Goal: Information Seeking & Learning: Understand process/instructions

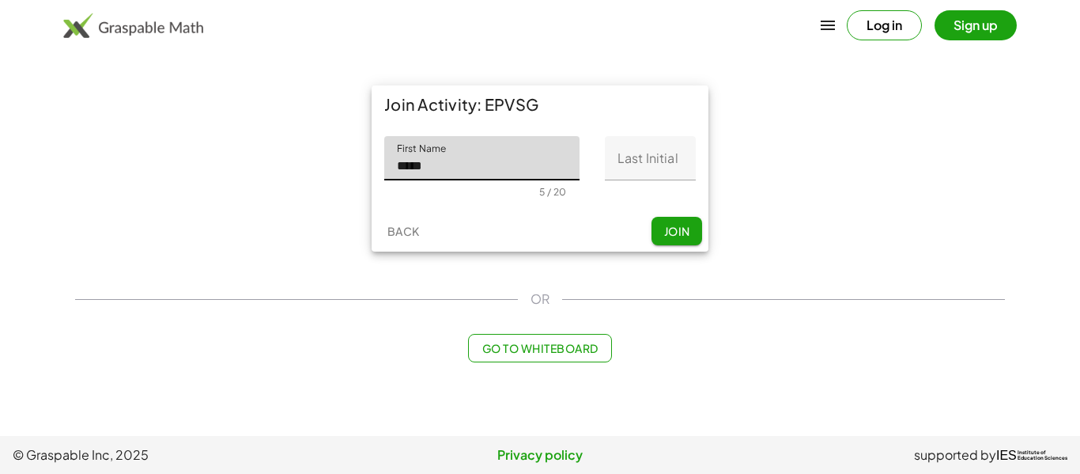
type input "*****"
click at [645, 176] on input "Last Initial" at bounding box center [650, 158] width 91 height 44
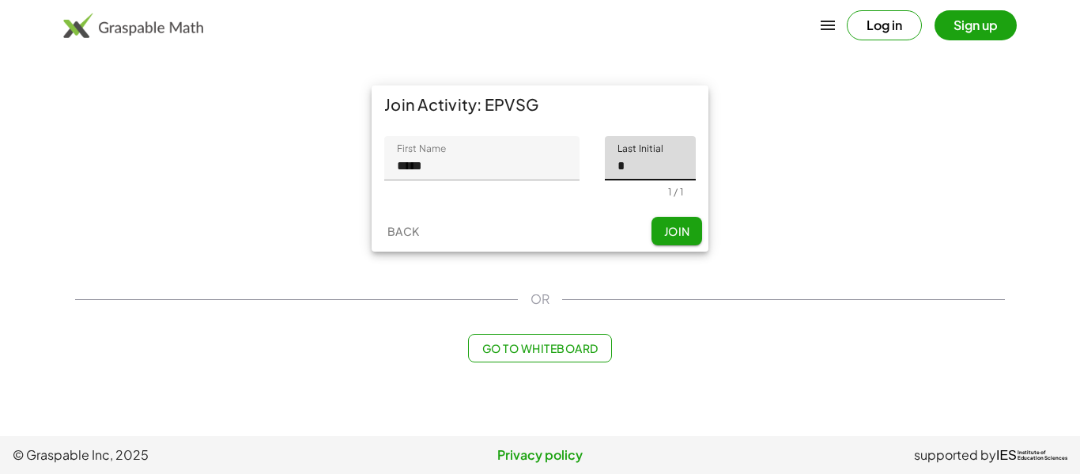
type input "*"
click at [692, 224] on button "Join" at bounding box center [677, 231] width 51 height 28
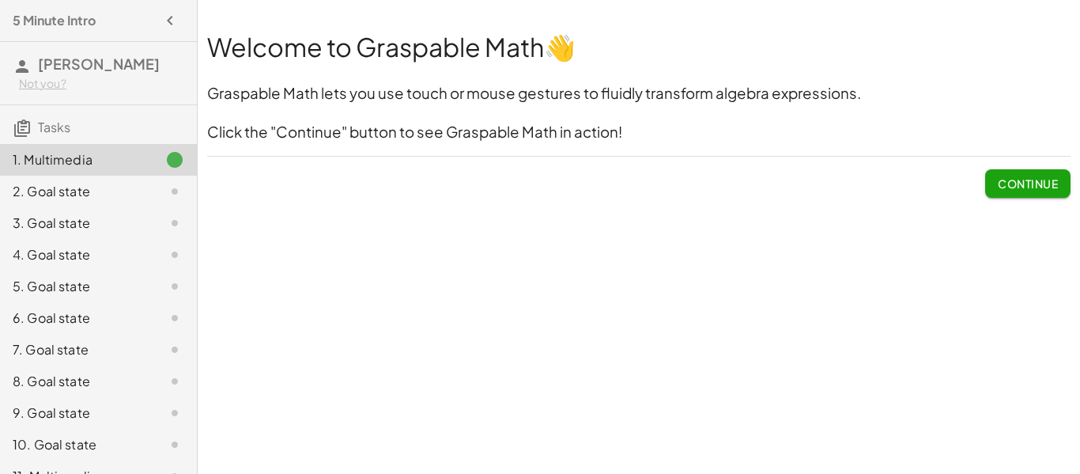
click at [1018, 180] on span "Continue" at bounding box center [1028, 183] width 60 height 14
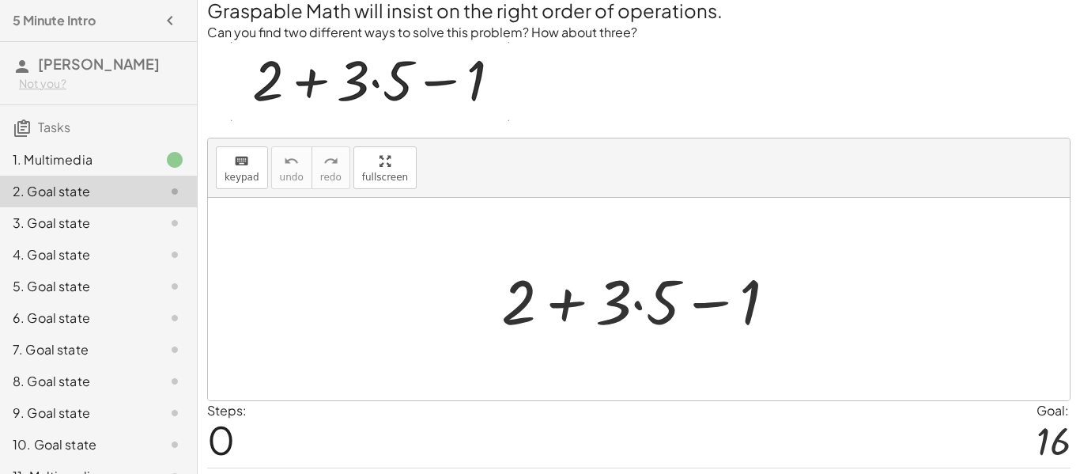
scroll to position [76, 0]
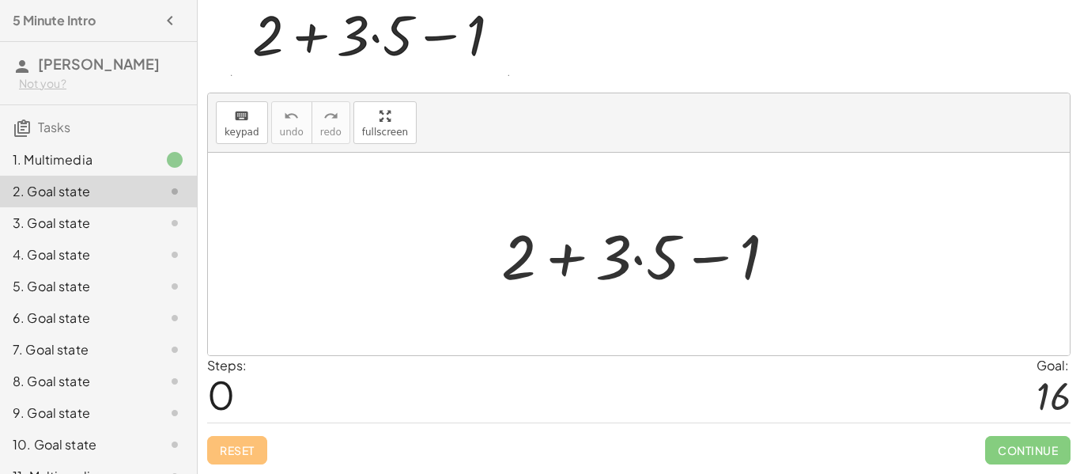
click at [639, 260] on div at bounding box center [645, 254] width 304 height 81
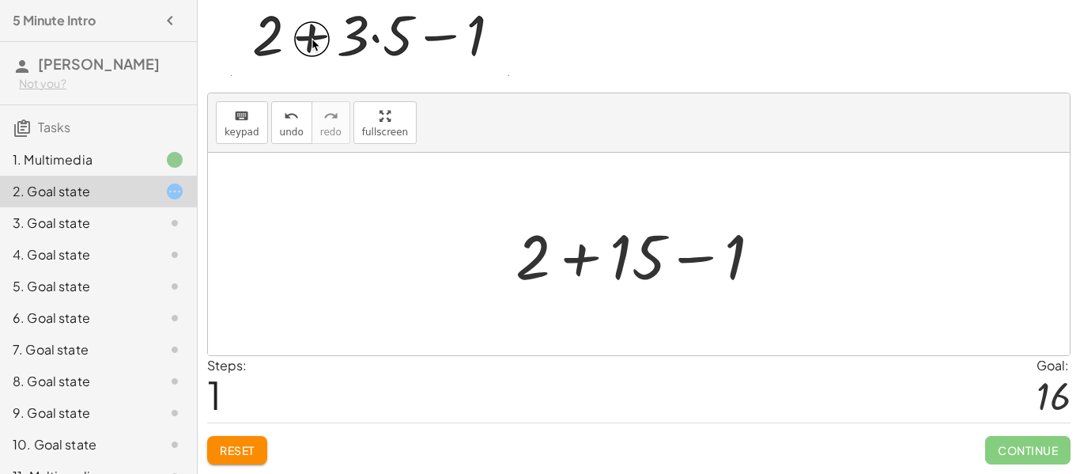
click at [577, 264] on div at bounding box center [645, 254] width 274 height 81
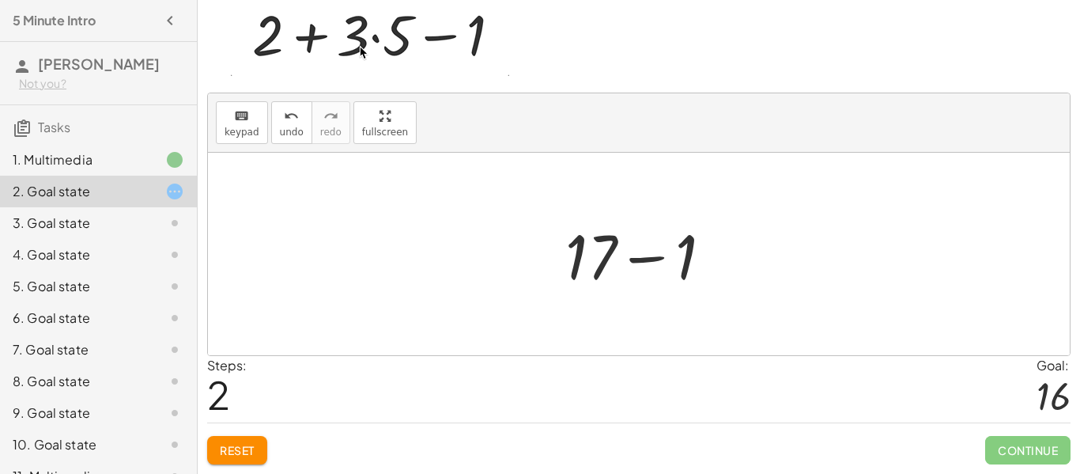
click at [652, 259] on div at bounding box center [646, 254] width 176 height 81
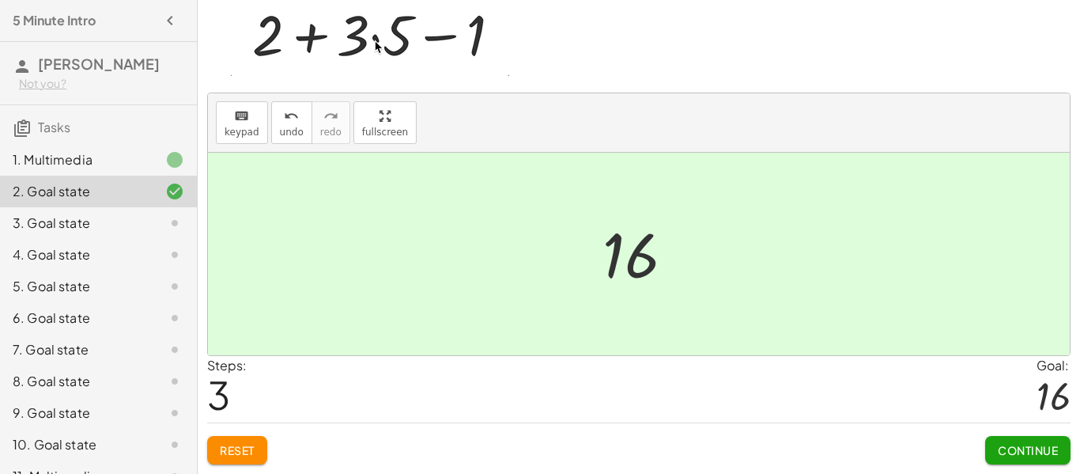
scroll to position [70, 0]
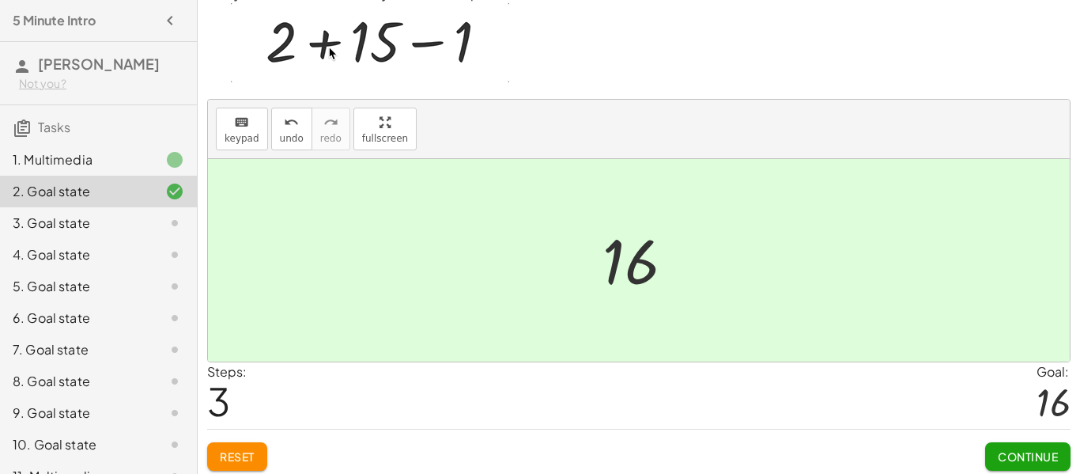
click at [235, 463] on button "Reset" at bounding box center [237, 456] width 60 height 28
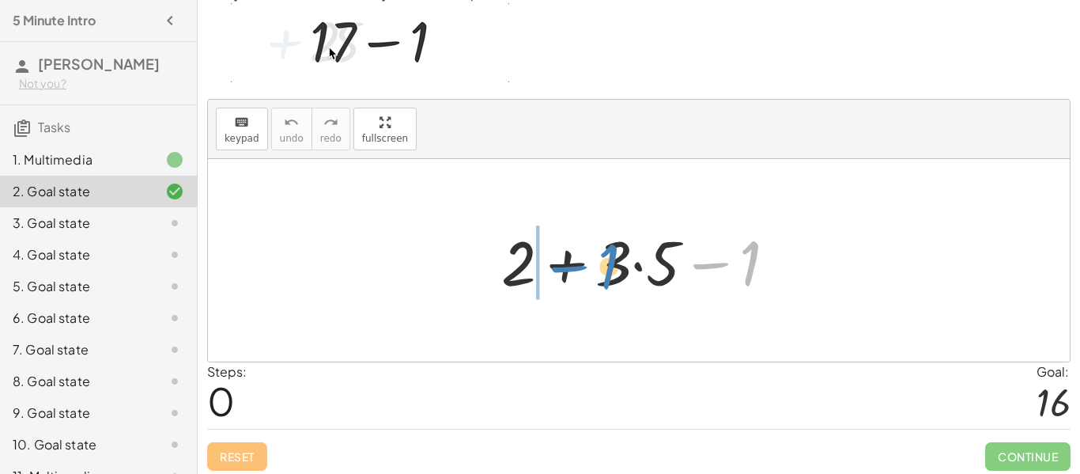
drag, startPoint x: 747, startPoint y: 267, endPoint x: 605, endPoint y: 270, distance: 142.4
click at [605, 270] on div at bounding box center [645, 260] width 304 height 81
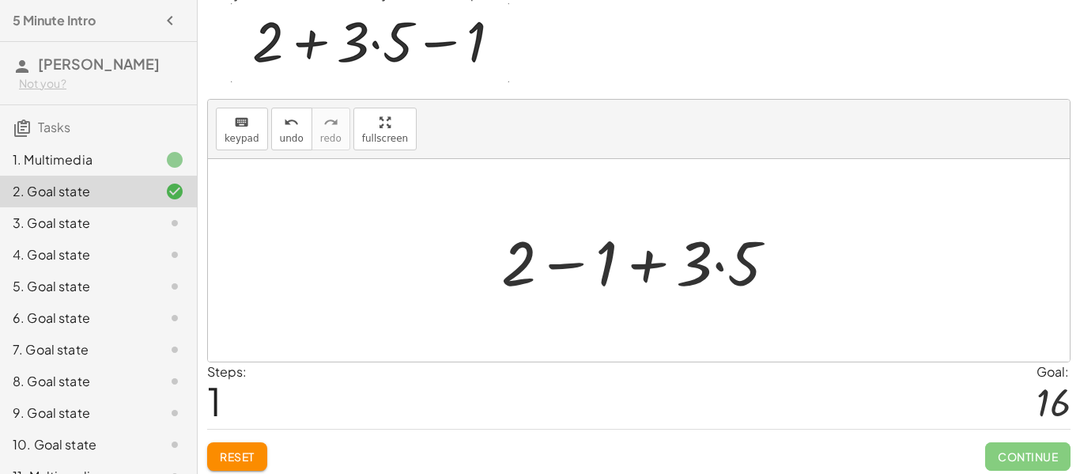
click at [602, 270] on div at bounding box center [645, 260] width 304 height 81
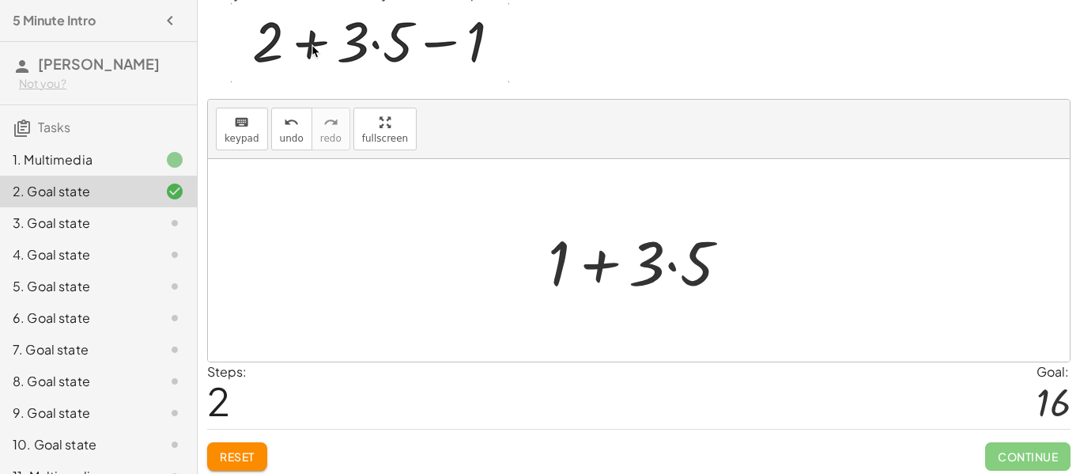
click at [672, 264] on div at bounding box center [645, 260] width 210 height 81
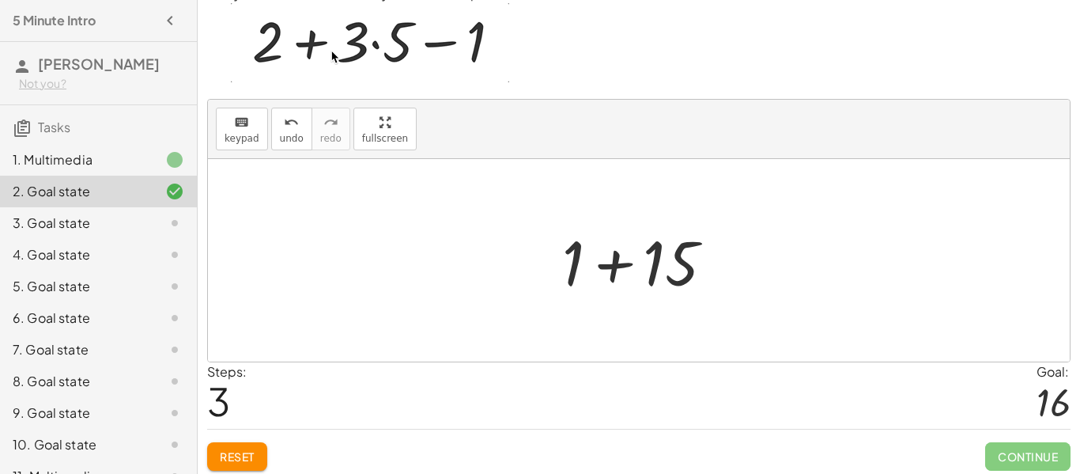
click at [615, 263] on div at bounding box center [644, 260] width 180 height 81
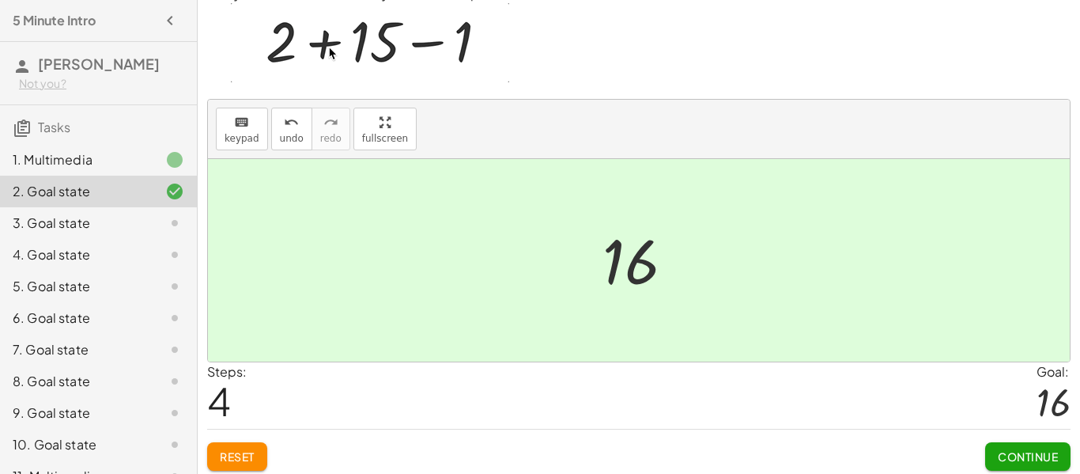
click at [1000, 456] on span "Continue" at bounding box center [1028, 456] width 60 height 14
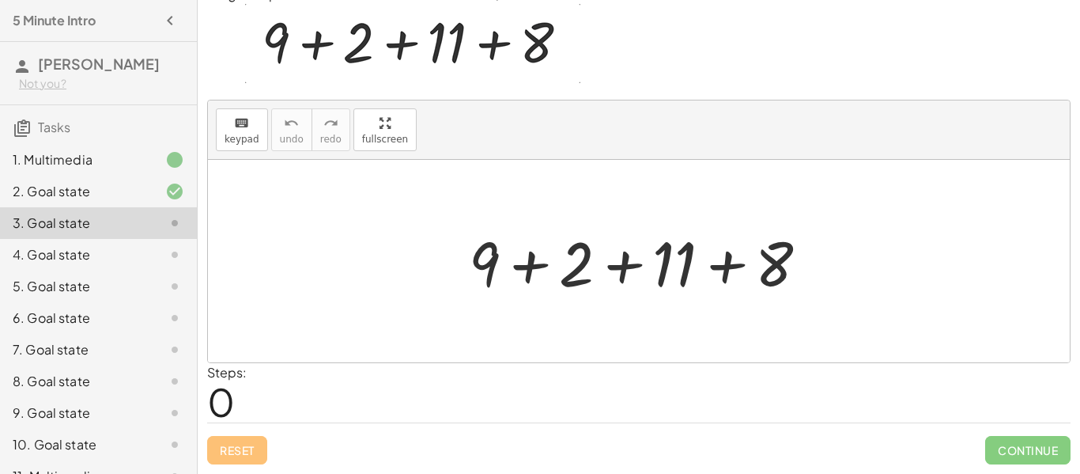
scroll to position [69, 0]
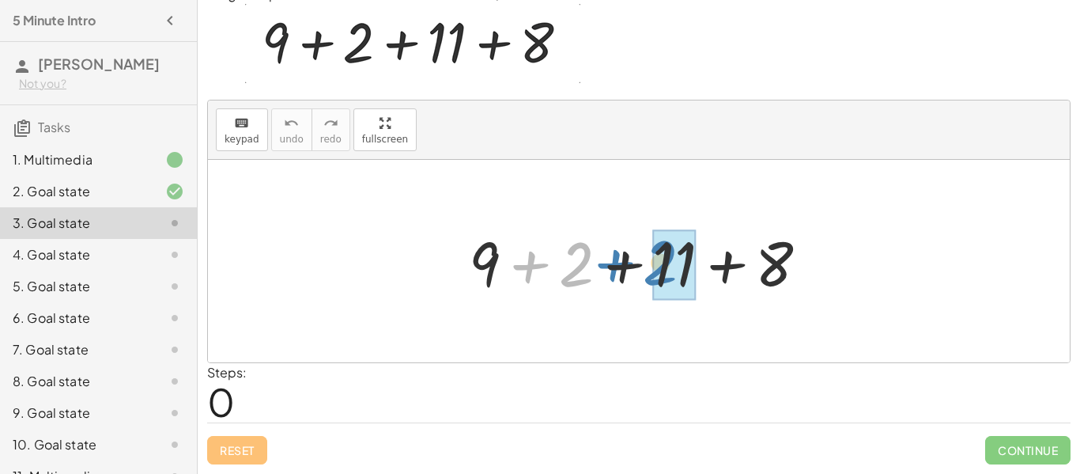
drag, startPoint x: 569, startPoint y: 270, endPoint x: 656, endPoint y: 270, distance: 87.0
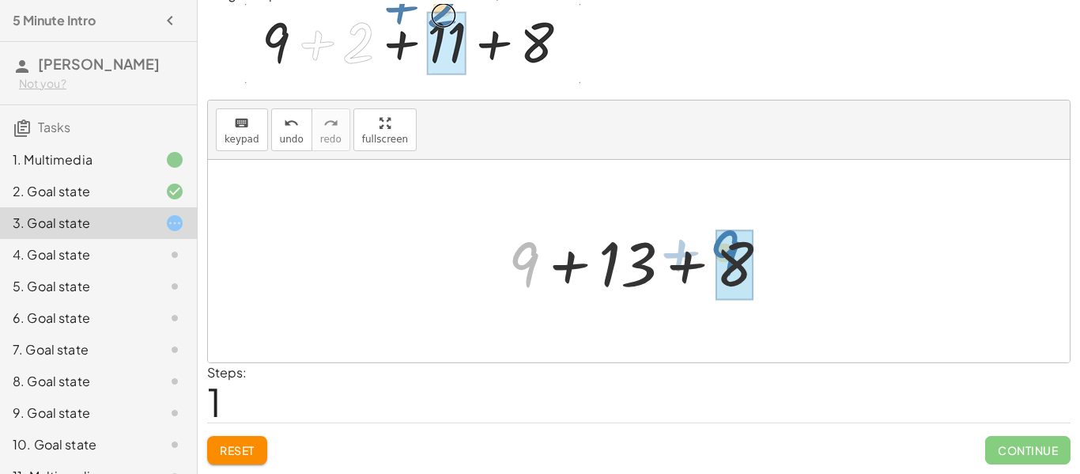
drag, startPoint x: 536, startPoint y: 267, endPoint x: 738, endPoint y: 258, distance: 201.9
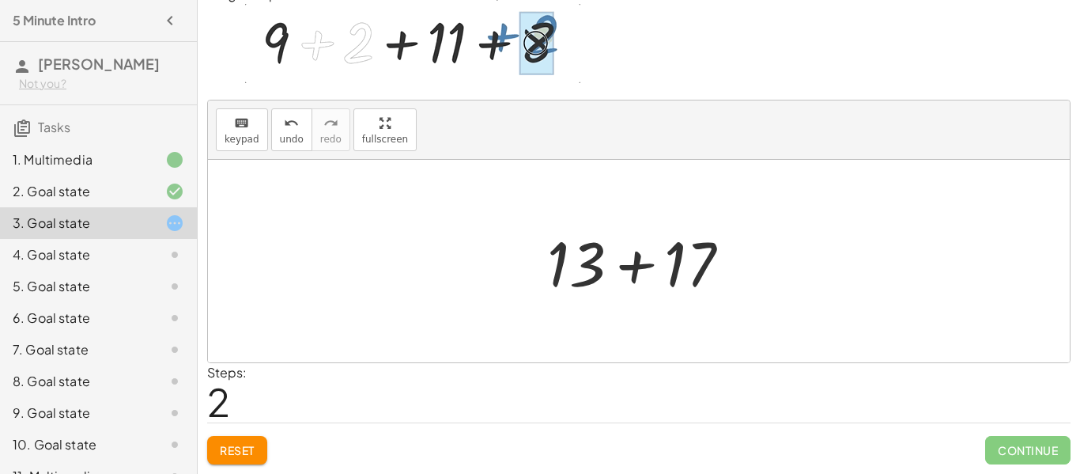
scroll to position [0, 0]
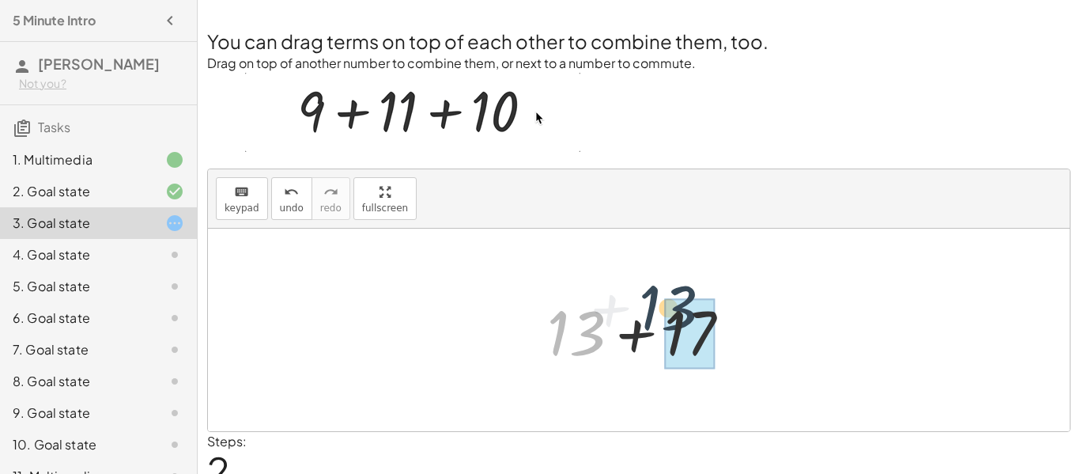
drag, startPoint x: 583, startPoint y: 332, endPoint x: 689, endPoint y: 316, distance: 107.1
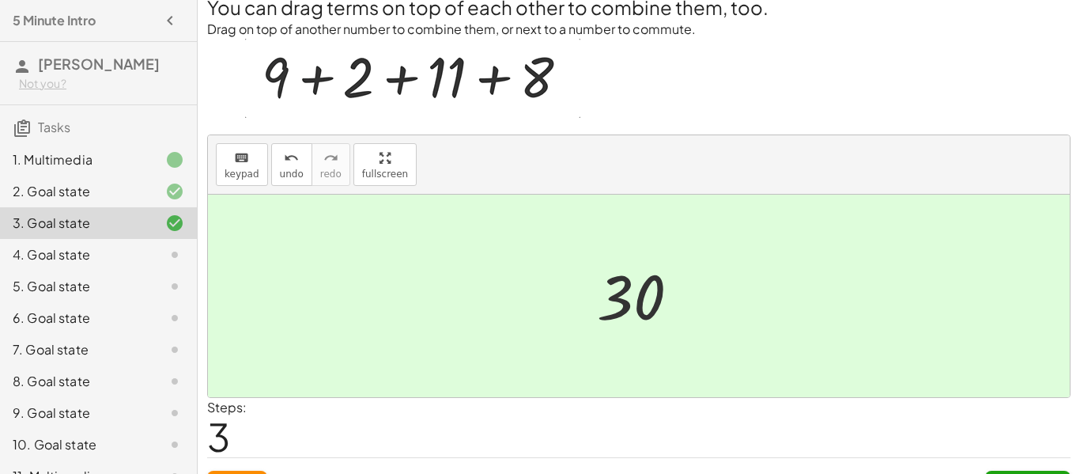
scroll to position [69, 0]
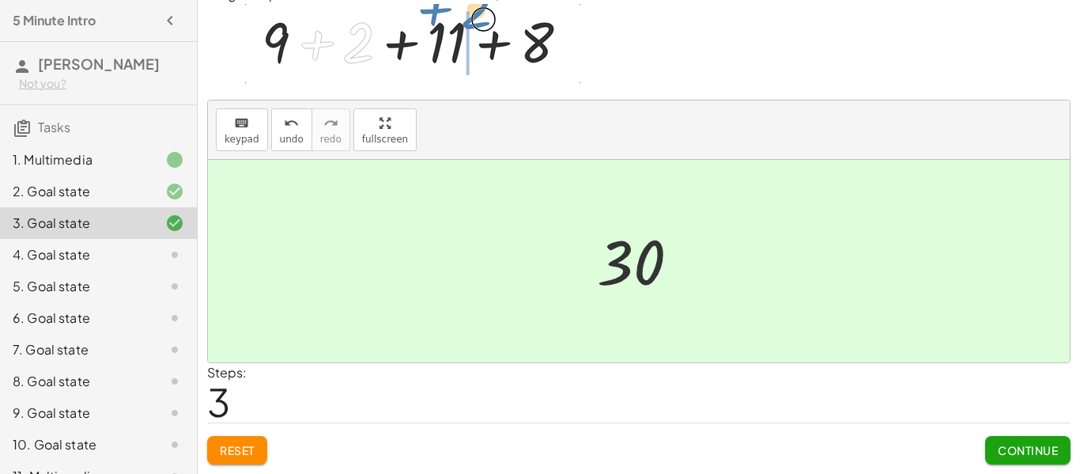
click at [1007, 454] on span "Continue" at bounding box center [1028, 450] width 60 height 14
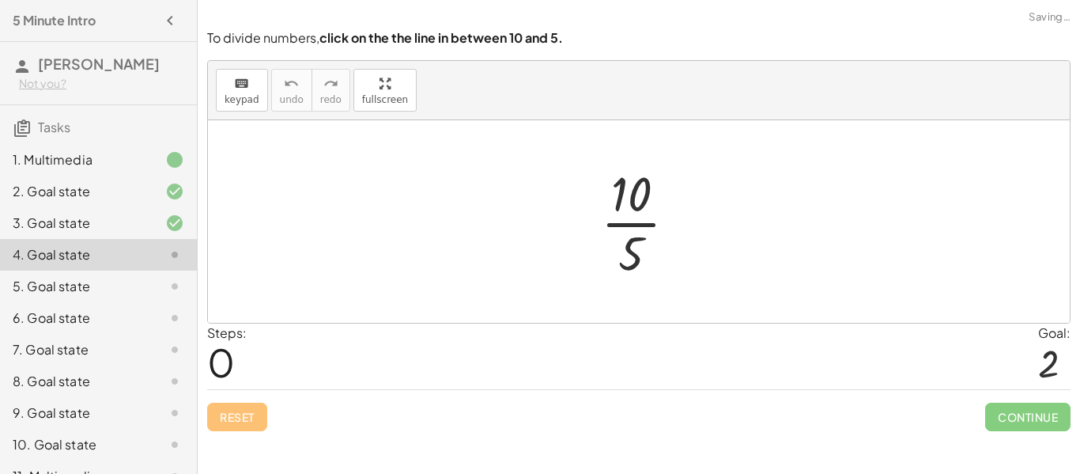
scroll to position [0, 0]
click at [633, 224] on div at bounding box center [645, 222] width 104 height 122
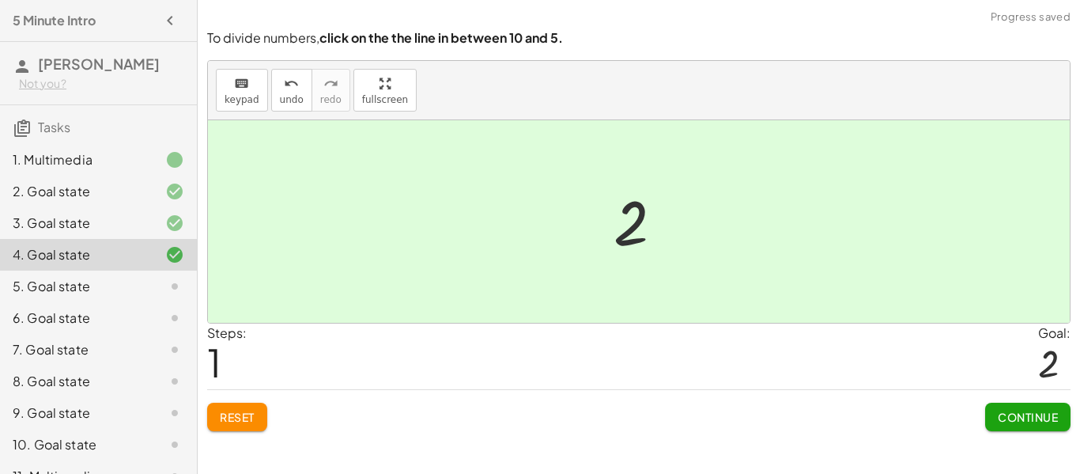
click at [1040, 418] on span "Continue" at bounding box center [1028, 417] width 60 height 14
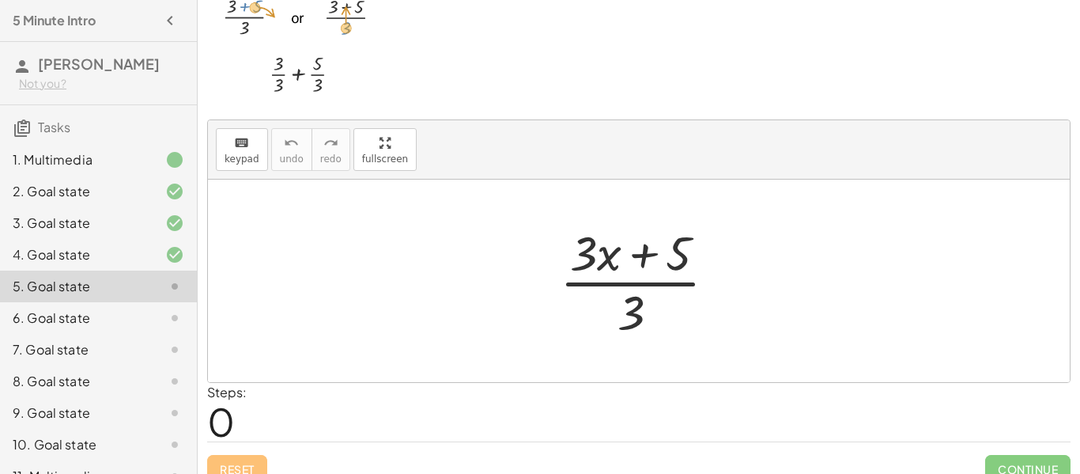
scroll to position [60, 0]
click at [650, 285] on div at bounding box center [644, 282] width 185 height 122
drag, startPoint x: 645, startPoint y: 257, endPoint x: 638, endPoint y: 282, distance: 26.3
click at [638, 282] on div at bounding box center [644, 282] width 185 height 122
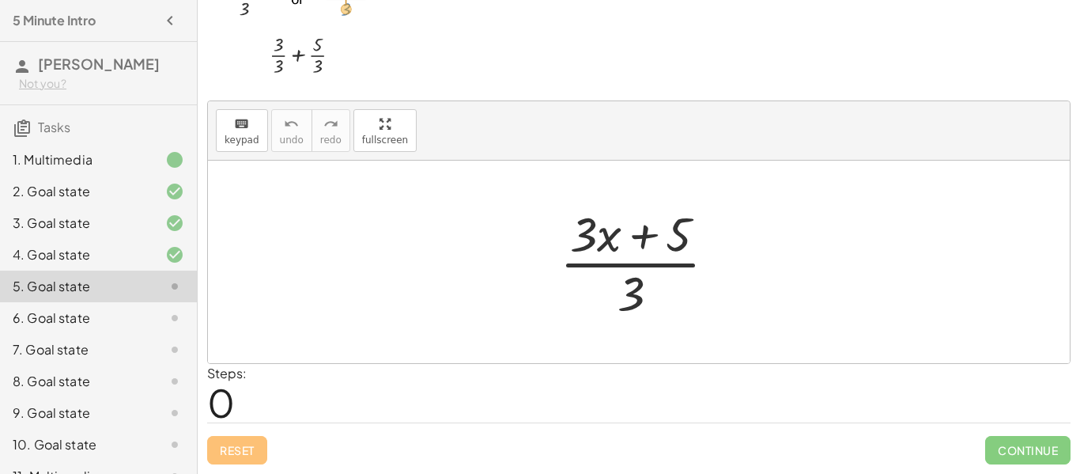
scroll to position [0, 0]
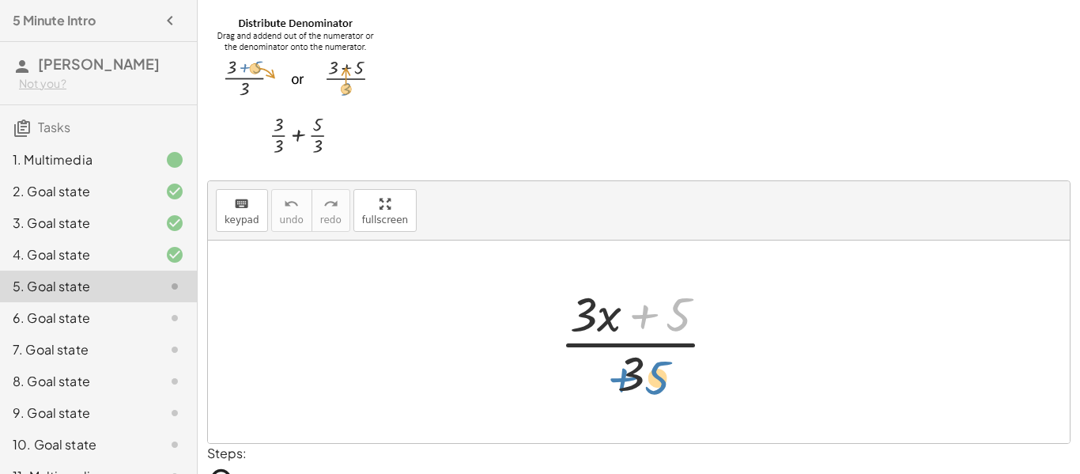
drag, startPoint x: 647, startPoint y: 312, endPoint x: 628, endPoint y: 379, distance: 69.1
click at [628, 379] on div at bounding box center [644, 342] width 185 height 122
drag, startPoint x: 644, startPoint y: 323, endPoint x: 620, endPoint y: 394, distance: 75.0
click at [620, 394] on div at bounding box center [644, 342] width 185 height 122
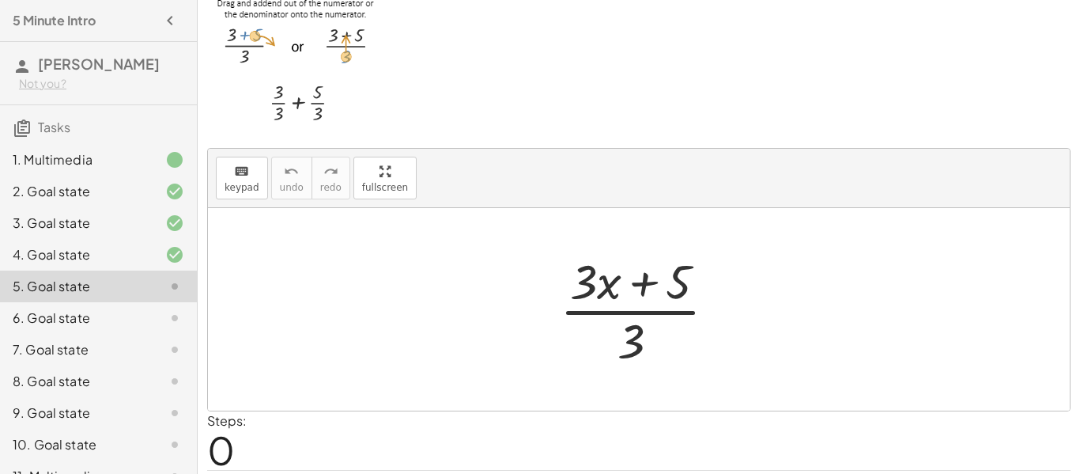
scroll to position [34, 0]
drag, startPoint x: 637, startPoint y: 332, endPoint x: 653, endPoint y: 282, distance: 53.0
click at [653, 282] on div at bounding box center [644, 308] width 185 height 122
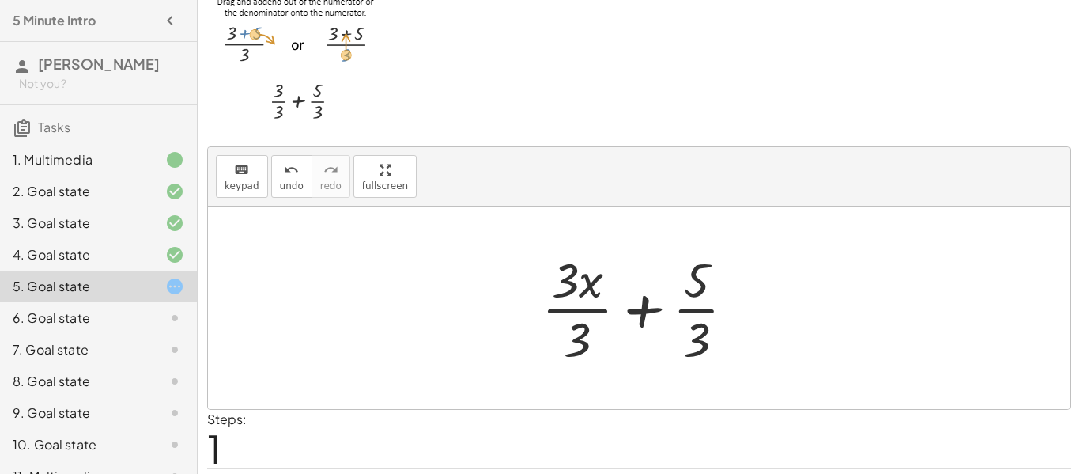
scroll to position [80, 0]
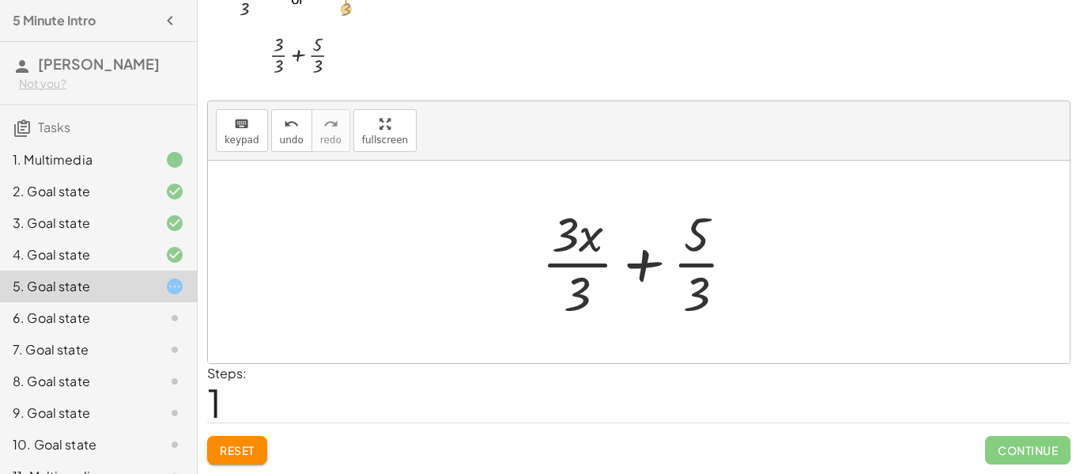
click at [577, 262] on div at bounding box center [645, 262] width 222 height 122
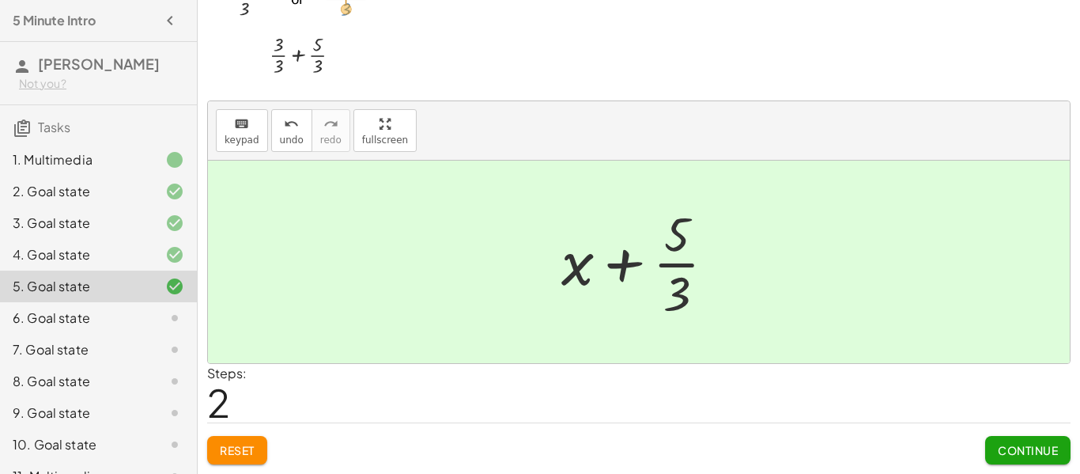
click at [1031, 448] on span "Continue" at bounding box center [1028, 450] width 60 height 14
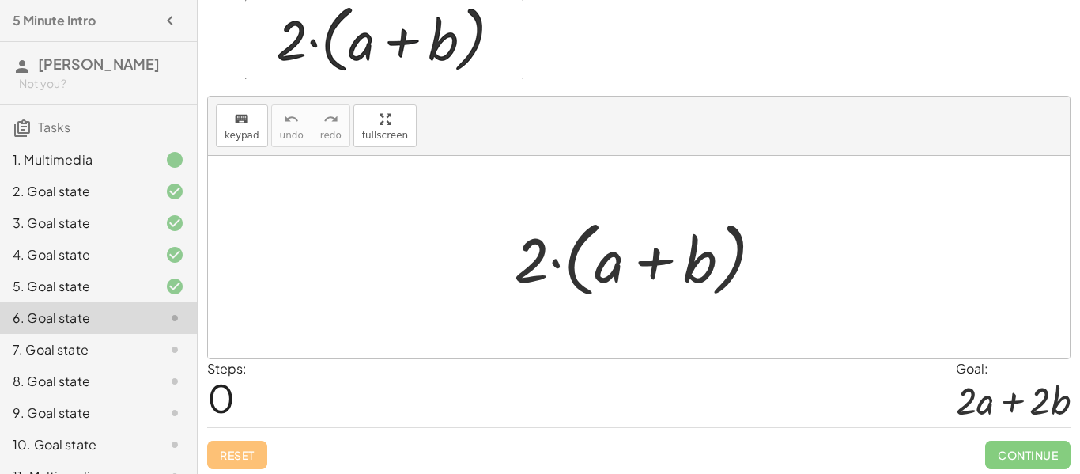
scroll to position [78, 0]
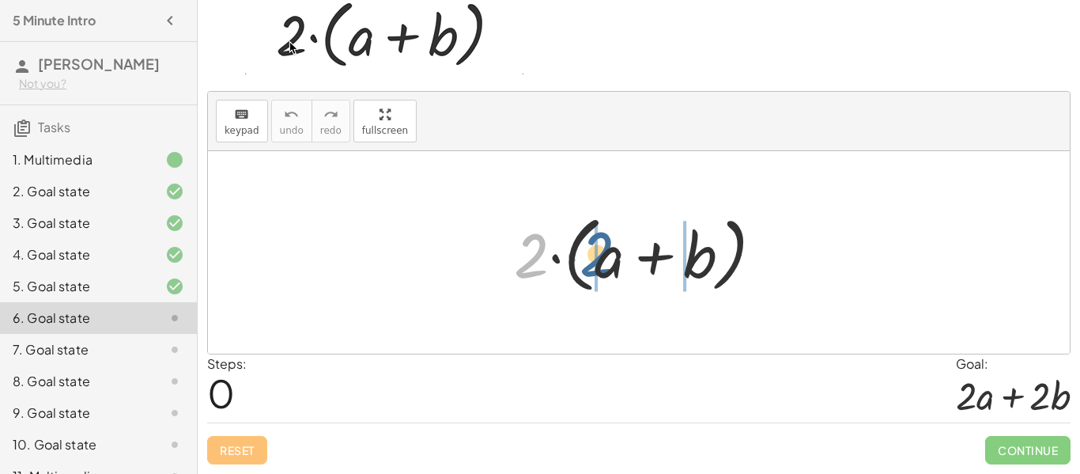
drag, startPoint x: 541, startPoint y: 259, endPoint x: 611, endPoint y: 263, distance: 69.7
click at [611, 263] on div at bounding box center [645, 252] width 278 height 91
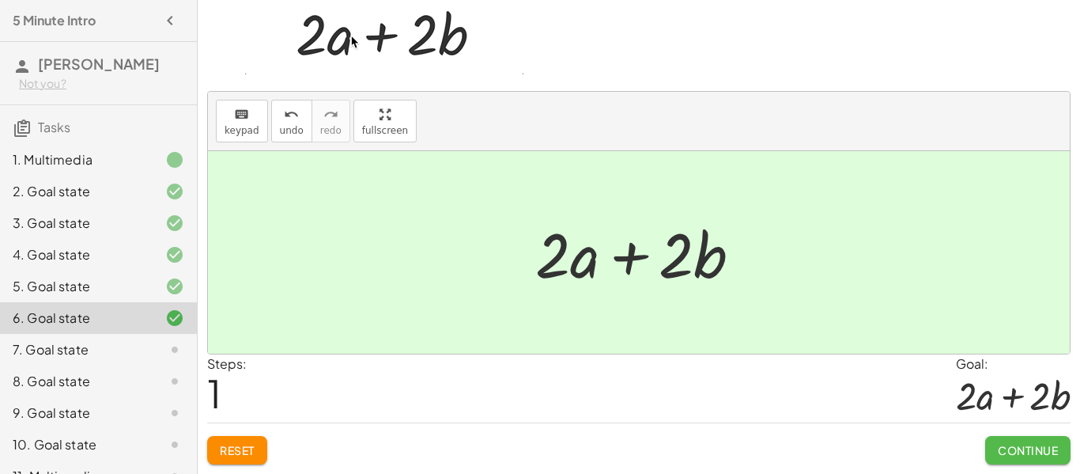
click at [1032, 457] on button "Continue" at bounding box center [1027, 450] width 85 height 28
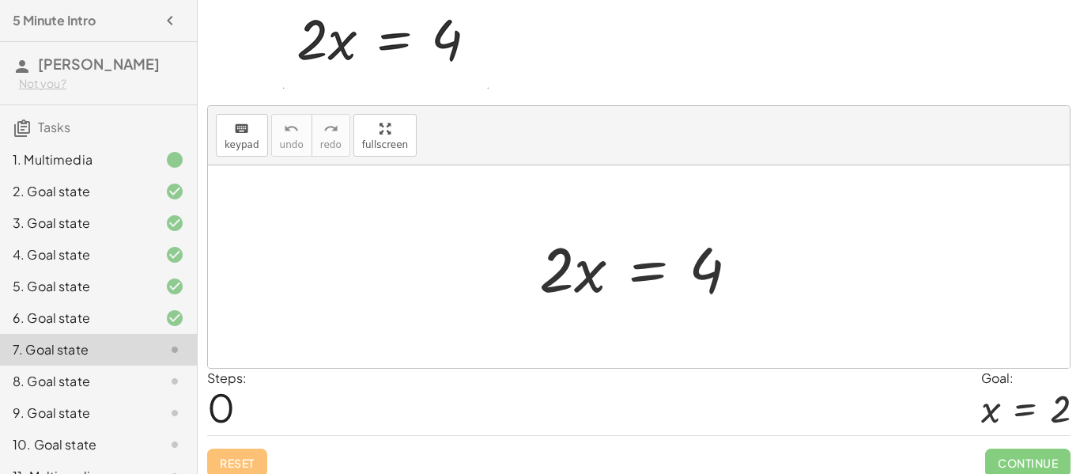
scroll to position [95, 0]
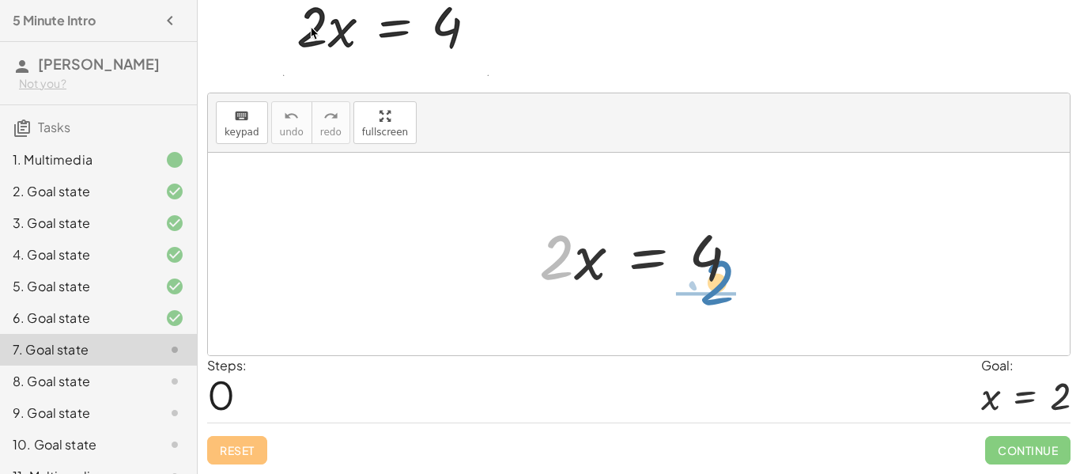
drag, startPoint x: 557, startPoint y: 263, endPoint x: 716, endPoint y: 289, distance: 162.0
click at [716, 289] on div at bounding box center [645, 254] width 228 height 81
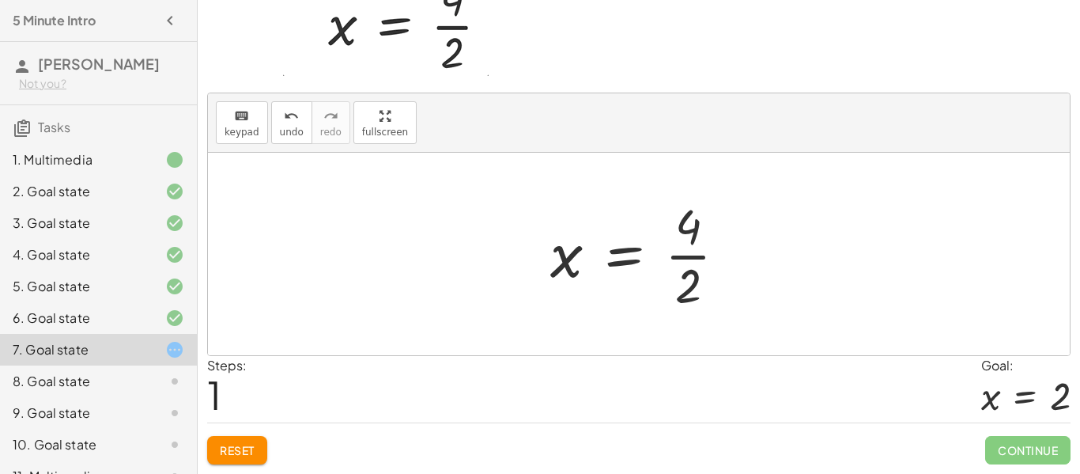
click at [686, 255] on div at bounding box center [645, 254] width 205 height 122
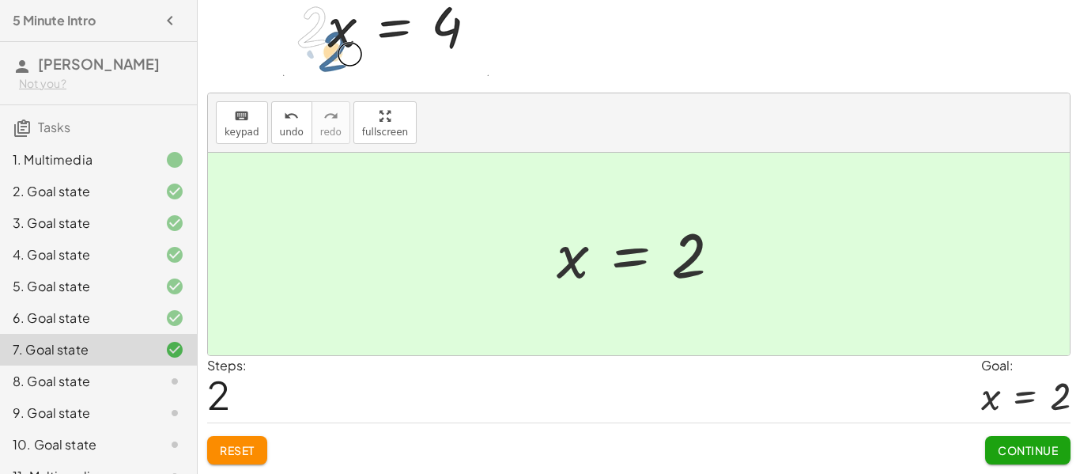
click at [1023, 448] on span "Continue" at bounding box center [1028, 450] width 60 height 14
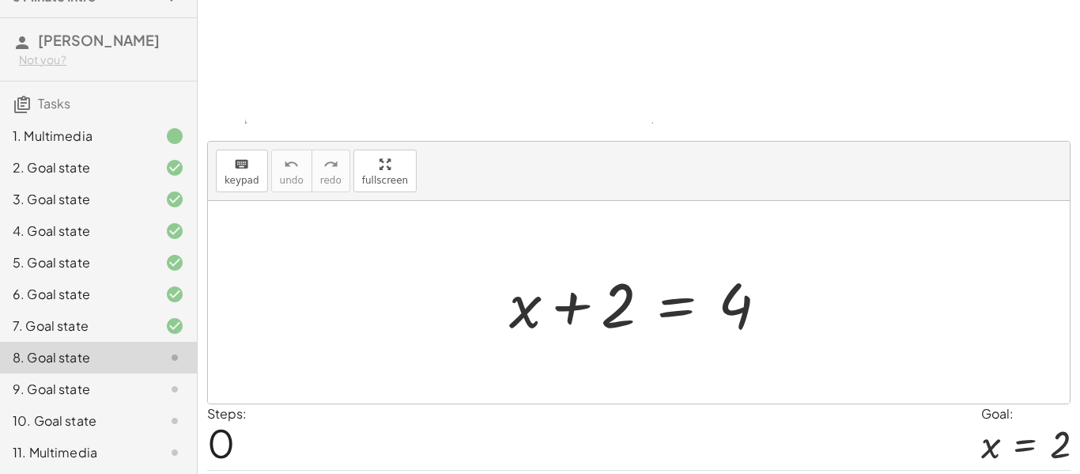
scroll to position [198, 0]
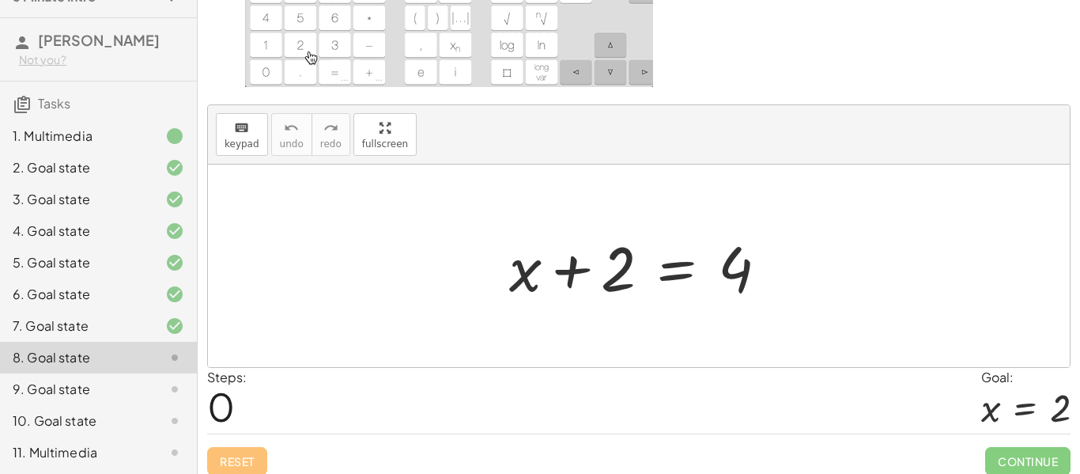
click at [684, 269] on div at bounding box center [644, 265] width 287 height 81
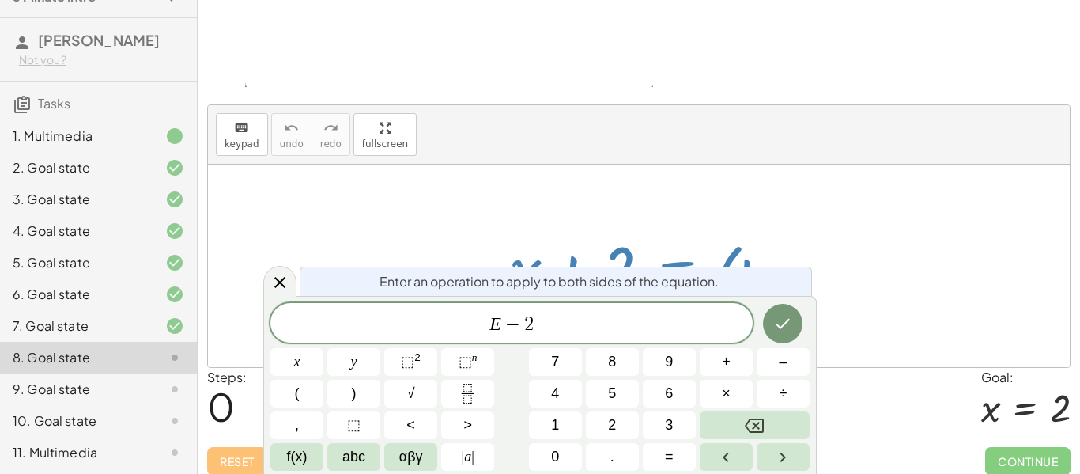
scroll to position [0, 0]
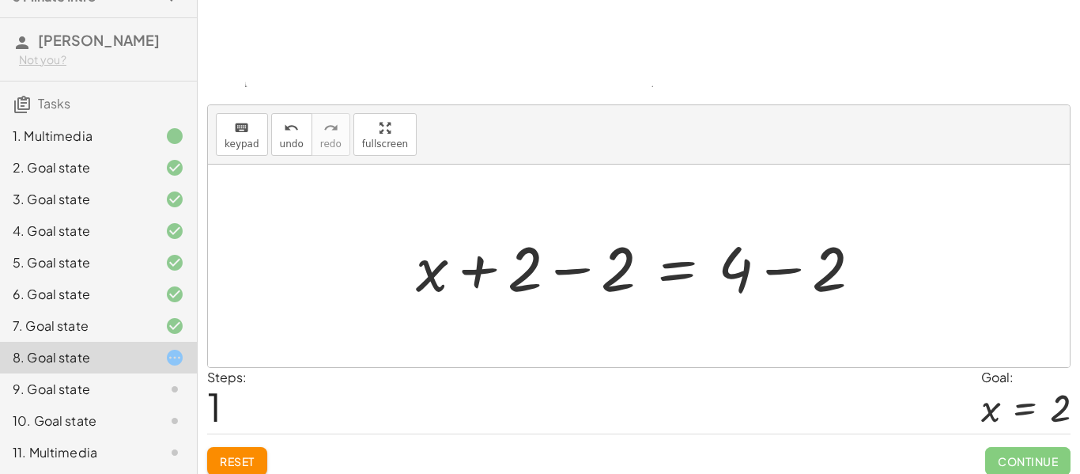
click at [565, 273] on div at bounding box center [645, 265] width 475 height 81
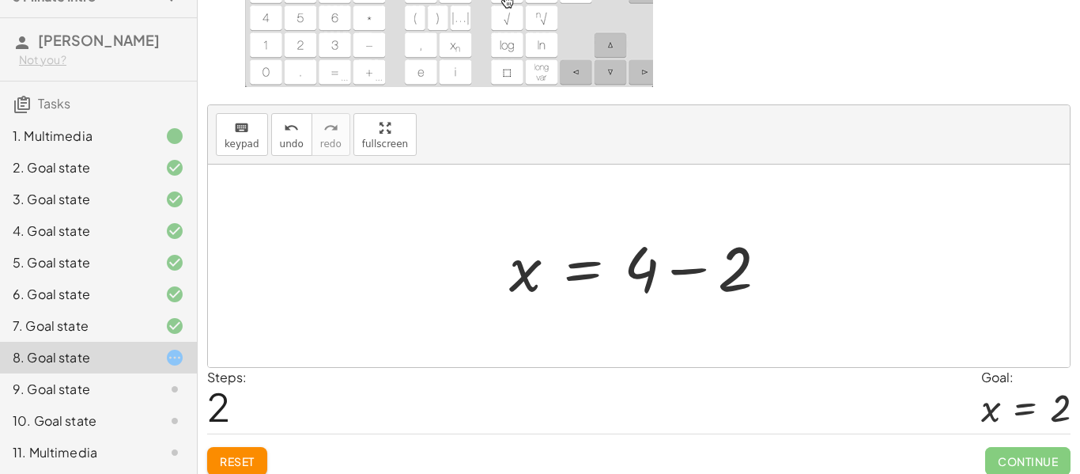
click at [695, 273] on div at bounding box center [644, 265] width 287 height 81
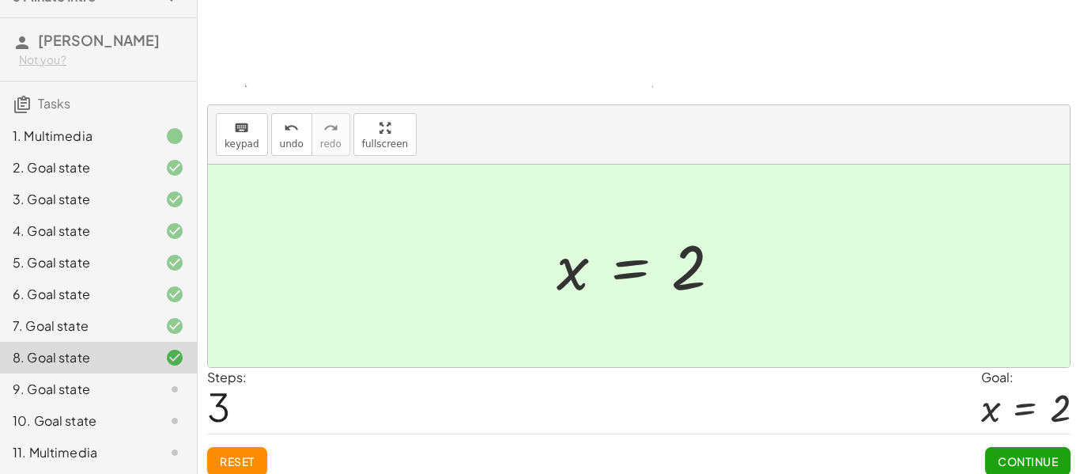
click at [1040, 455] on span "Continue" at bounding box center [1028, 461] width 60 height 14
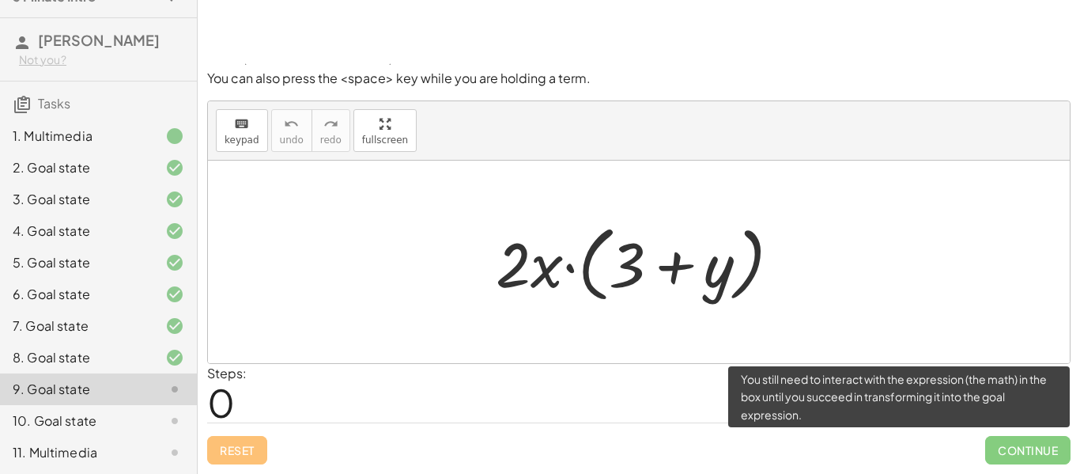
scroll to position [90, 0]
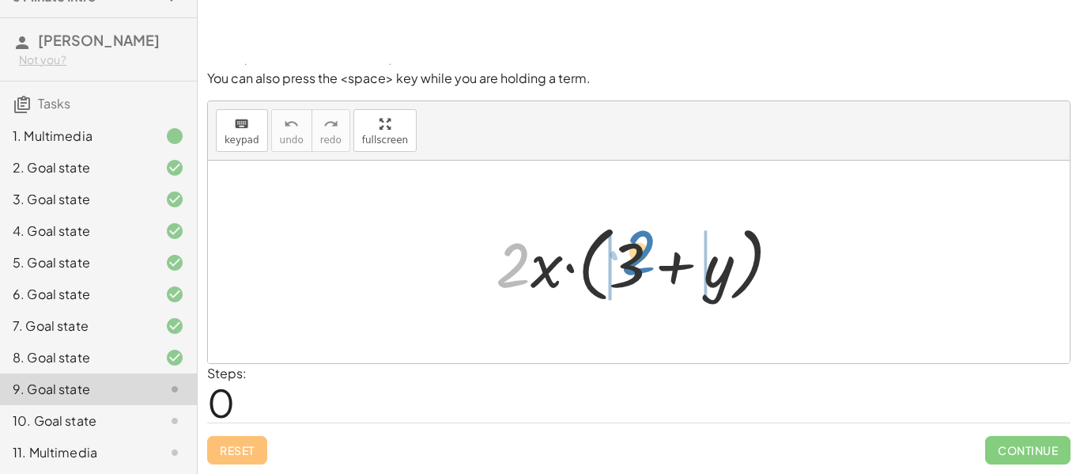
drag, startPoint x: 514, startPoint y: 268, endPoint x: 638, endPoint y: 256, distance: 124.7
click at [638, 256] on div at bounding box center [644, 262] width 313 height 91
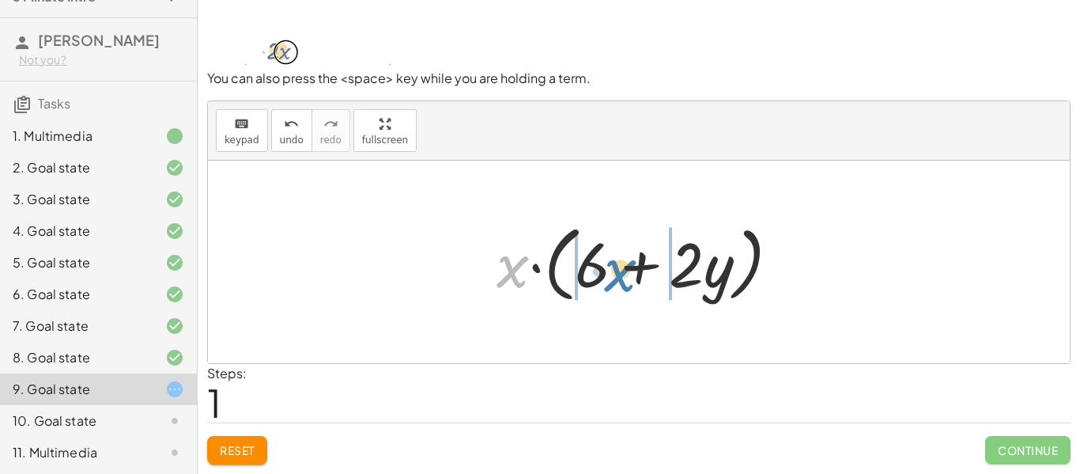
drag, startPoint x: 516, startPoint y: 274, endPoint x: 626, endPoint y: 278, distance: 110.8
click at [626, 278] on div at bounding box center [645, 262] width 312 height 91
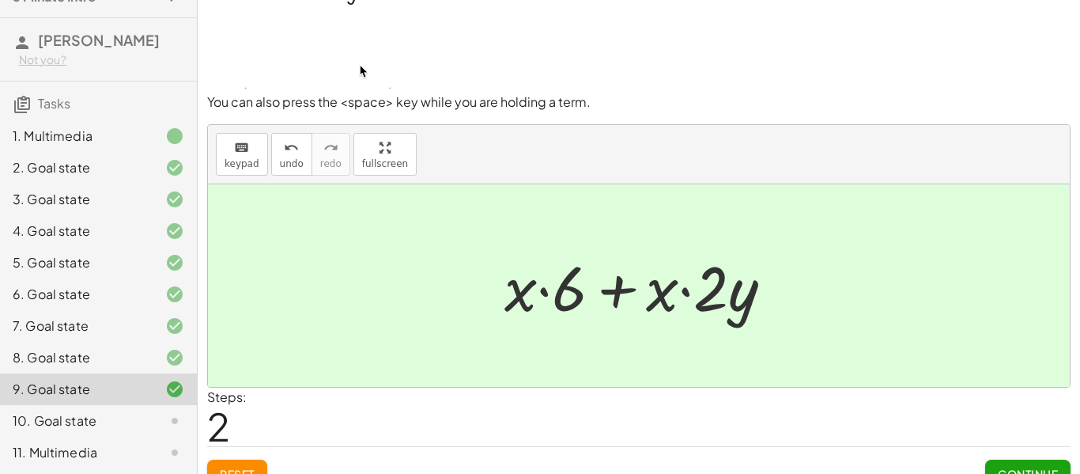
scroll to position [71, 0]
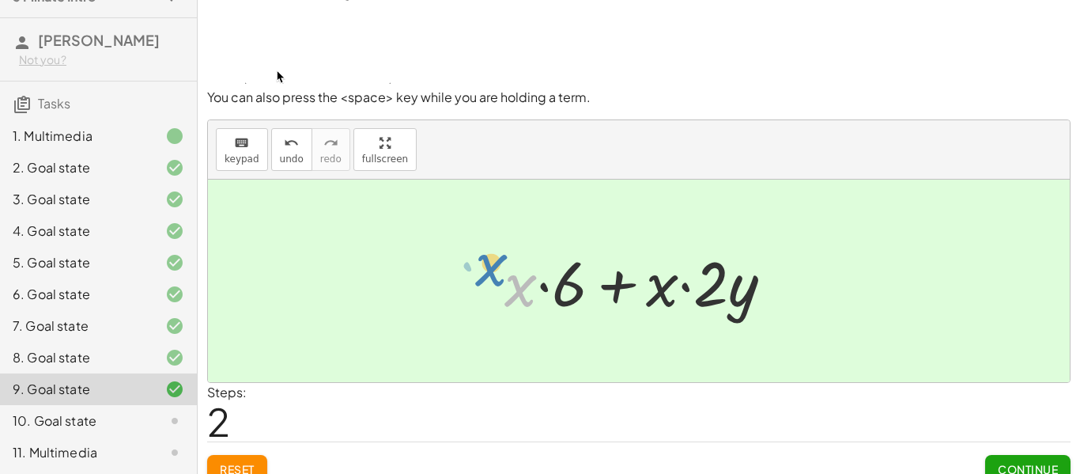
drag, startPoint x: 532, startPoint y: 285, endPoint x: 510, endPoint y: 278, distance: 23.3
click at [510, 278] on div at bounding box center [645, 280] width 297 height 81
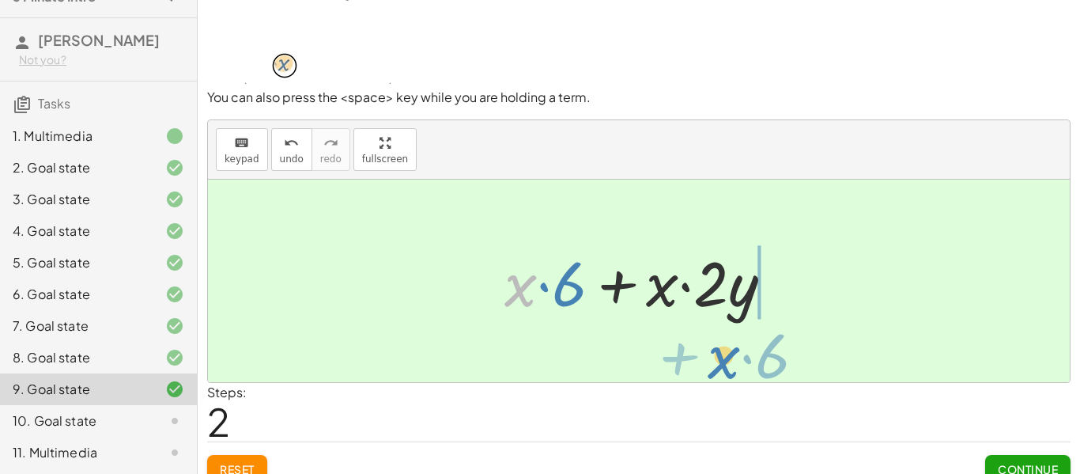
drag, startPoint x: 520, startPoint y: 286, endPoint x: 724, endPoint y: 358, distance: 216.4
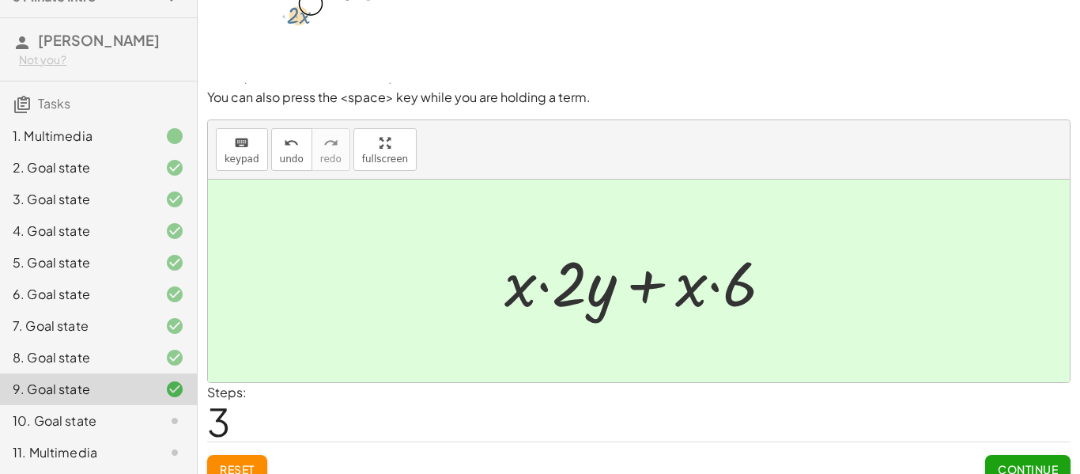
scroll to position [90, 0]
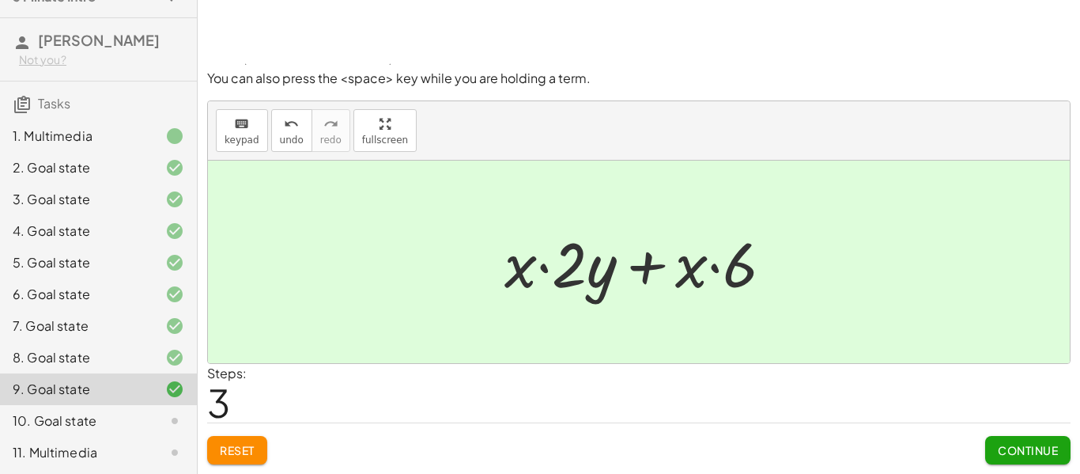
click at [229, 454] on span "Reset" at bounding box center [237, 450] width 35 height 14
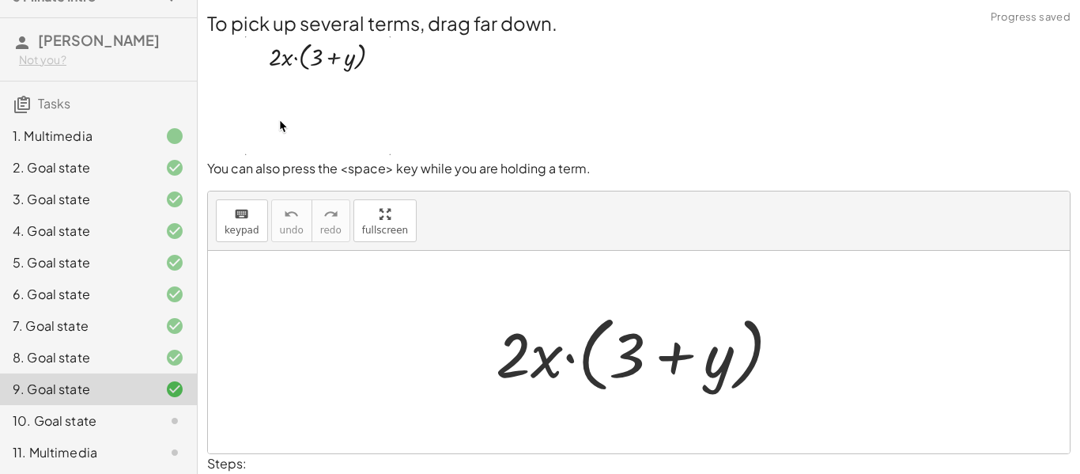
scroll to position [3, 0]
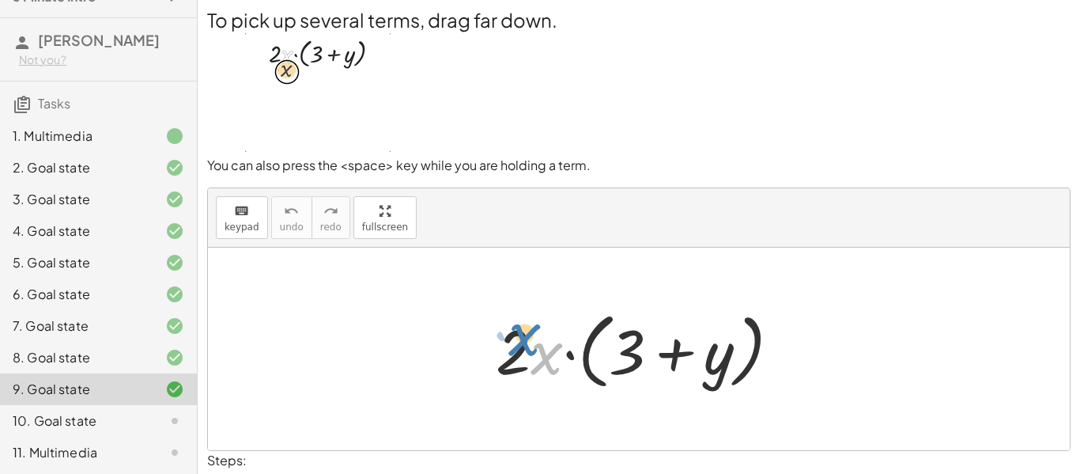
drag, startPoint x: 540, startPoint y: 364, endPoint x: 512, endPoint y: 338, distance: 37.5
click at [512, 338] on div at bounding box center [644, 349] width 313 height 91
drag, startPoint x: 520, startPoint y: 347, endPoint x: 526, endPoint y: 354, distance: 9.5
click at [526, 354] on div at bounding box center [644, 349] width 313 height 91
drag, startPoint x: 526, startPoint y: 354, endPoint x: 545, endPoint y: 369, distance: 24.2
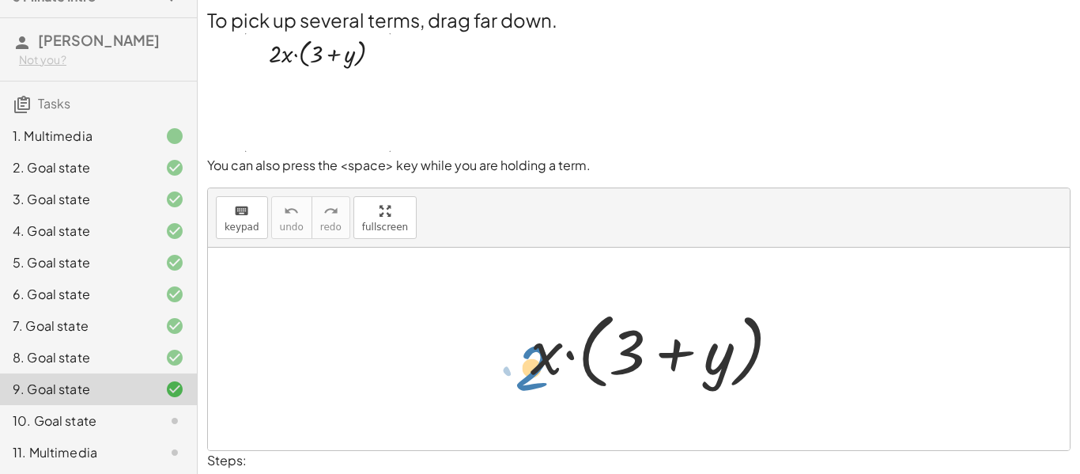
click at [545, 369] on div at bounding box center [644, 349] width 313 height 91
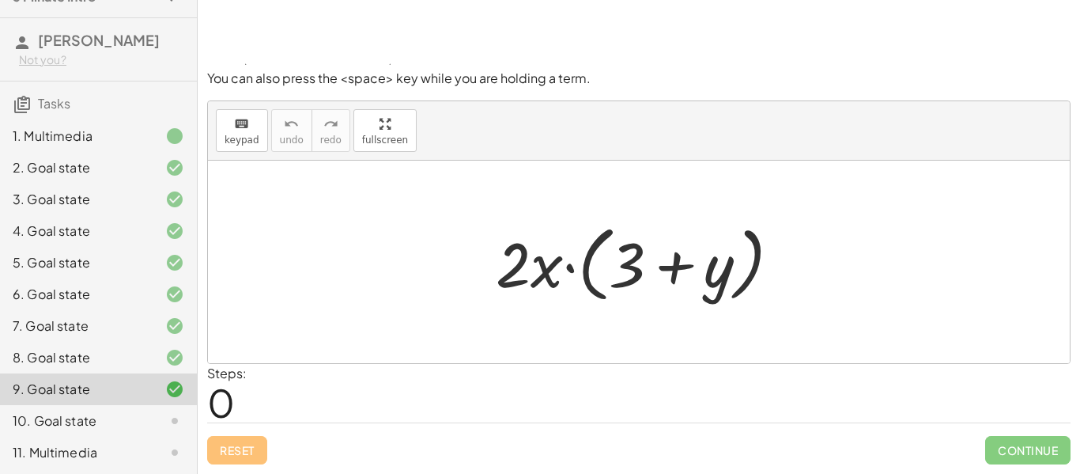
scroll to position [89, 0]
drag, startPoint x: 520, startPoint y: 263, endPoint x: 532, endPoint y: 275, distance: 16.8
click at [532, 275] on div at bounding box center [644, 262] width 313 height 91
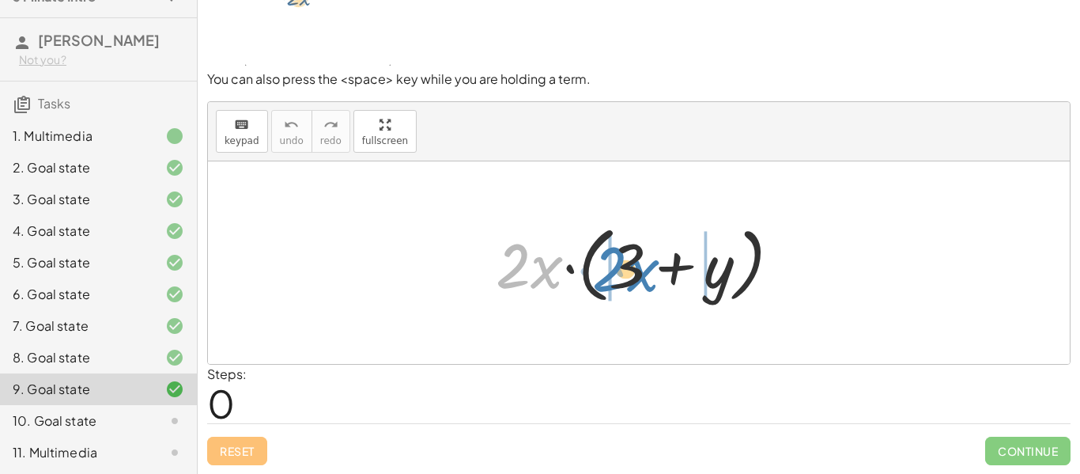
drag, startPoint x: 537, startPoint y: 275, endPoint x: 635, endPoint y: 278, distance: 98.1
click at [635, 278] on div at bounding box center [644, 262] width 313 height 91
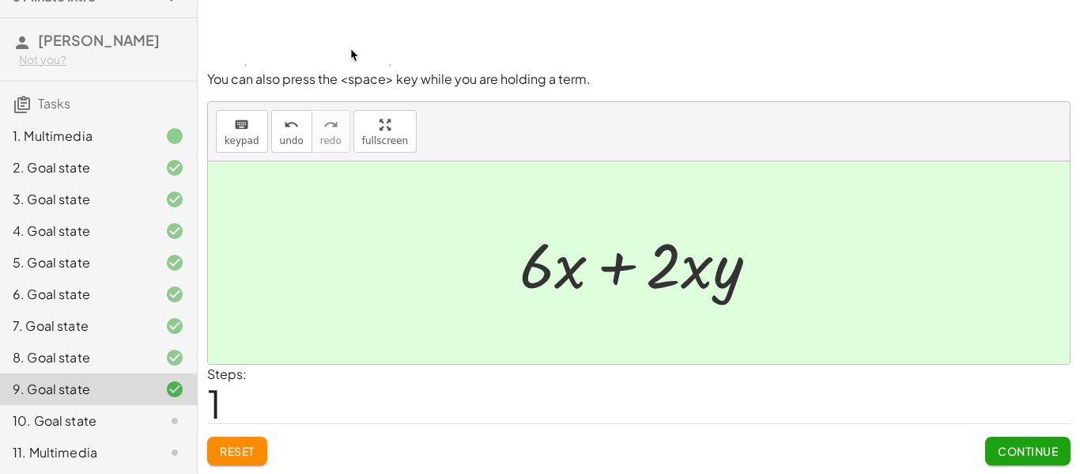
scroll to position [90, 0]
drag, startPoint x: 566, startPoint y: 280, endPoint x: 531, endPoint y: 259, distance: 41.5
click at [531, 259] on div at bounding box center [645, 261] width 267 height 81
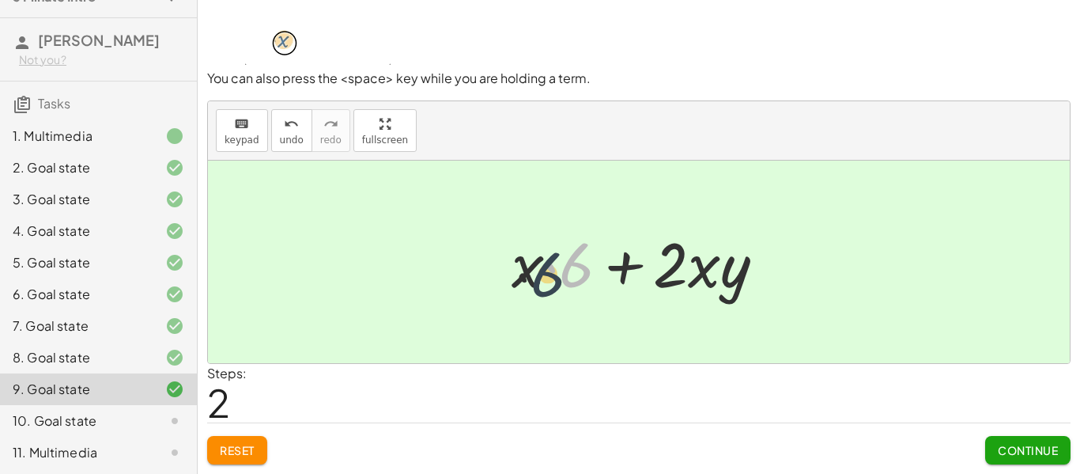
drag, startPoint x: 585, startPoint y: 276, endPoint x: 533, endPoint y: 291, distance: 54.3
click at [533, 291] on div at bounding box center [645, 261] width 282 height 81
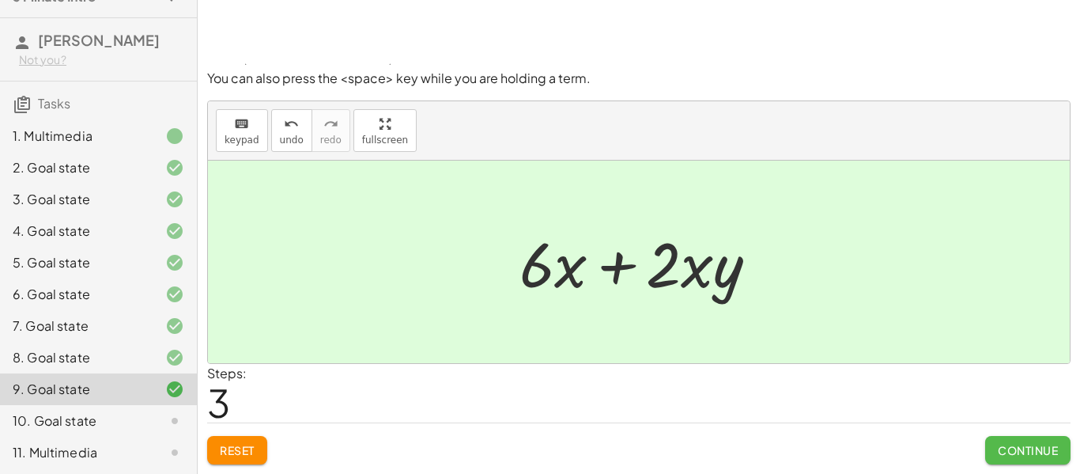
click at [1004, 455] on span "Continue" at bounding box center [1028, 450] width 60 height 14
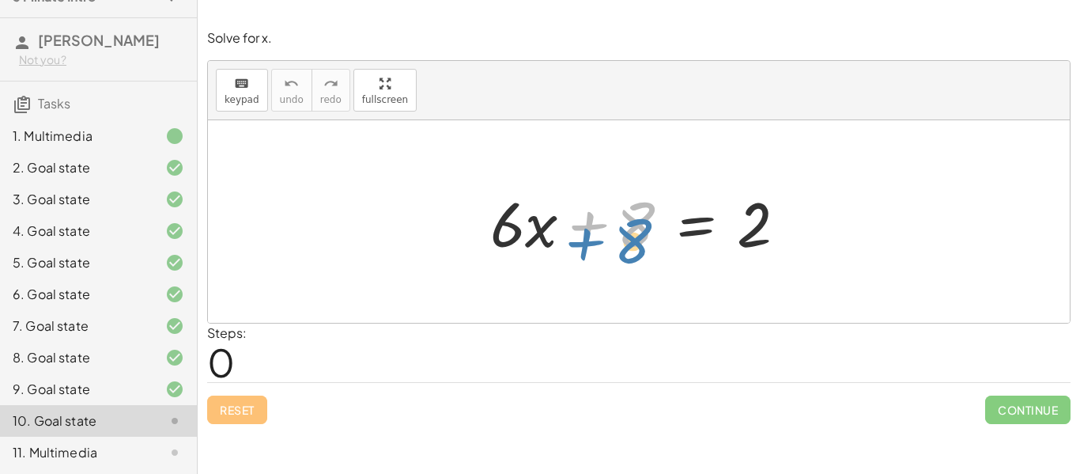
drag, startPoint x: 630, startPoint y: 227, endPoint x: 626, endPoint y: 242, distance: 15.4
click at [626, 242] on div at bounding box center [644, 221] width 325 height 81
click at [239, 79] on icon "keyboard" at bounding box center [241, 83] width 15 height 19
click at [228, 95] on span "keypad" at bounding box center [242, 99] width 35 height 11
click at [699, 223] on div at bounding box center [644, 221] width 325 height 81
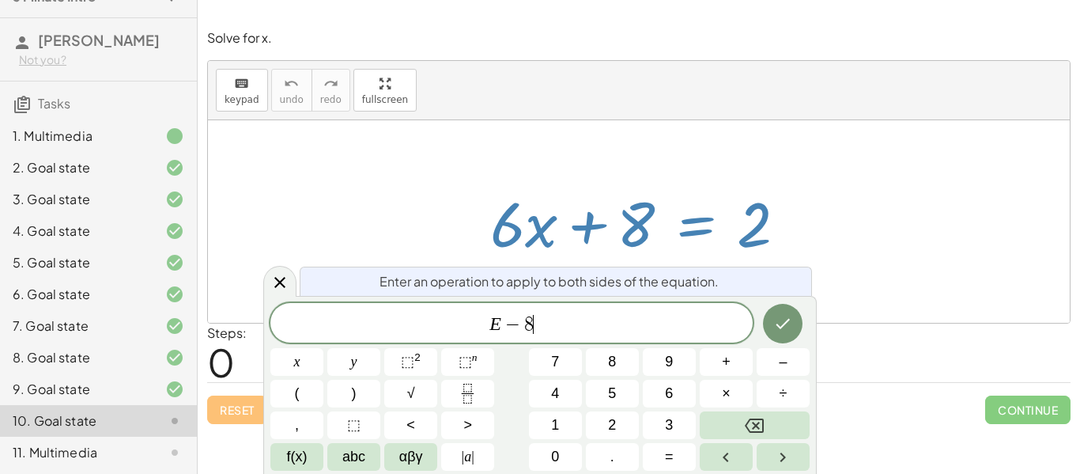
scroll to position [6, 0]
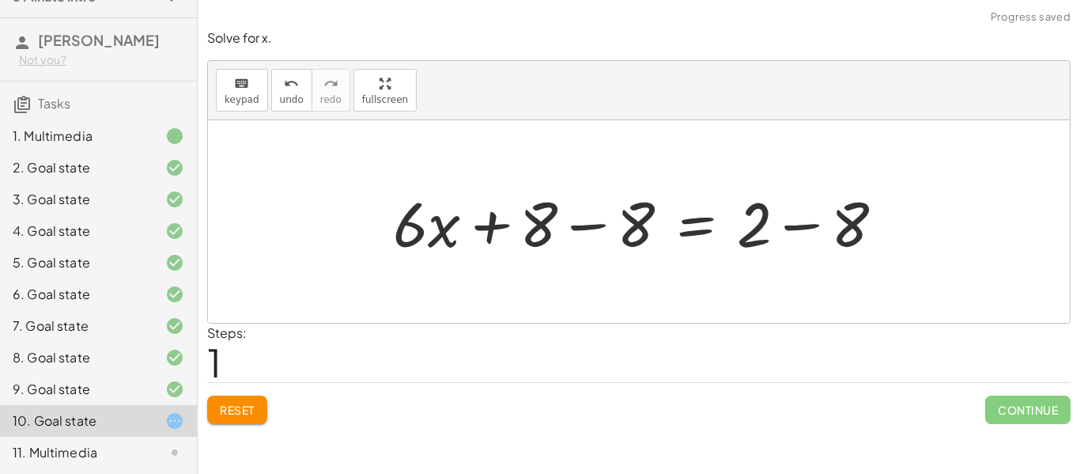
click at [575, 225] on div at bounding box center [645, 221] width 520 height 81
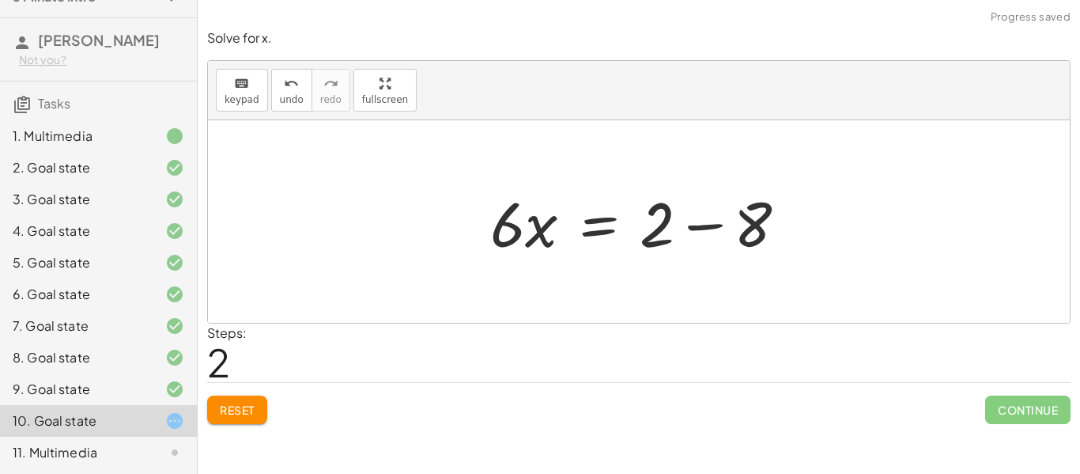
click at [713, 226] on div at bounding box center [644, 221] width 325 height 81
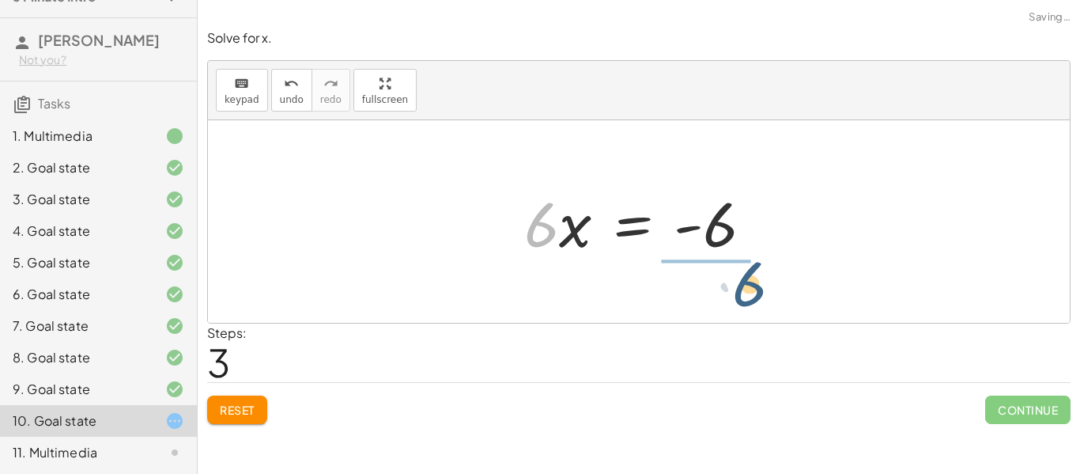
drag, startPoint x: 548, startPoint y: 228, endPoint x: 758, endPoint y: 282, distance: 216.6
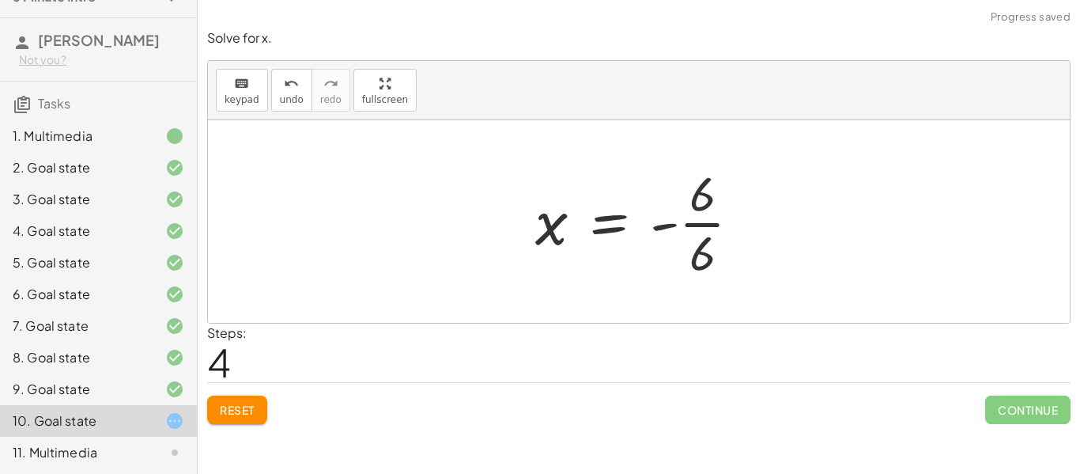
click at [708, 227] on div at bounding box center [644, 222] width 234 height 122
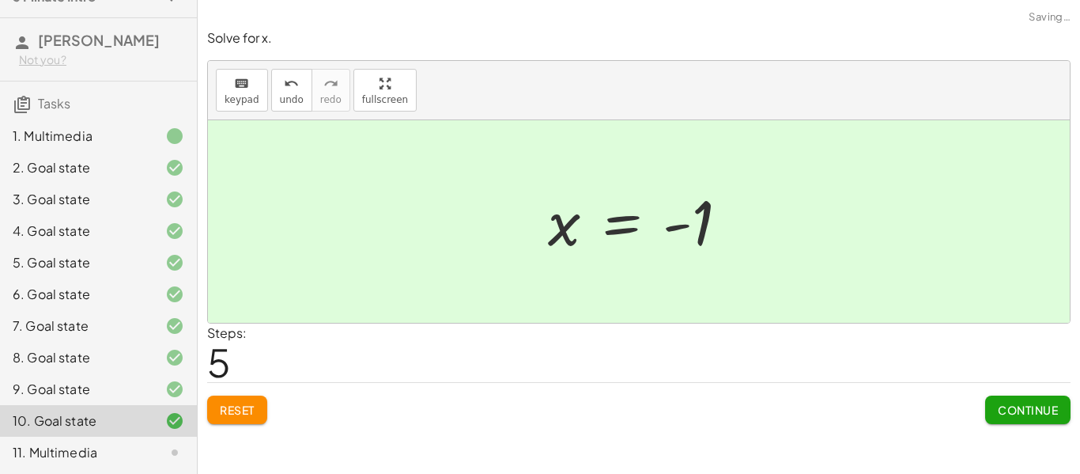
click at [1034, 409] on span "Continue" at bounding box center [1028, 410] width 60 height 14
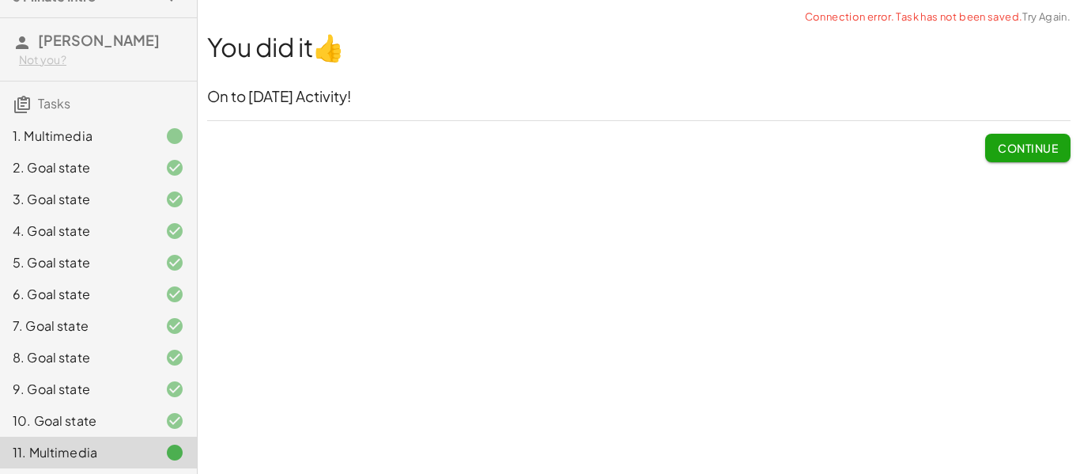
scroll to position [25, 0]
click at [1030, 138] on button "Continue" at bounding box center [1027, 148] width 85 height 28
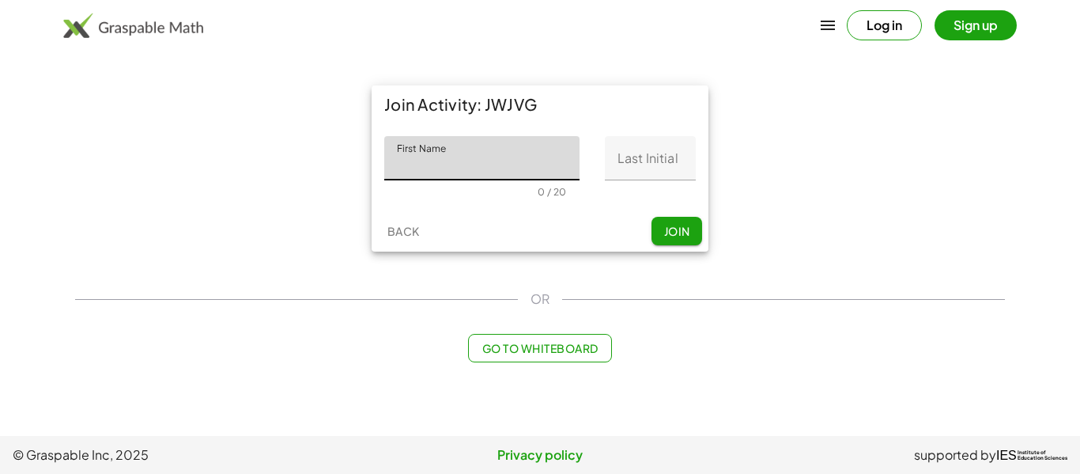
click at [493, 159] on input "First Name" at bounding box center [481, 158] width 195 height 44
type input "*****"
click at [636, 166] on input "Last Initial" at bounding box center [650, 158] width 91 height 44
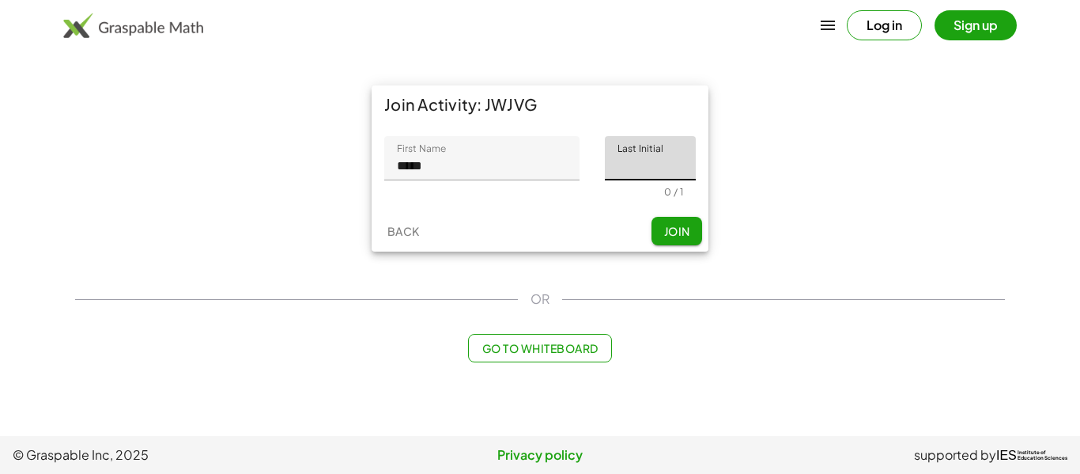
type input "*"
click at [667, 222] on button "Join" at bounding box center [677, 231] width 51 height 28
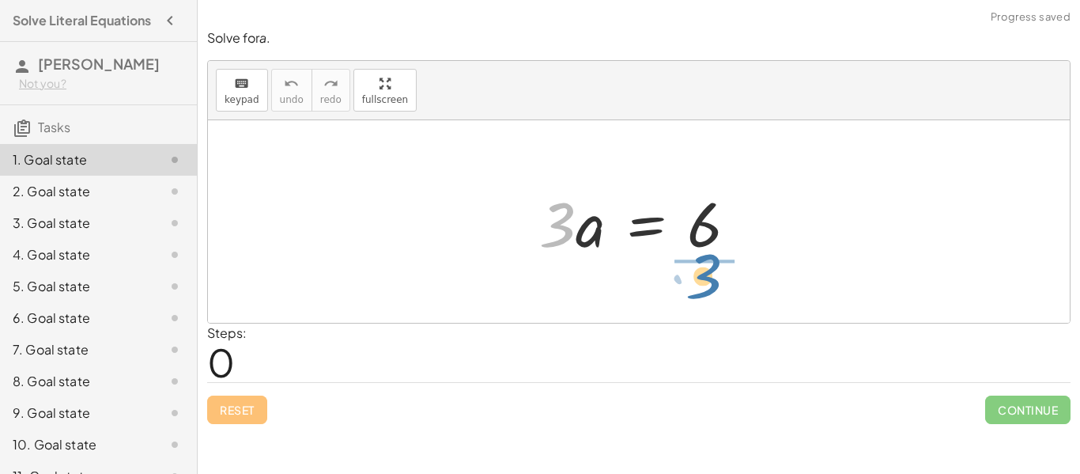
drag, startPoint x: 555, startPoint y: 216, endPoint x: 703, endPoint y: 267, distance: 156.6
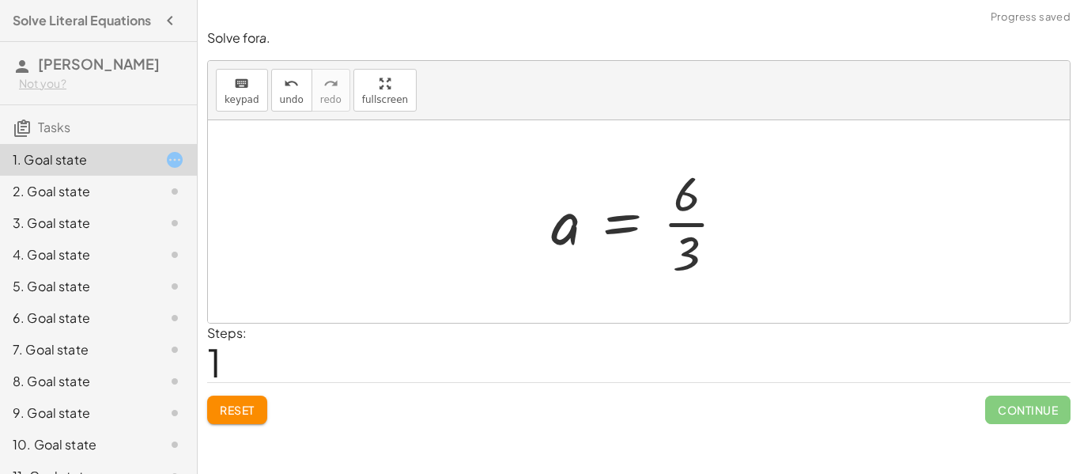
click at [696, 225] on div at bounding box center [644, 222] width 203 height 122
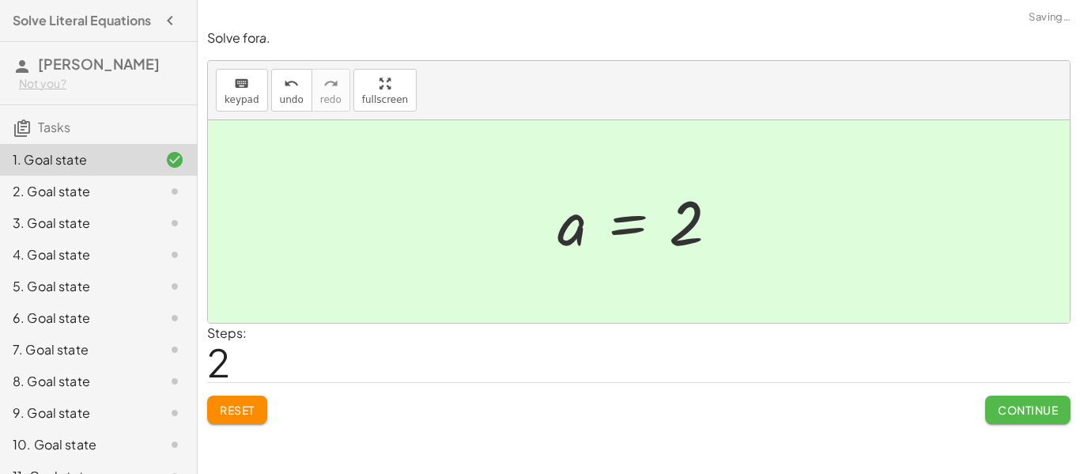
click at [1042, 418] on button "Continue" at bounding box center [1027, 409] width 85 height 28
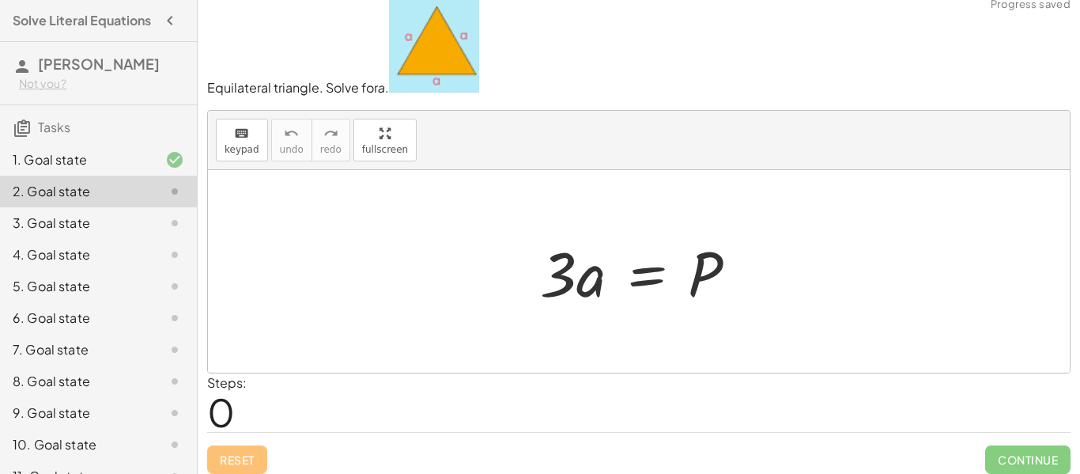
scroll to position [22, 0]
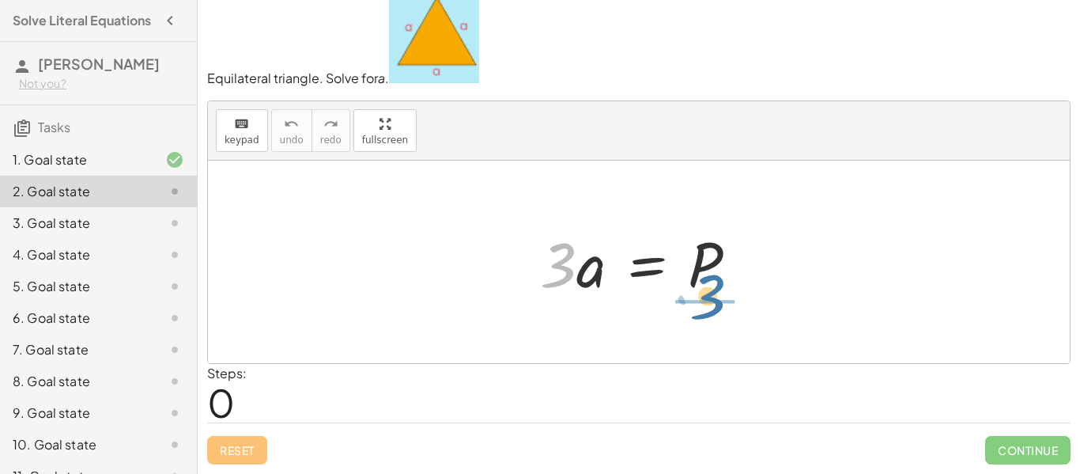
drag, startPoint x: 555, startPoint y: 264, endPoint x: 708, endPoint y: 296, distance: 155.9
click at [708, 296] on div at bounding box center [644, 261] width 225 height 81
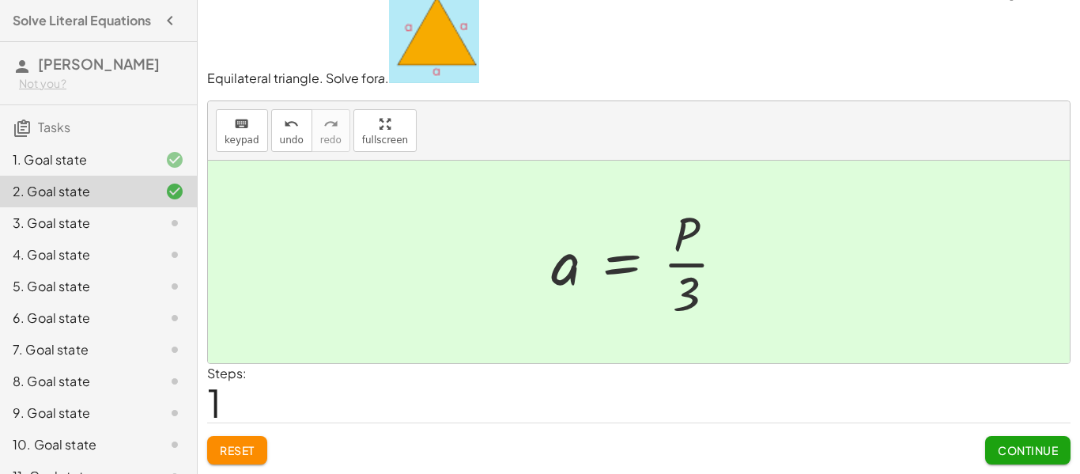
click at [1008, 445] on span "Continue" at bounding box center [1028, 450] width 60 height 14
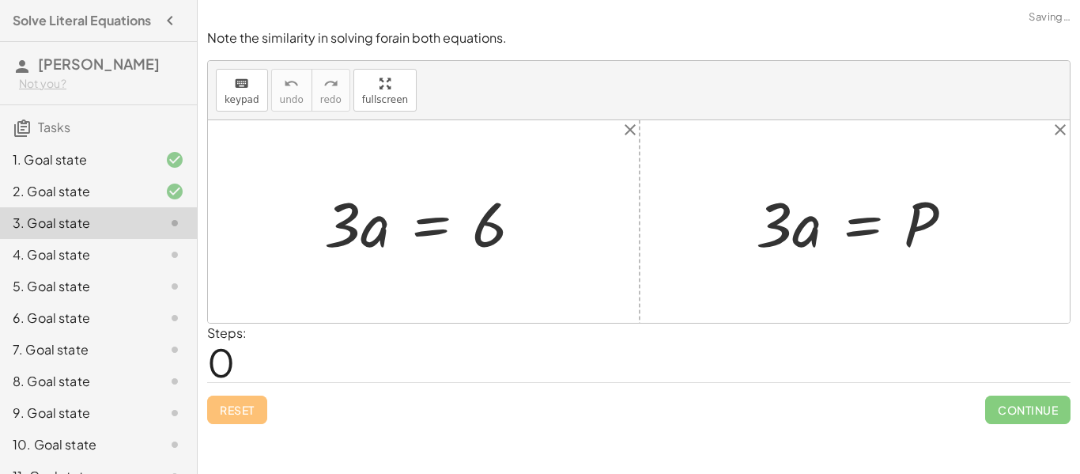
scroll to position [0, 0]
drag, startPoint x: 489, startPoint y: 239, endPoint x: 488, endPoint y: 228, distance: 11.1
click at [488, 228] on div at bounding box center [429, 221] width 227 height 81
drag, startPoint x: 921, startPoint y: 218, endPoint x: 932, endPoint y: 227, distance: 14.7
click at [932, 227] on div at bounding box center [860, 221] width 225 height 81
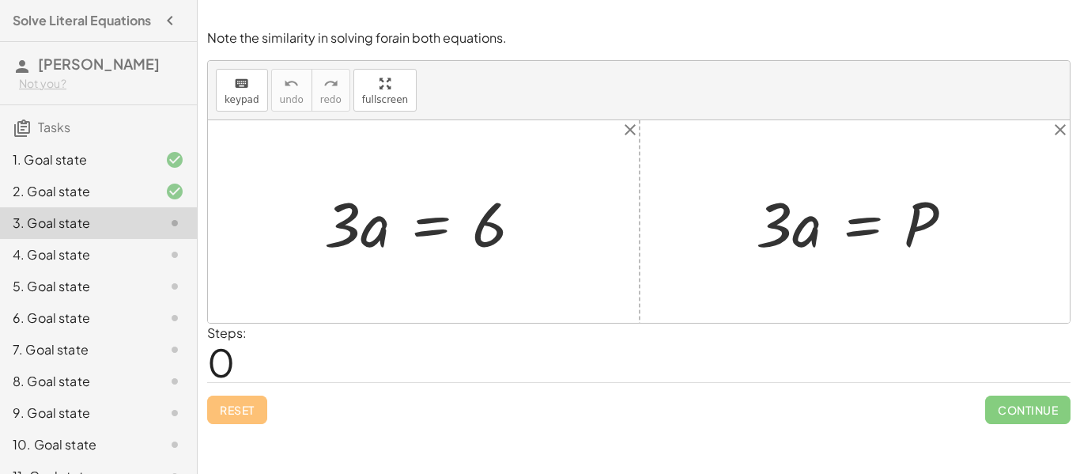
click at [426, 229] on div at bounding box center [429, 221] width 227 height 81
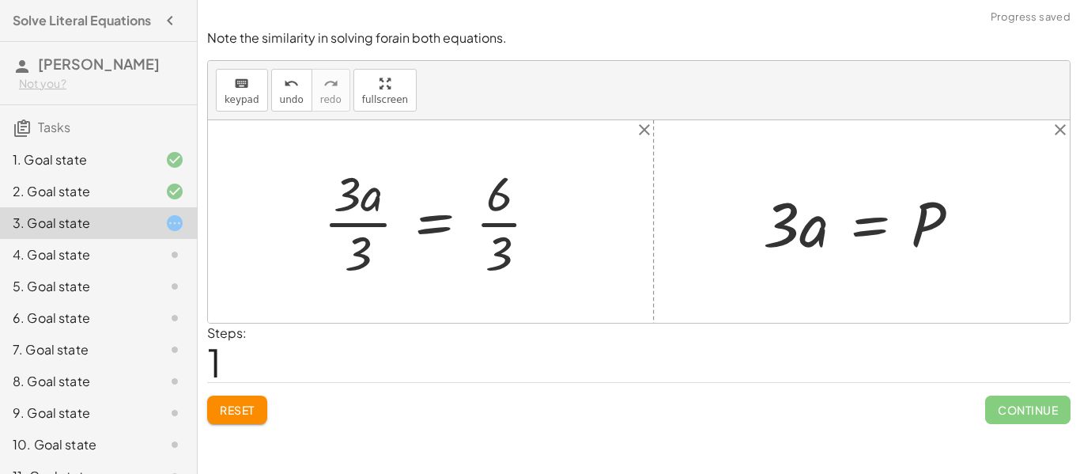
click at [353, 221] on div at bounding box center [437, 222] width 243 height 122
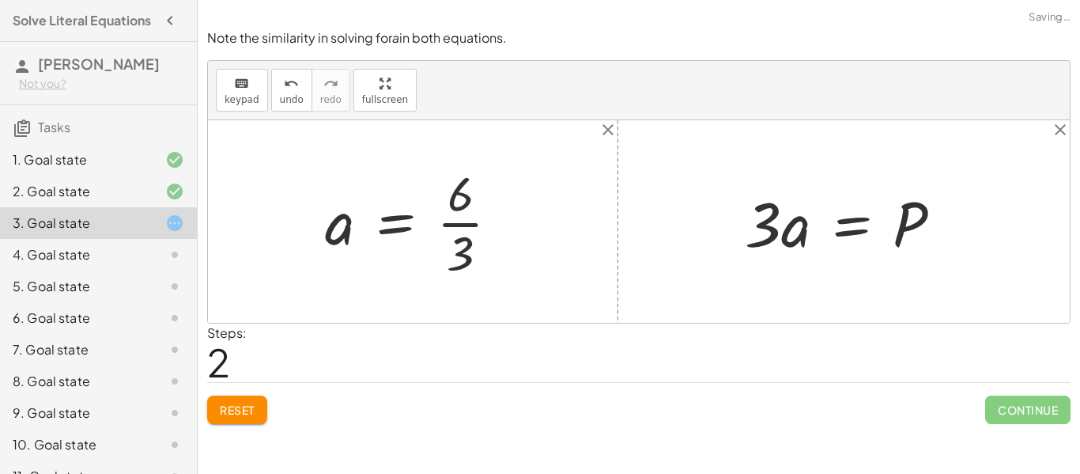
click at [468, 225] on div at bounding box center [418, 222] width 203 height 122
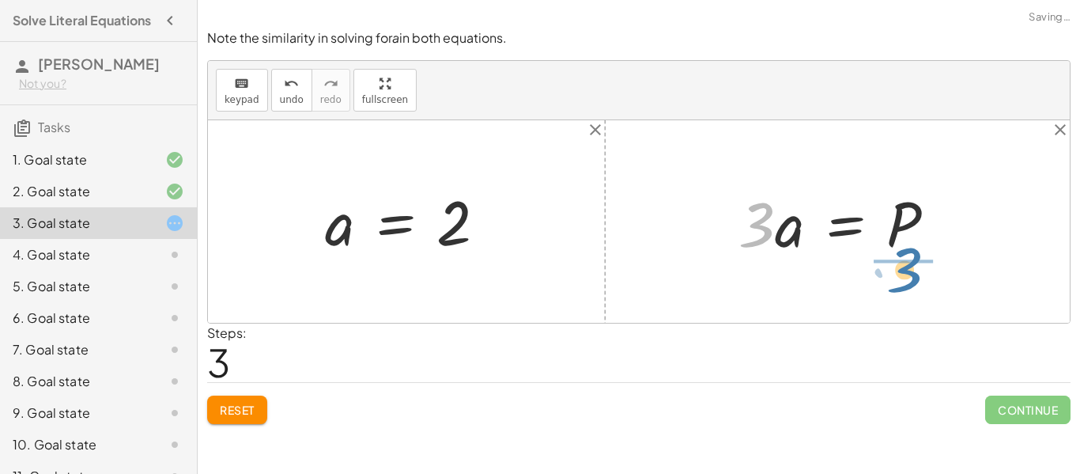
drag, startPoint x: 765, startPoint y: 232, endPoint x: 915, endPoint y: 277, distance: 156.9
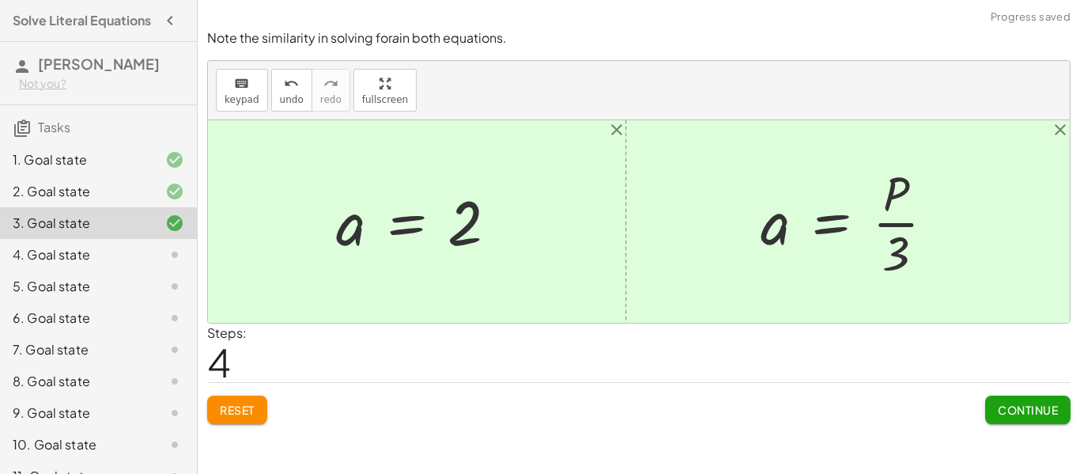
click at [904, 227] on div at bounding box center [854, 222] width 203 height 122
click at [1017, 412] on span "Continue" at bounding box center [1028, 410] width 60 height 14
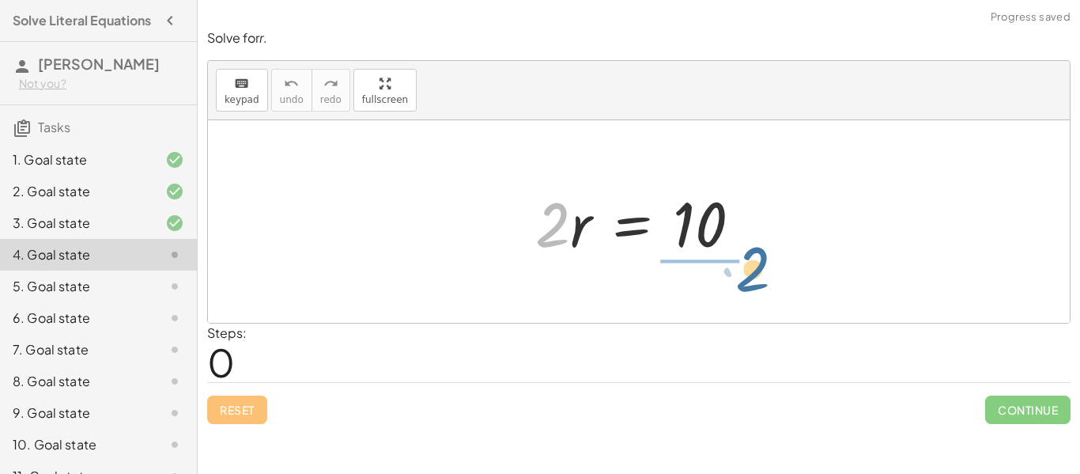
drag, startPoint x: 554, startPoint y: 225, endPoint x: 755, endPoint y: 270, distance: 206.5
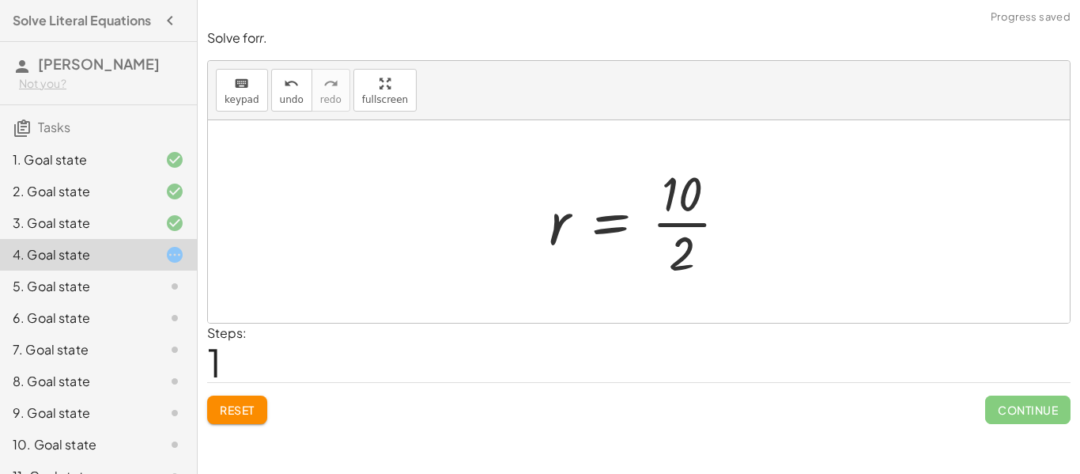
click at [697, 224] on div at bounding box center [644, 222] width 207 height 122
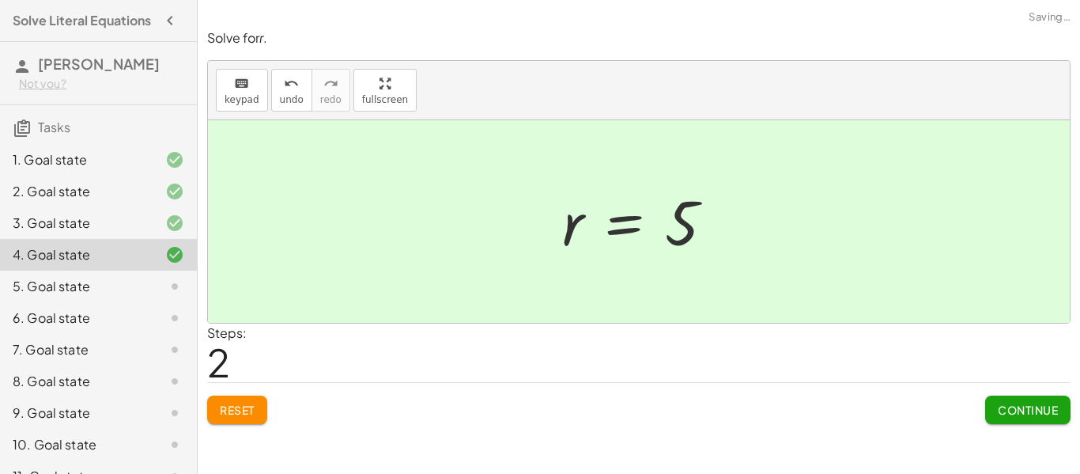
click at [1042, 403] on span "Continue" at bounding box center [1028, 410] width 60 height 14
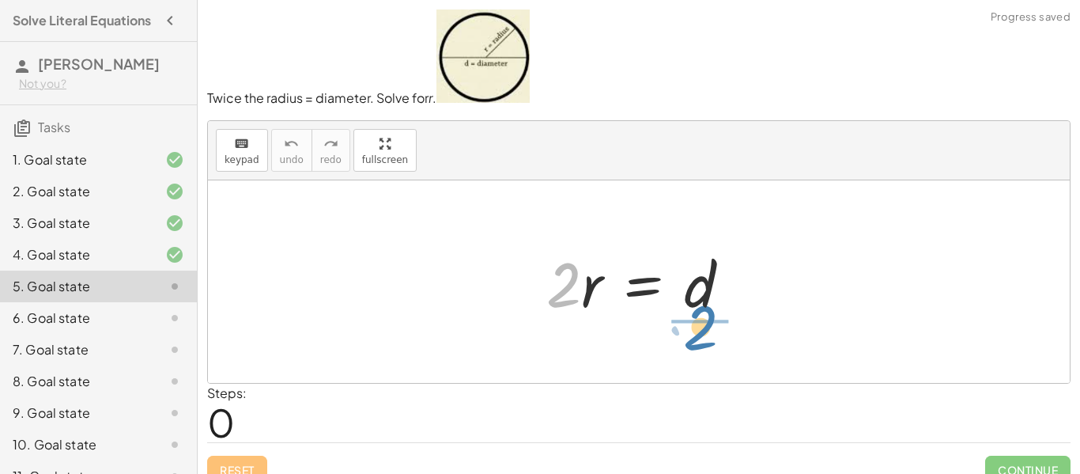
drag, startPoint x: 565, startPoint y: 283, endPoint x: 705, endPoint y: 324, distance: 145.1
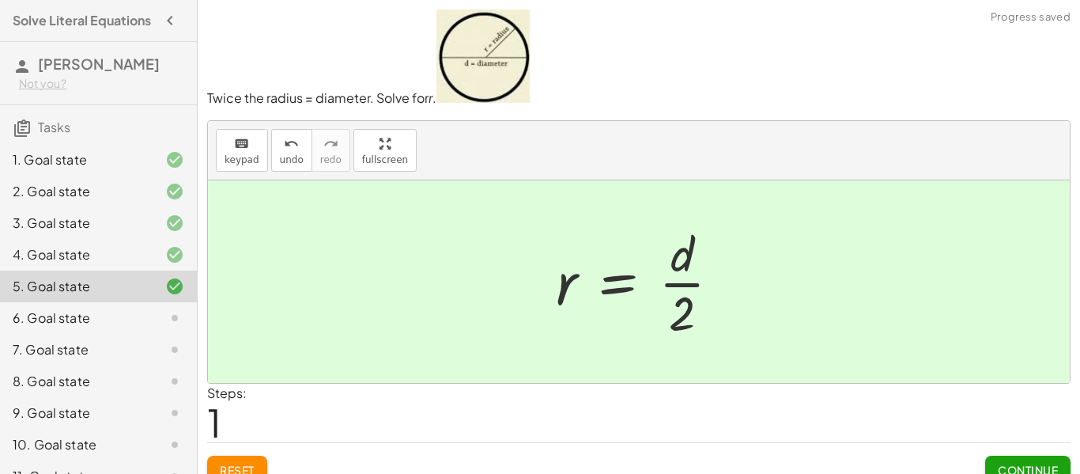
click at [1030, 463] on span "Continue" at bounding box center [1028, 470] width 60 height 14
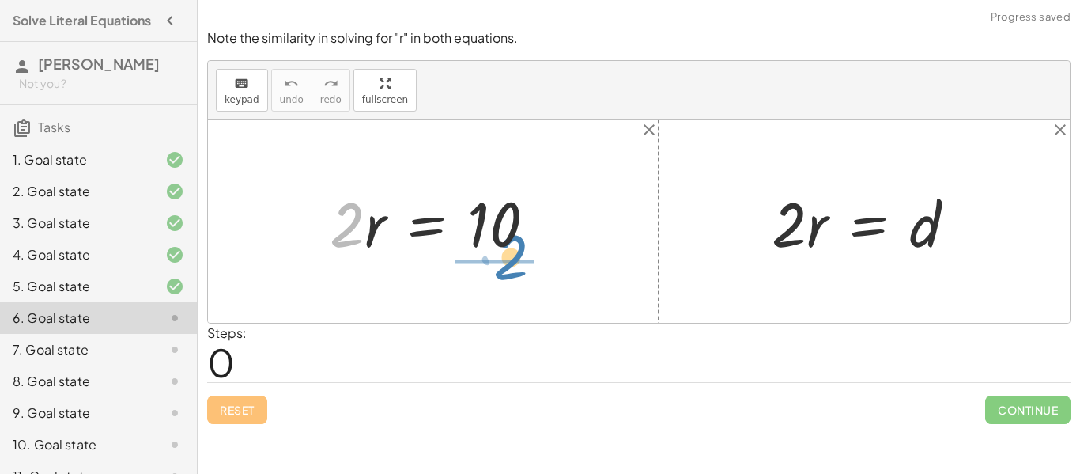
drag, startPoint x: 354, startPoint y: 227, endPoint x: 519, endPoint y: 259, distance: 167.7
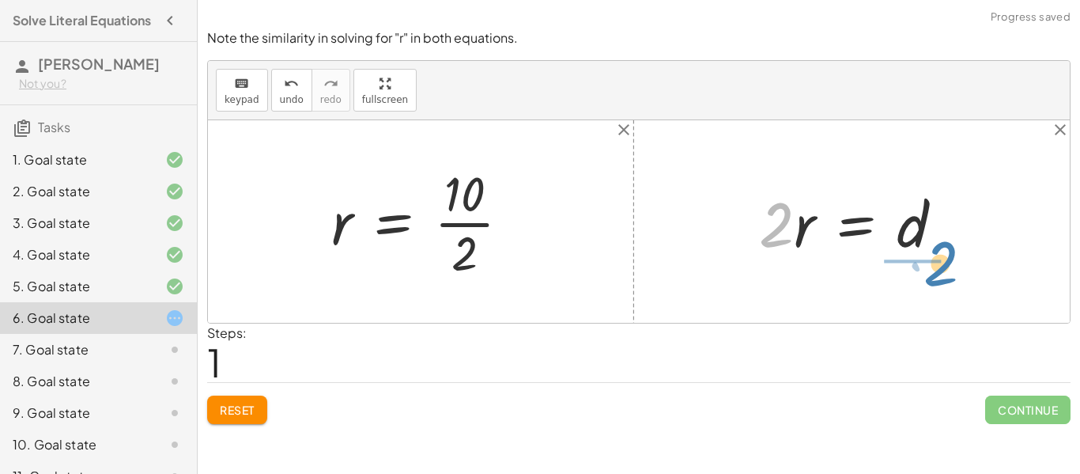
drag, startPoint x: 775, startPoint y: 237, endPoint x: 940, endPoint y: 274, distance: 168.5
click at [940, 274] on div "· 2 · r = 10 · 2 r = 10 · · 2 · 2 · r = d" at bounding box center [639, 221] width 862 height 202
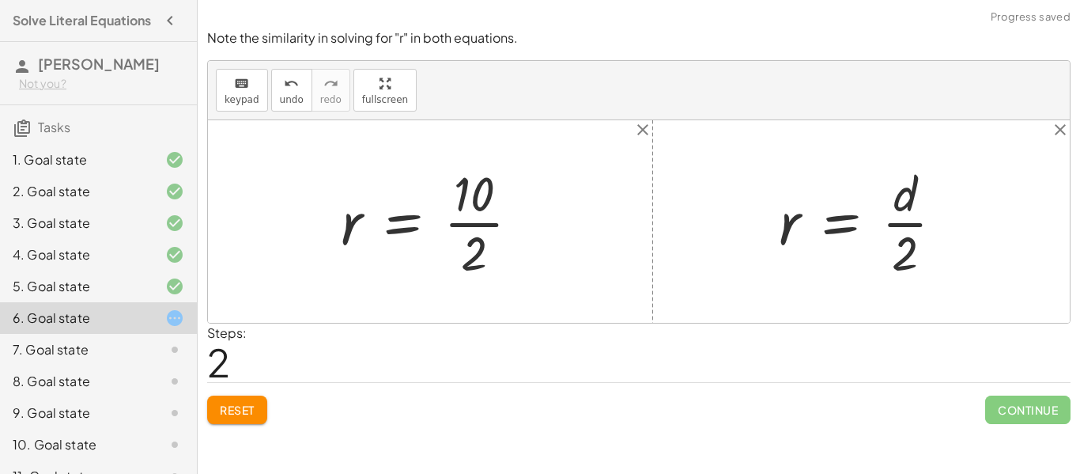
click at [490, 224] on div at bounding box center [436, 222] width 207 height 122
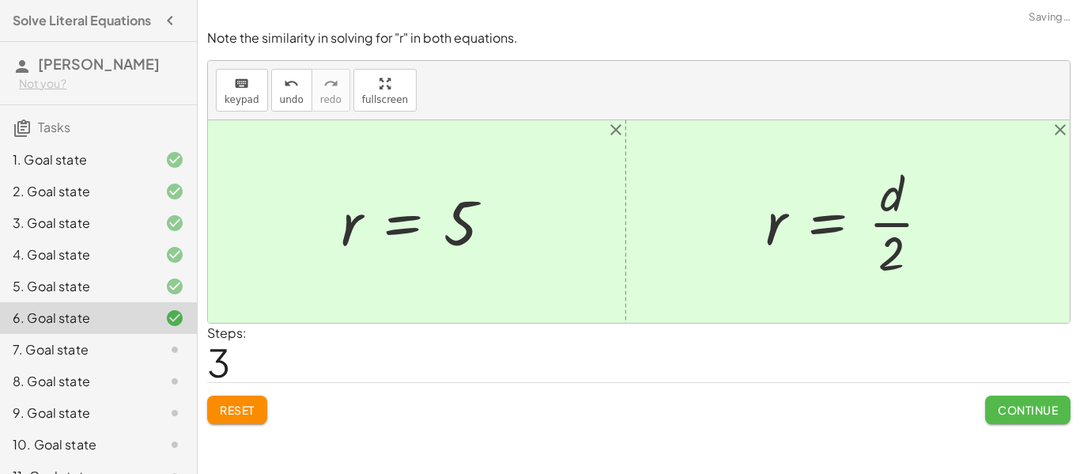
click at [1008, 420] on button "Continue" at bounding box center [1027, 409] width 85 height 28
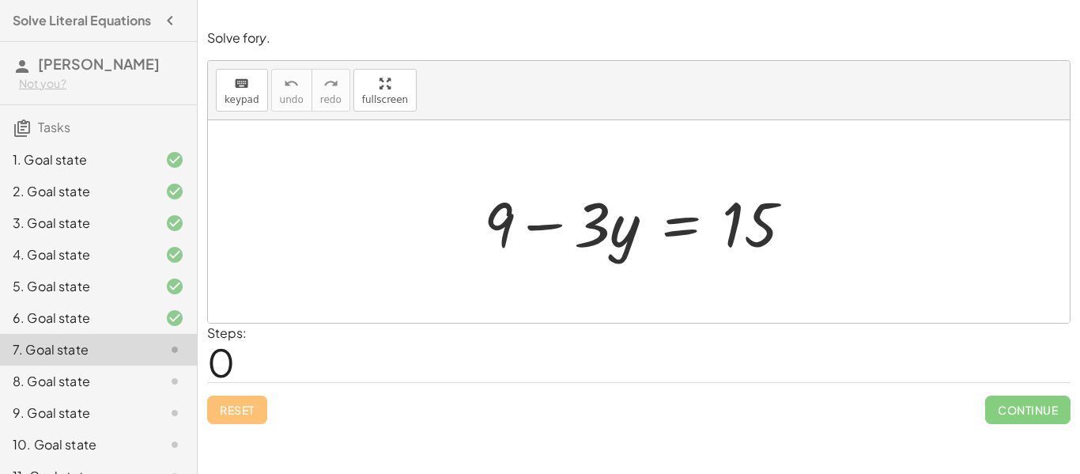
click at [682, 236] on div at bounding box center [644, 221] width 337 height 81
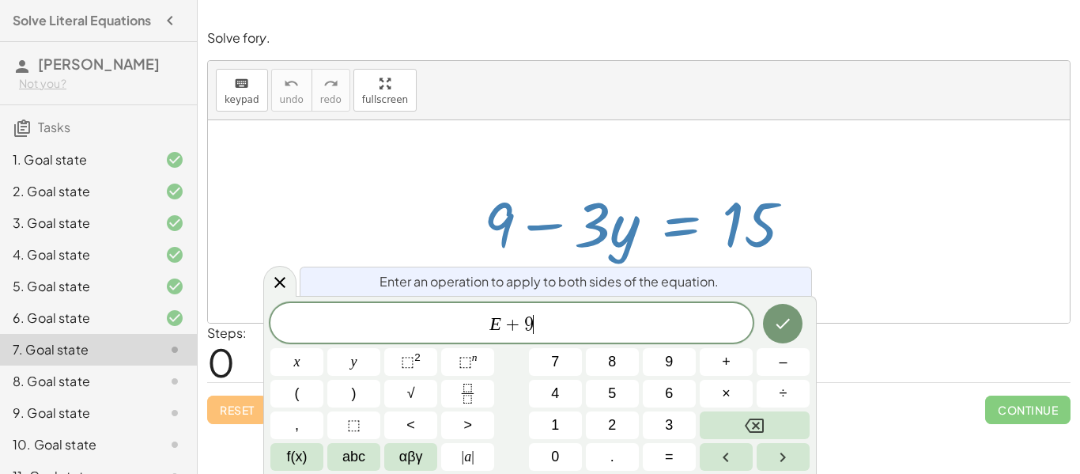
scroll to position [0, 0]
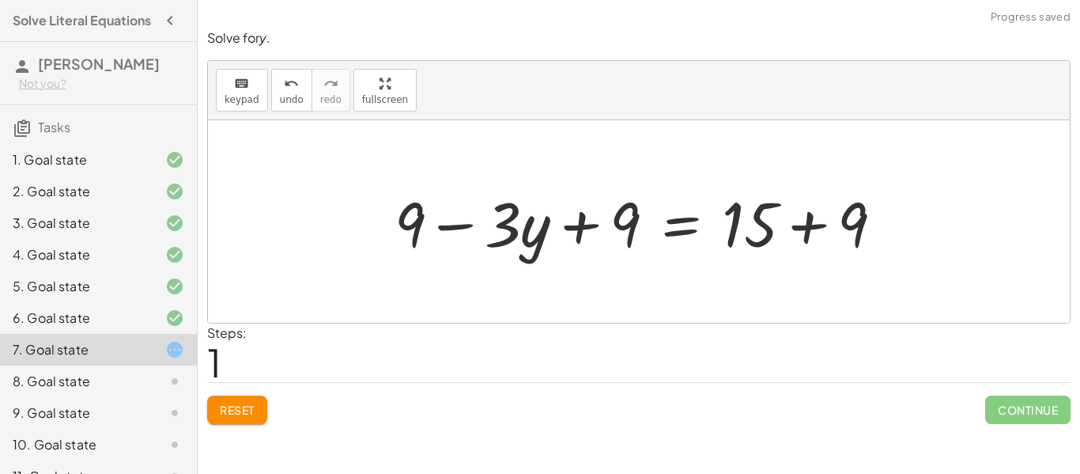
click at [580, 228] on div at bounding box center [645, 221] width 517 height 81
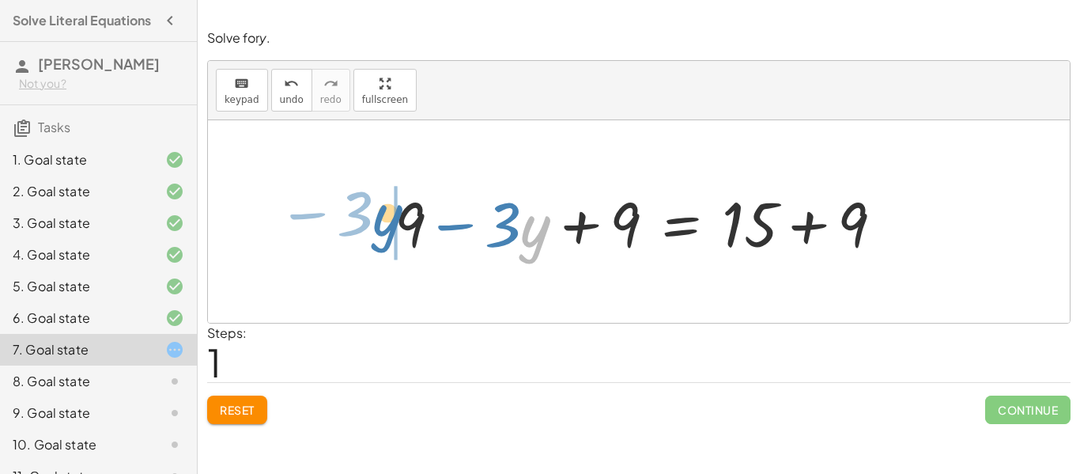
drag, startPoint x: 536, startPoint y: 228, endPoint x: 389, endPoint y: 217, distance: 147.5
click at [389, 217] on div at bounding box center [645, 221] width 517 height 81
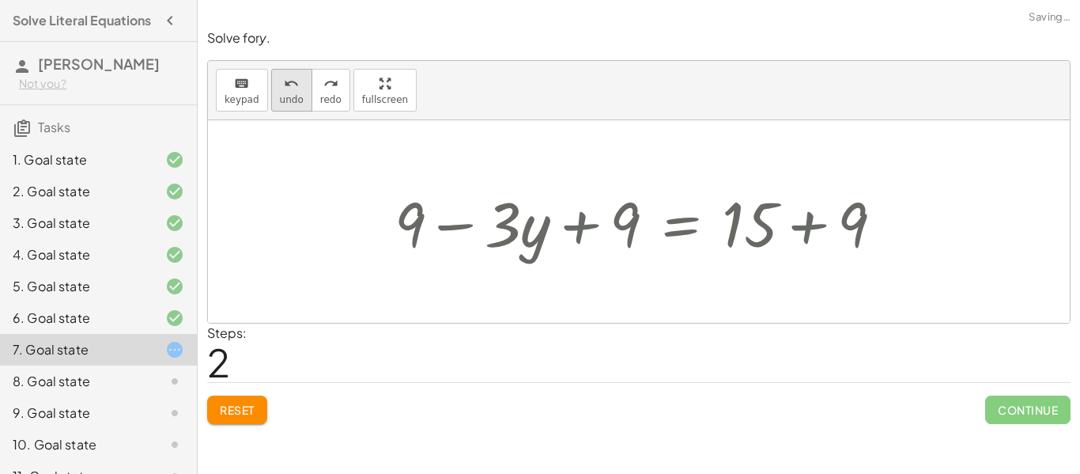
click at [284, 94] on span "undo" at bounding box center [292, 99] width 24 height 11
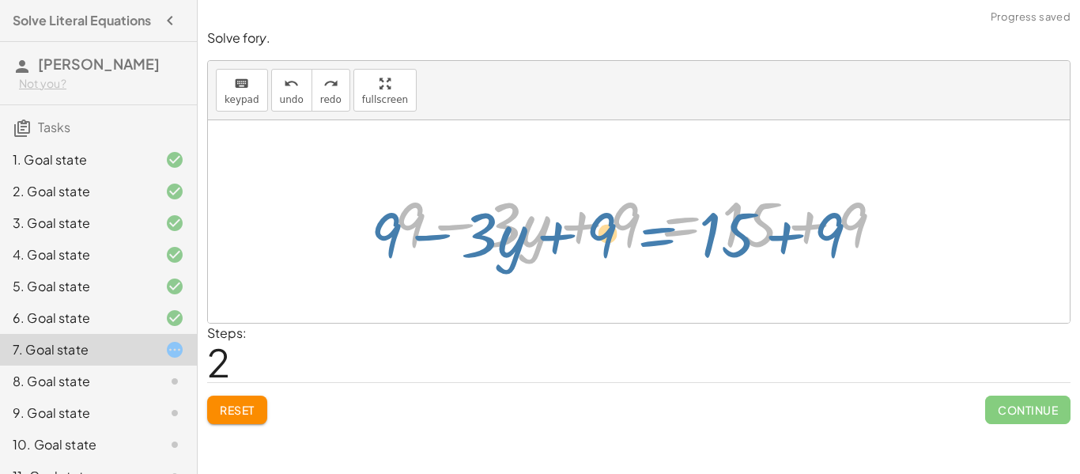
drag, startPoint x: 647, startPoint y: 225, endPoint x: 636, endPoint y: 235, distance: 14.6
click at [636, 235] on div at bounding box center [645, 221] width 517 height 81
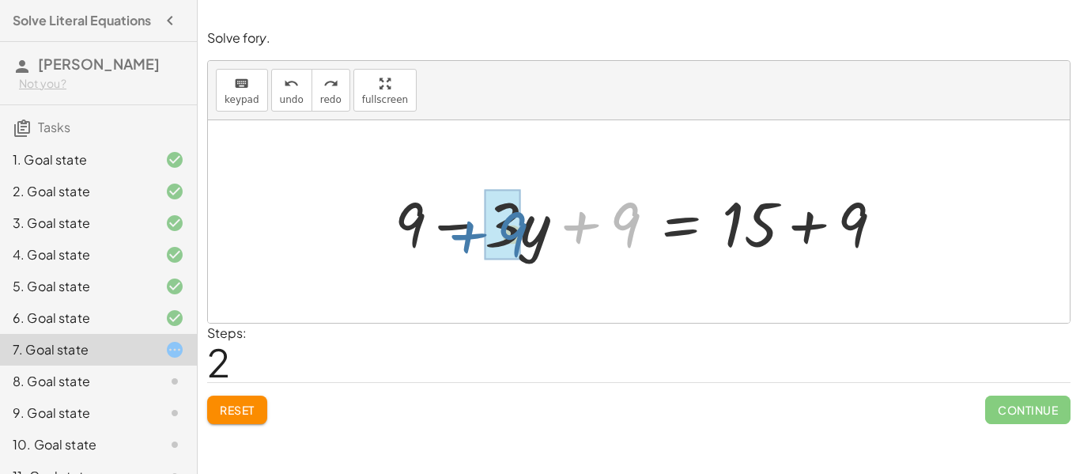
drag, startPoint x: 625, startPoint y: 226, endPoint x: 511, endPoint y: 236, distance: 114.3
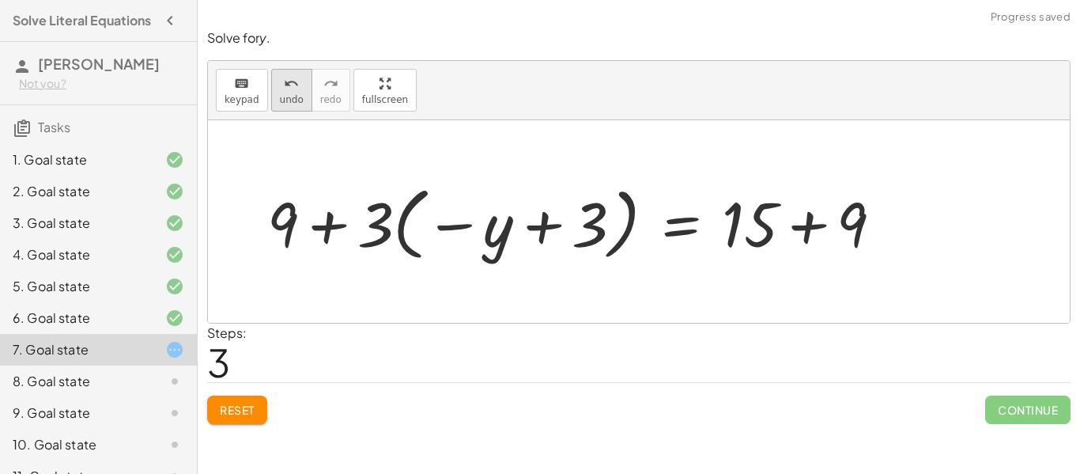
click at [297, 100] on span "undo" at bounding box center [292, 99] width 24 height 11
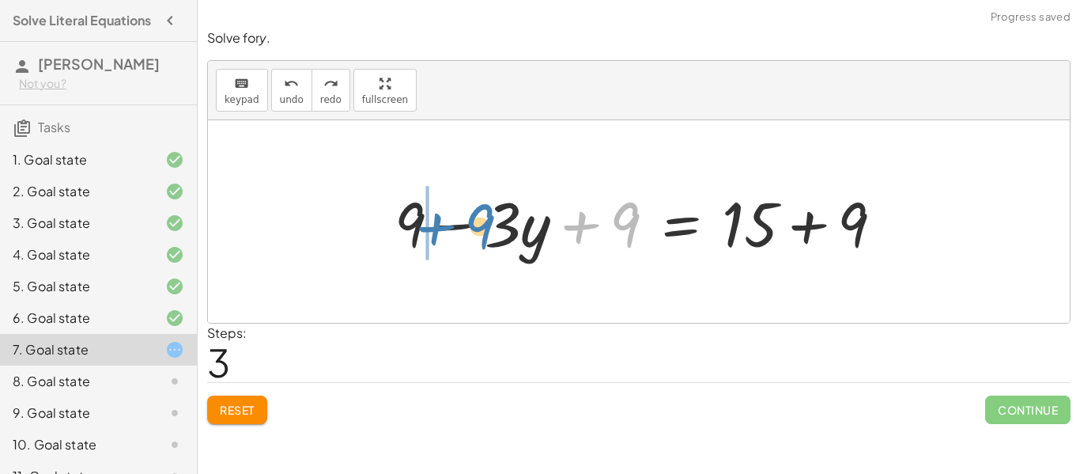
drag, startPoint x: 620, startPoint y: 221, endPoint x: 475, endPoint y: 227, distance: 144.8
click at [475, 227] on div at bounding box center [645, 221] width 517 height 81
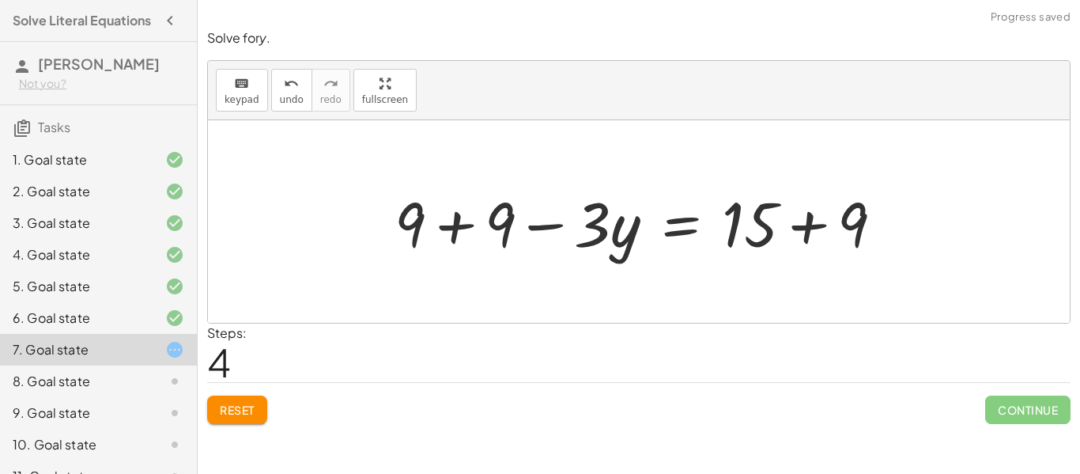
click at [245, 399] on button "Reset" at bounding box center [237, 409] width 60 height 28
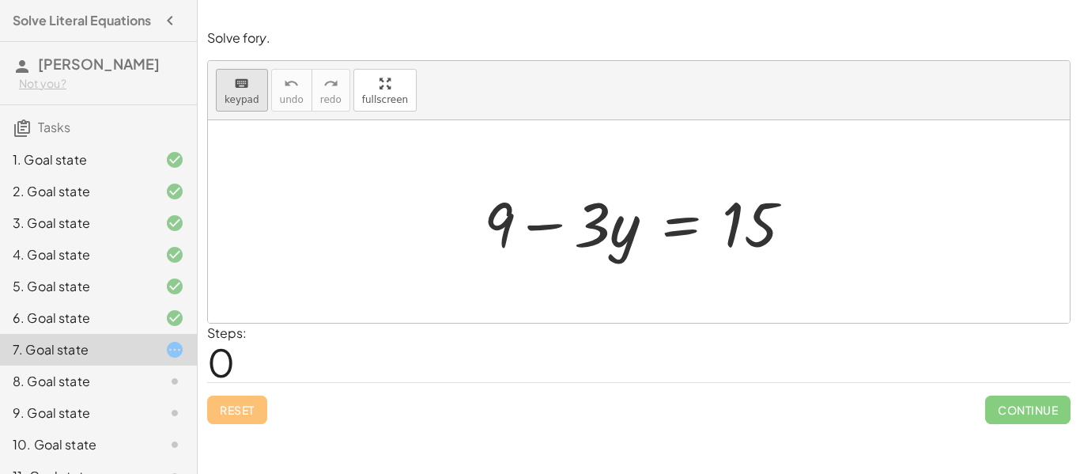
click at [229, 89] on div "keyboard" at bounding box center [242, 83] width 35 height 19
click at [244, 86] on icon "keyboard" at bounding box center [241, 83] width 15 height 19
click at [682, 228] on div at bounding box center [644, 221] width 337 height 81
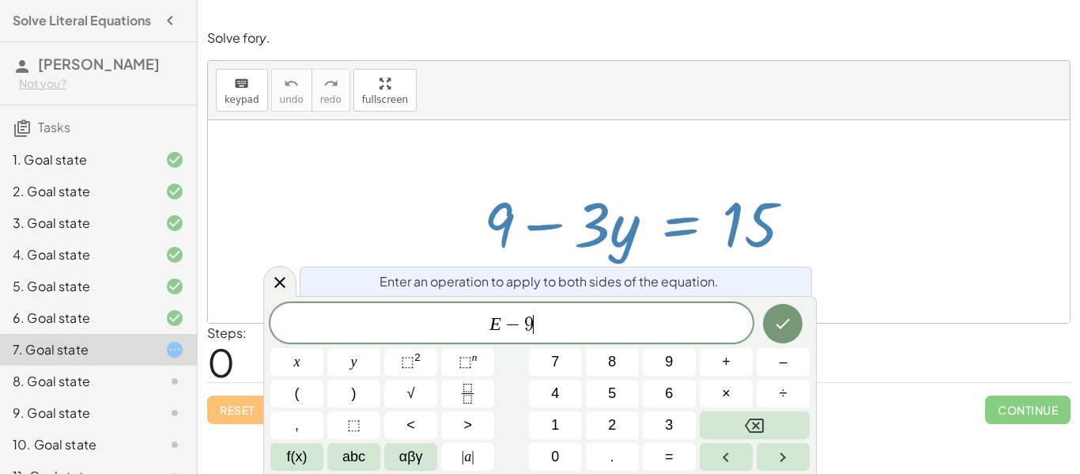
scroll to position [7, 0]
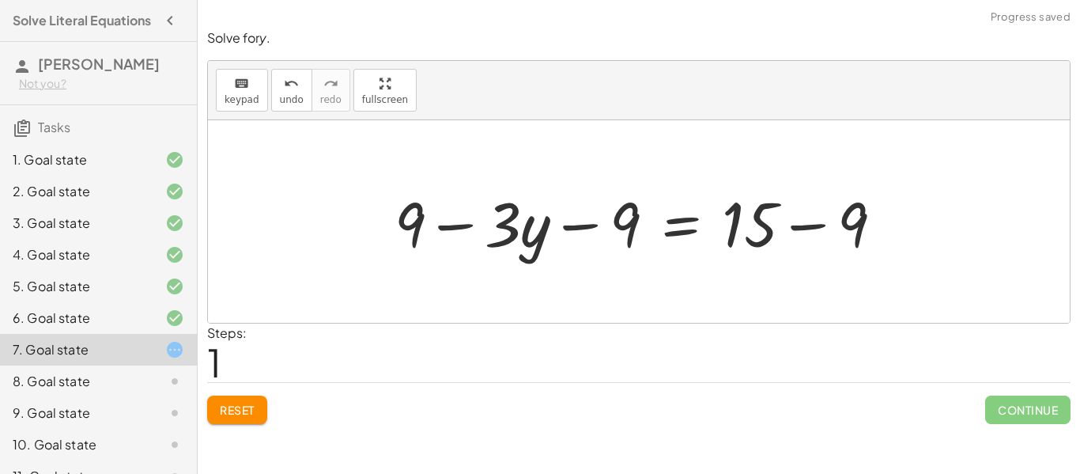
click at [800, 229] on div at bounding box center [645, 221] width 517 height 81
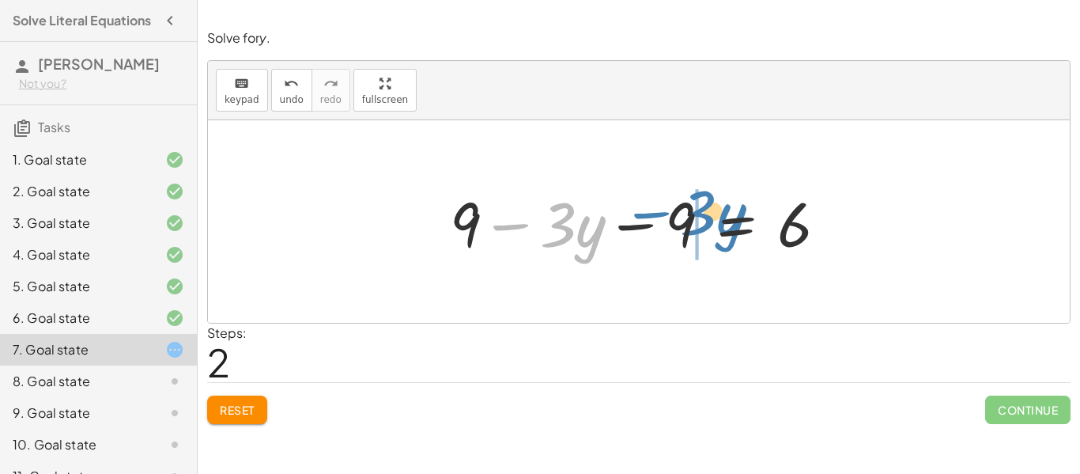
drag, startPoint x: 563, startPoint y: 228, endPoint x: 709, endPoint y: 217, distance: 146.7
click at [709, 217] on div at bounding box center [645, 221] width 406 height 81
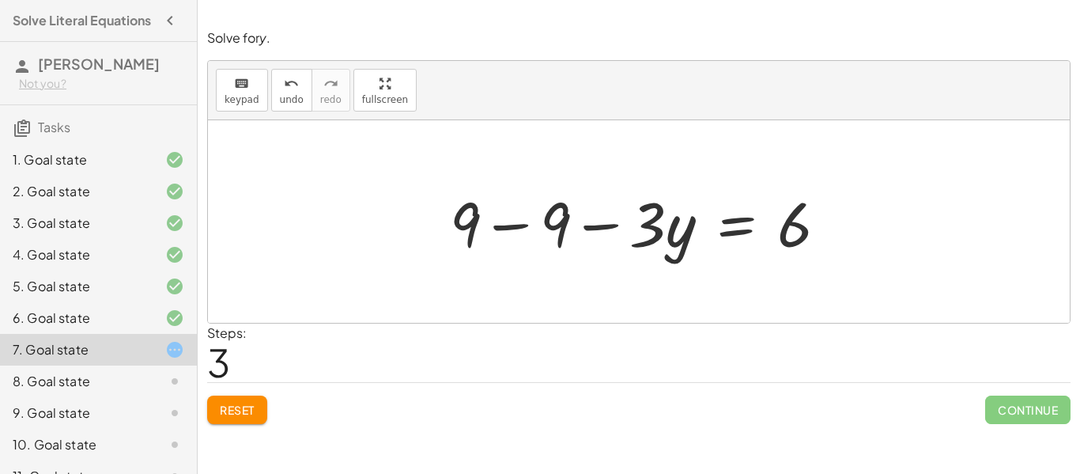
click at [508, 229] on div at bounding box center [645, 221] width 406 height 81
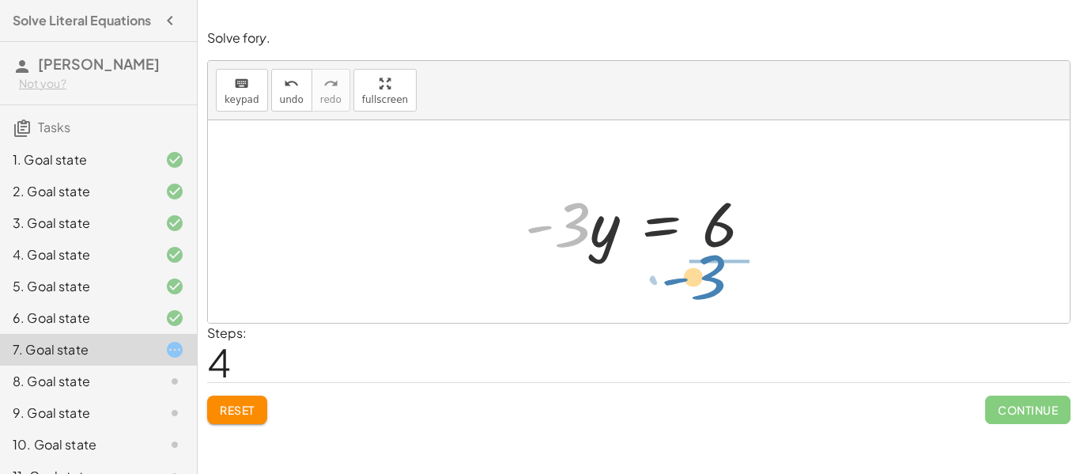
drag, startPoint x: 586, startPoint y: 233, endPoint x: 724, endPoint y: 285, distance: 147.2
click at [724, 285] on div "+ 9 − · 3 · y = 15 + 9 − · 3 · y − 9 = + 15 − 9 + 9 − · 3 · y − 9 = 6 + 9 − 9 −…" at bounding box center [639, 221] width 862 height 202
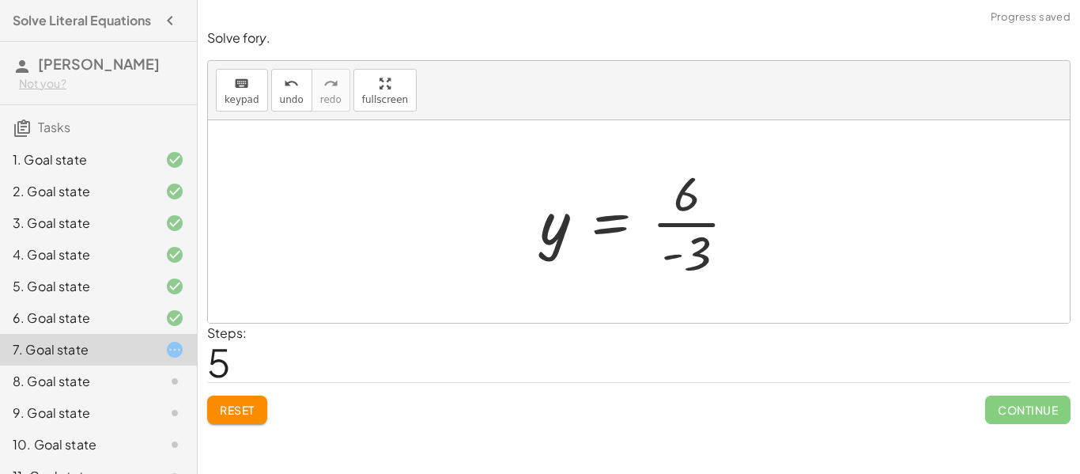
click at [667, 222] on div at bounding box center [644, 222] width 225 height 122
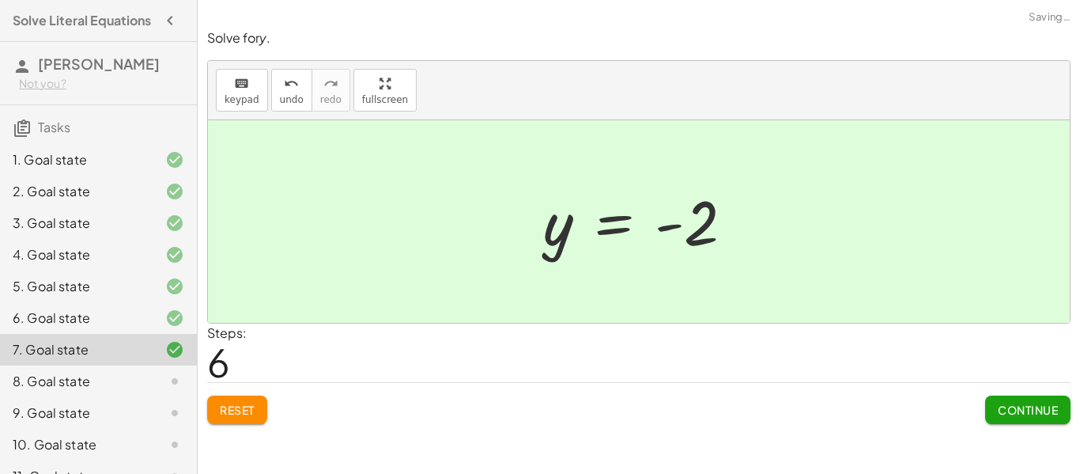
click at [1018, 415] on span "Continue" at bounding box center [1028, 410] width 60 height 14
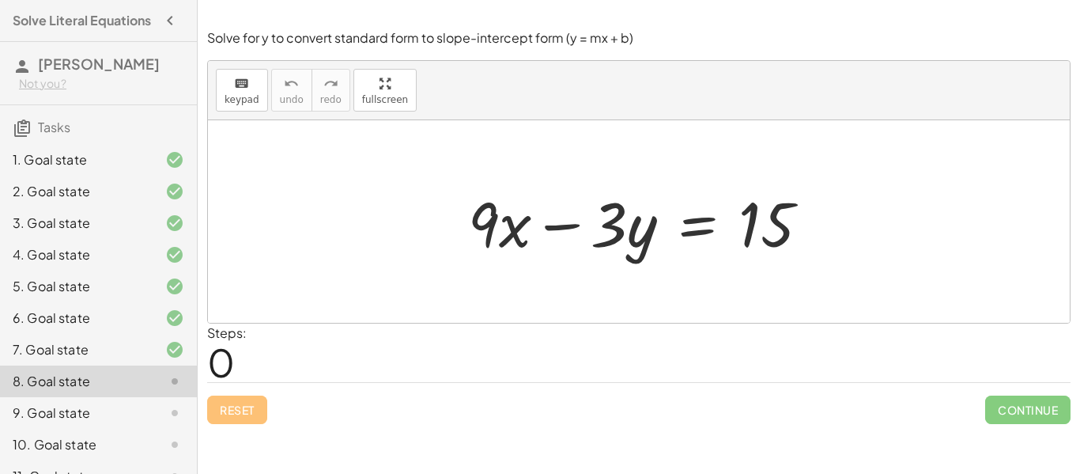
click at [695, 224] on div at bounding box center [645, 221] width 370 height 81
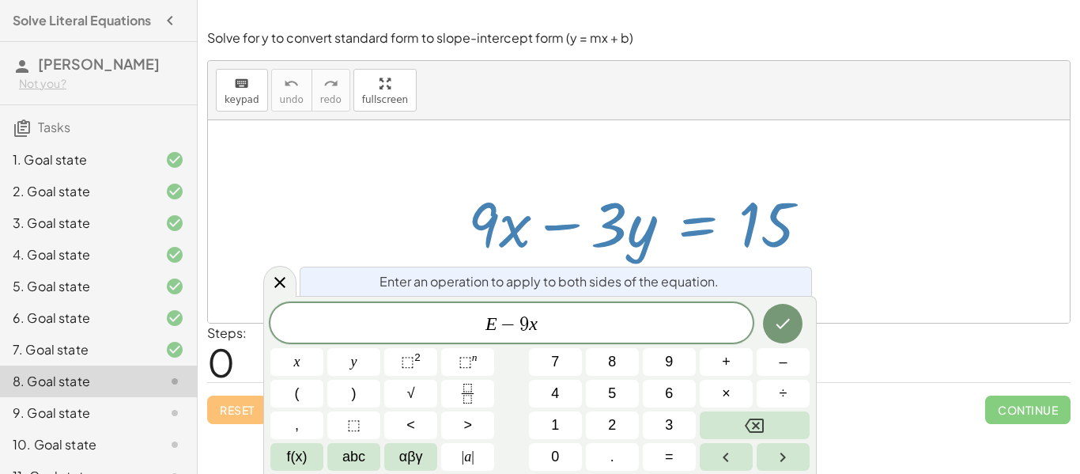
scroll to position [11, 0]
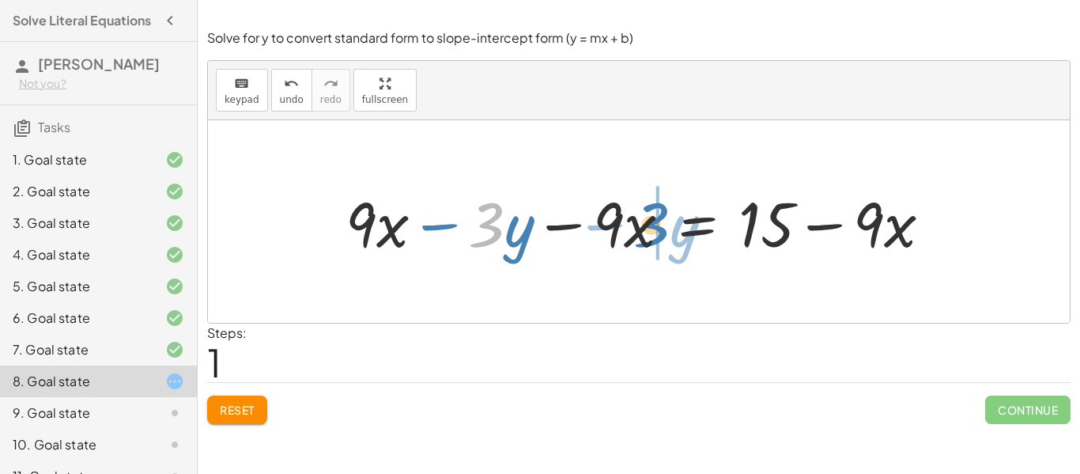
drag, startPoint x: 488, startPoint y: 240, endPoint x: 653, endPoint y: 240, distance: 165.3
click at [653, 240] on div at bounding box center [645, 221] width 614 height 81
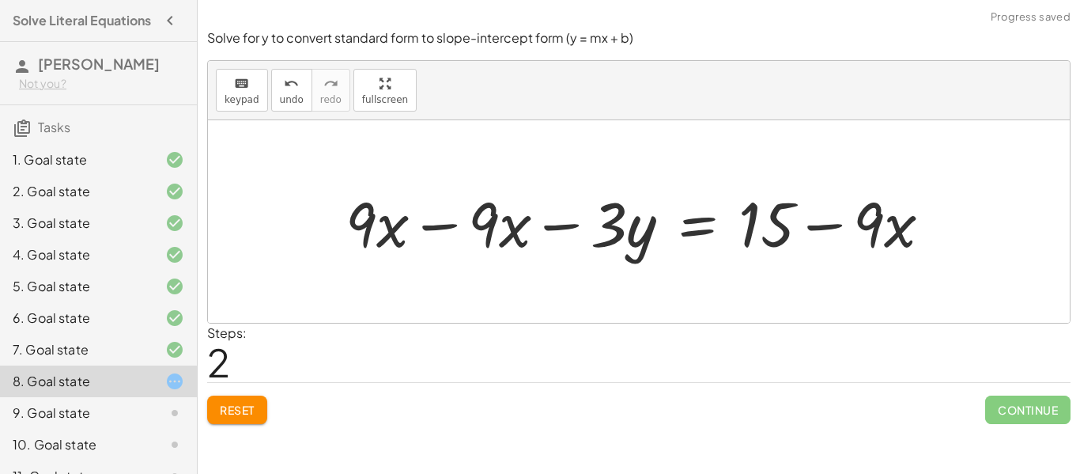
click at [441, 223] on div at bounding box center [645, 221] width 614 height 81
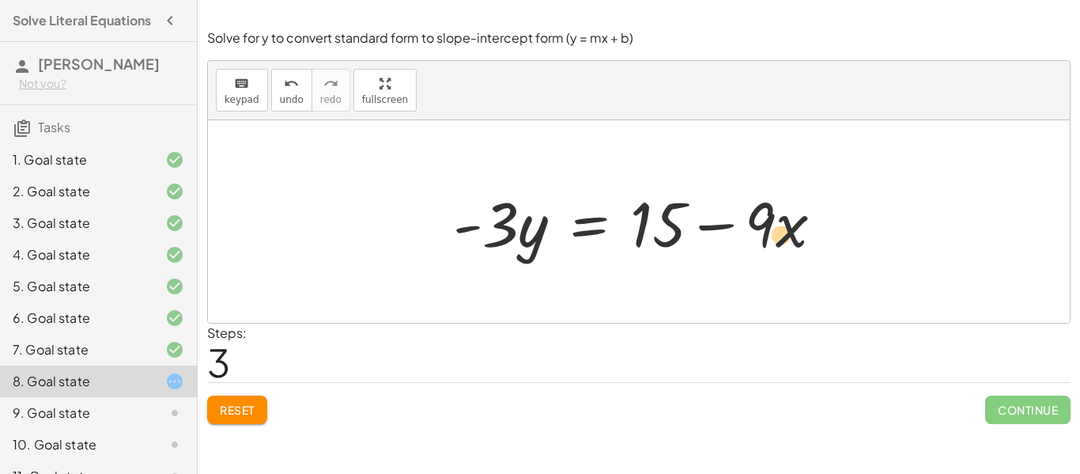
drag, startPoint x: 777, startPoint y: 216, endPoint x: 769, endPoint y: 227, distance: 13.6
click at [769, 227] on div at bounding box center [644, 221] width 399 height 81
click at [716, 228] on div at bounding box center [644, 221] width 399 height 81
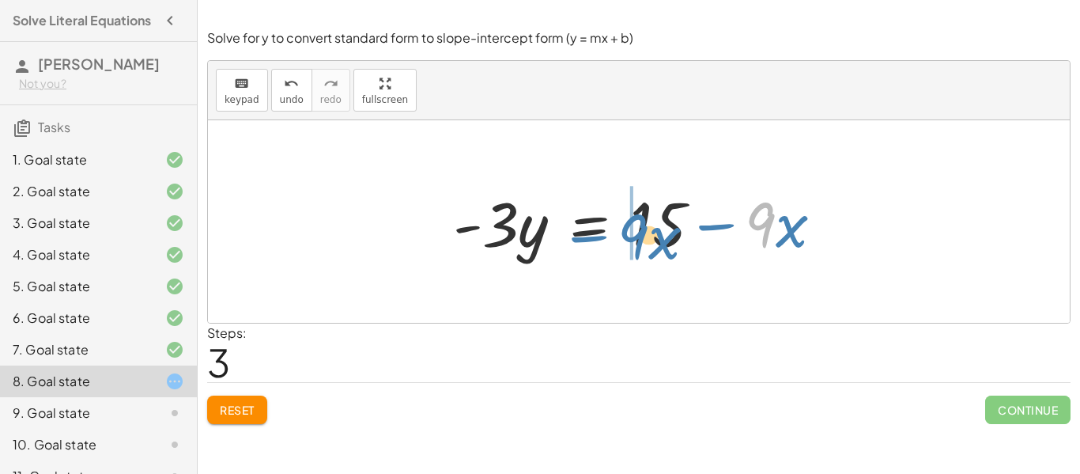
drag, startPoint x: 772, startPoint y: 220, endPoint x: 639, endPoint y: 232, distance: 133.4
click at [639, 232] on div at bounding box center [644, 221] width 399 height 81
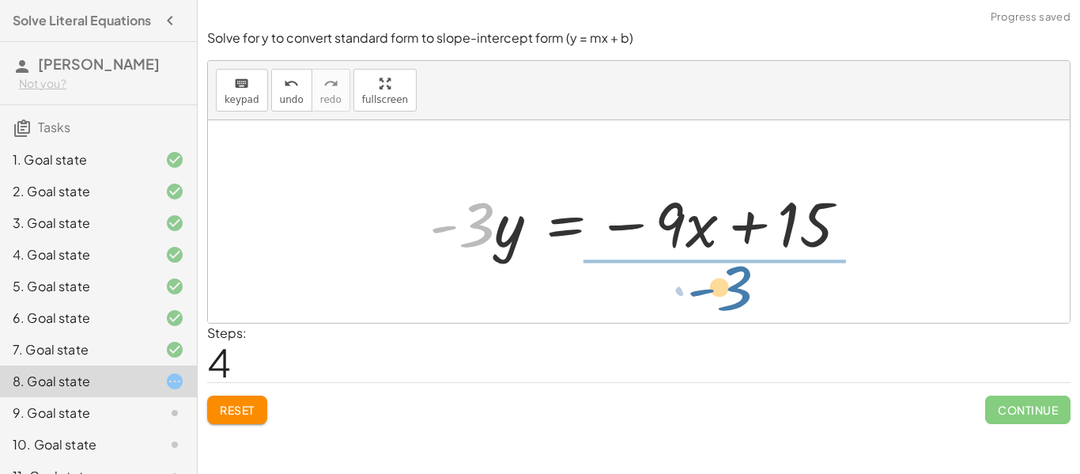
drag, startPoint x: 479, startPoint y: 231, endPoint x: 739, endPoint y: 293, distance: 266.6
click at [739, 293] on div "+ · 9 · x − · 3 · y = 15 + · 9 · x − · 3 · y − · 9 · x = + 15 − · 9 · x + · 9 ·…" at bounding box center [639, 221] width 862 height 202
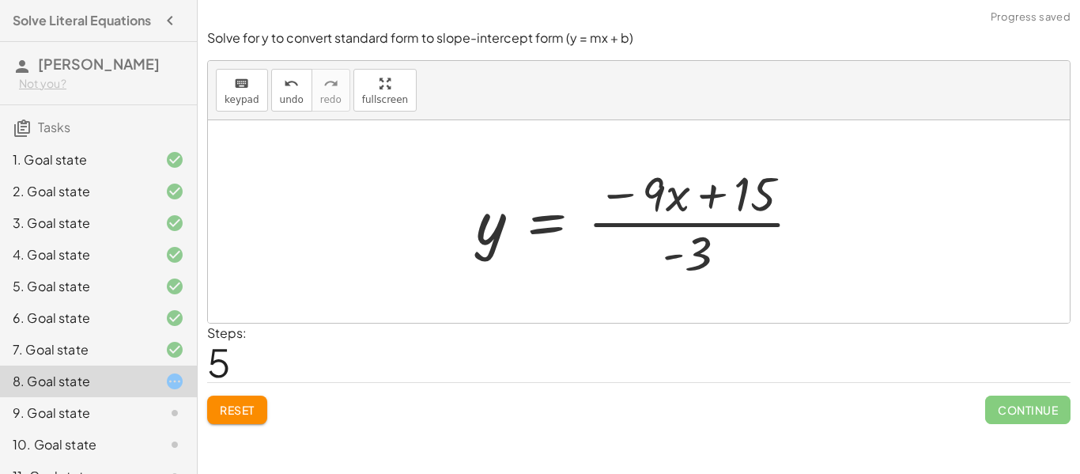
click at [694, 225] on div at bounding box center [645, 222] width 354 height 122
drag, startPoint x: 696, startPoint y: 258, endPoint x: 722, endPoint y: 202, distance: 61.9
click at [722, 202] on div at bounding box center [645, 222] width 354 height 122
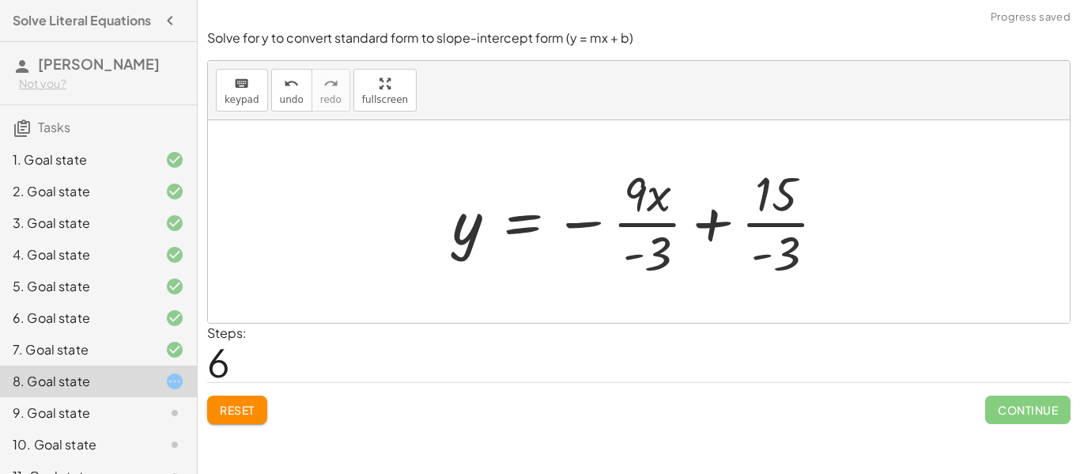
click at [637, 225] on div at bounding box center [645, 222] width 402 height 122
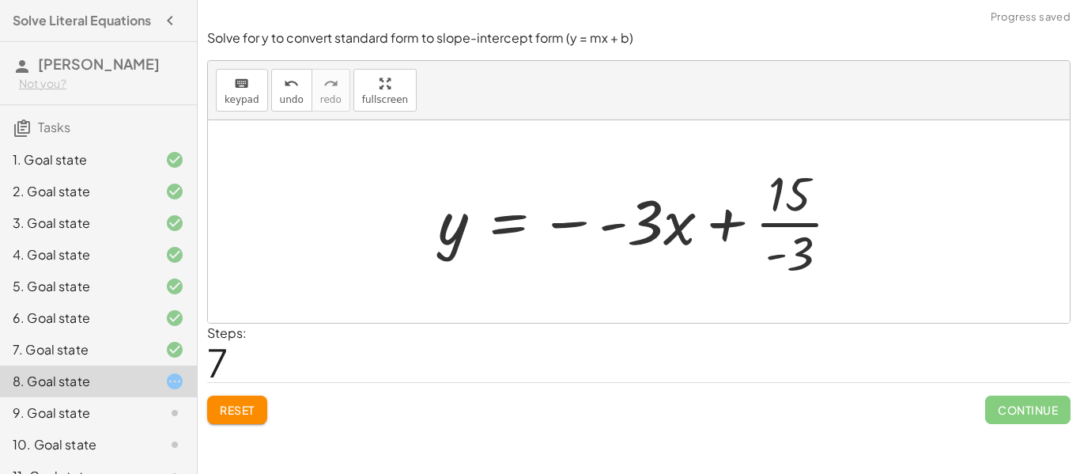
click at [792, 226] on div at bounding box center [645, 222] width 430 height 122
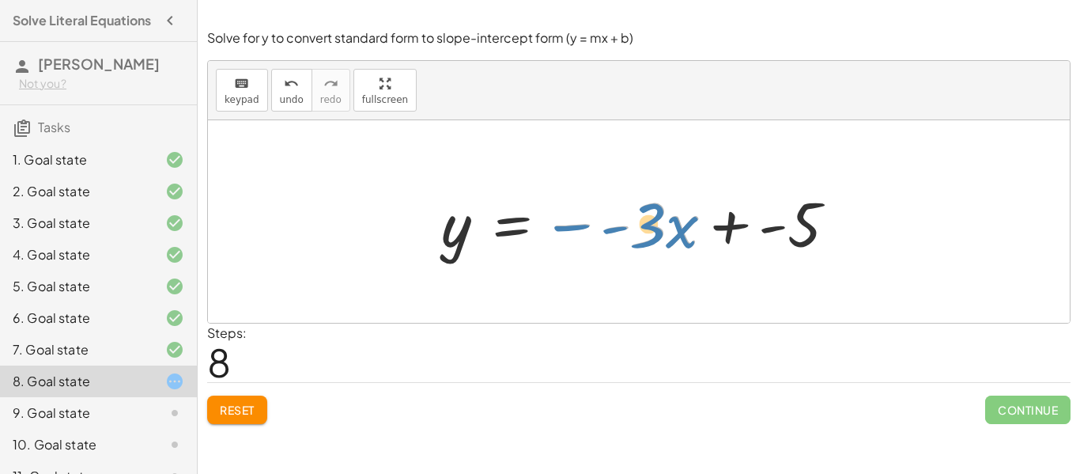
click at [569, 227] on div at bounding box center [645, 221] width 424 height 81
click at [648, 227] on div at bounding box center [645, 221] width 424 height 81
click at [617, 231] on div at bounding box center [645, 221] width 424 height 81
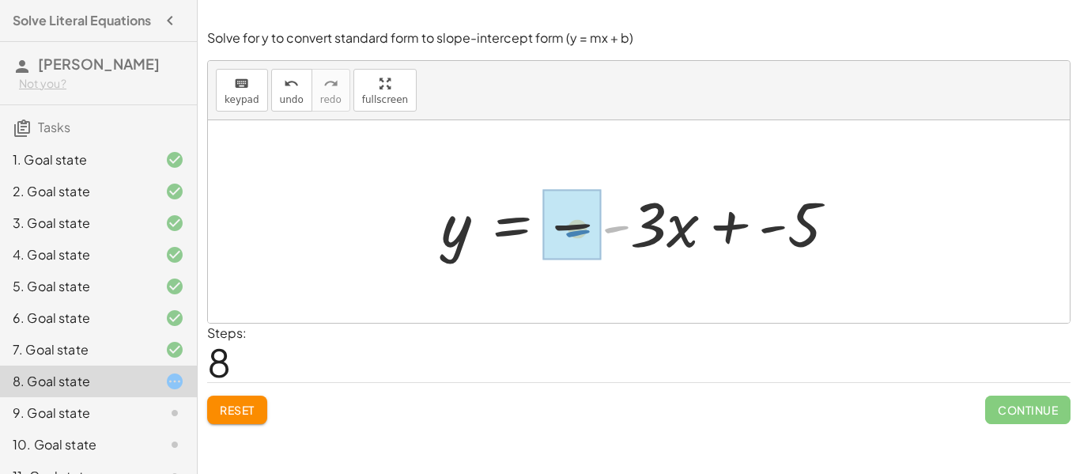
drag, startPoint x: 617, startPoint y: 231, endPoint x: 573, endPoint y: 234, distance: 44.4
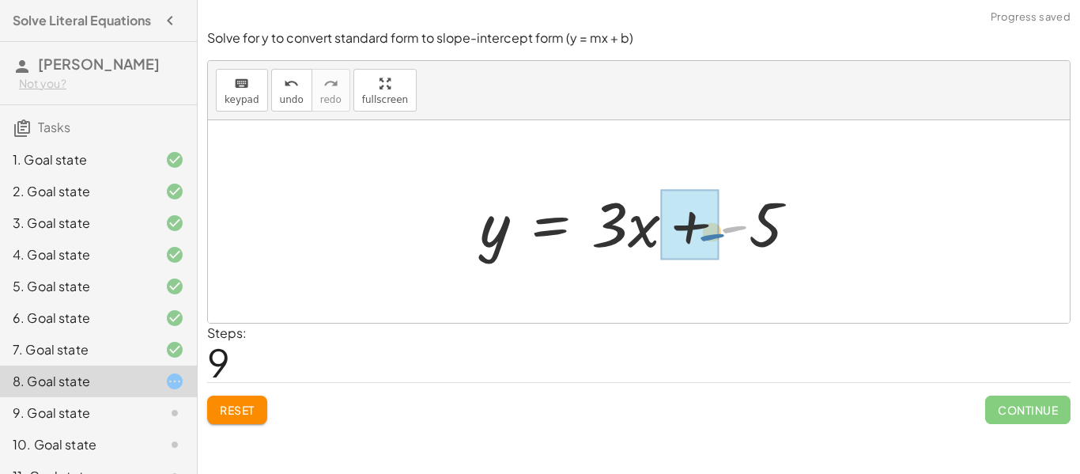
drag, startPoint x: 724, startPoint y: 229, endPoint x: 690, endPoint y: 233, distance: 34.2
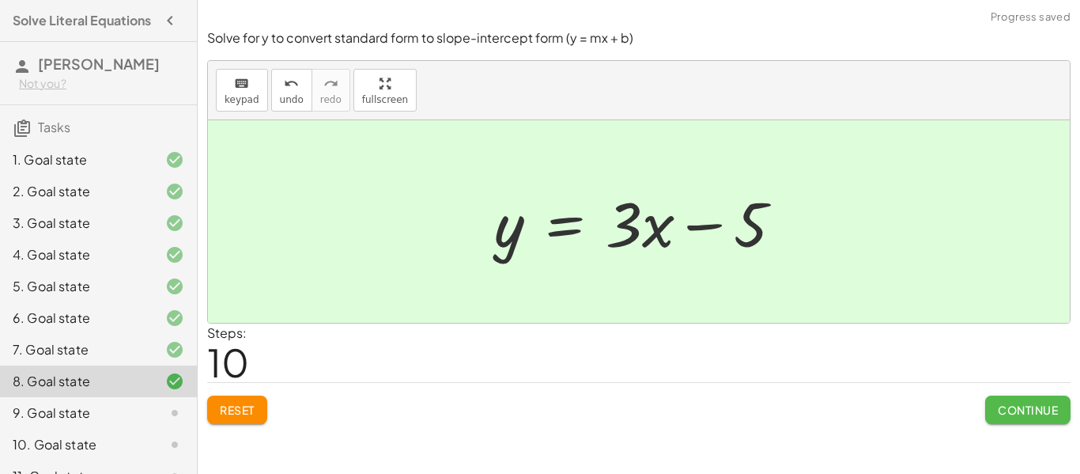
click at [1000, 403] on span "Continue" at bounding box center [1028, 410] width 60 height 14
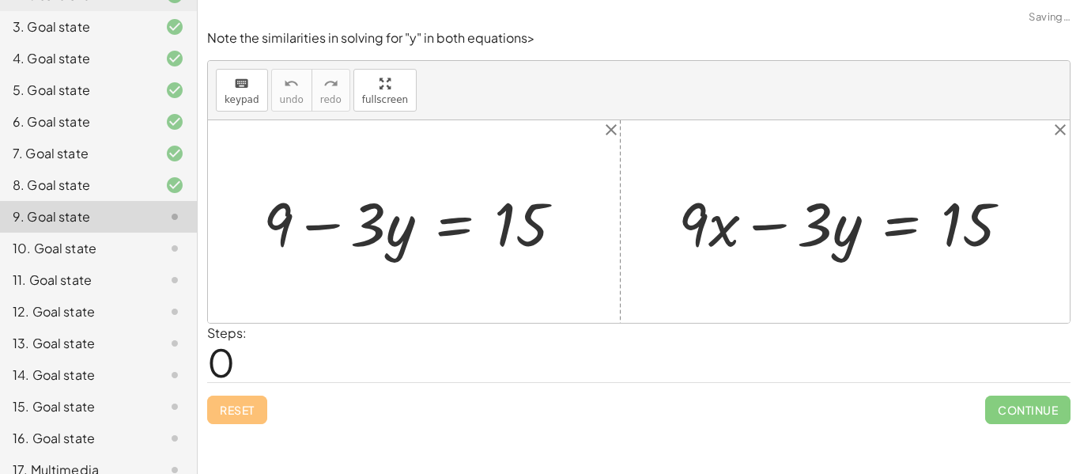
scroll to position [214, 0]
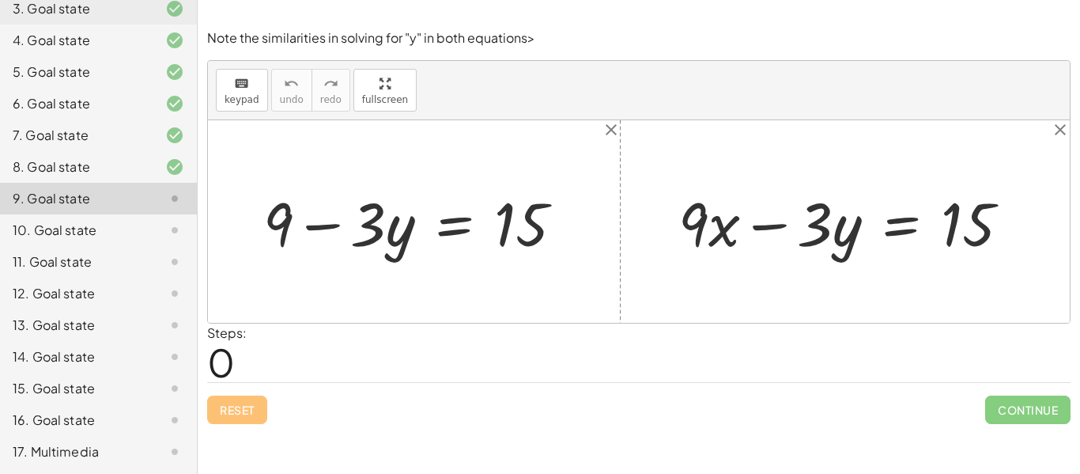
click at [458, 231] on div at bounding box center [419, 221] width 329 height 79
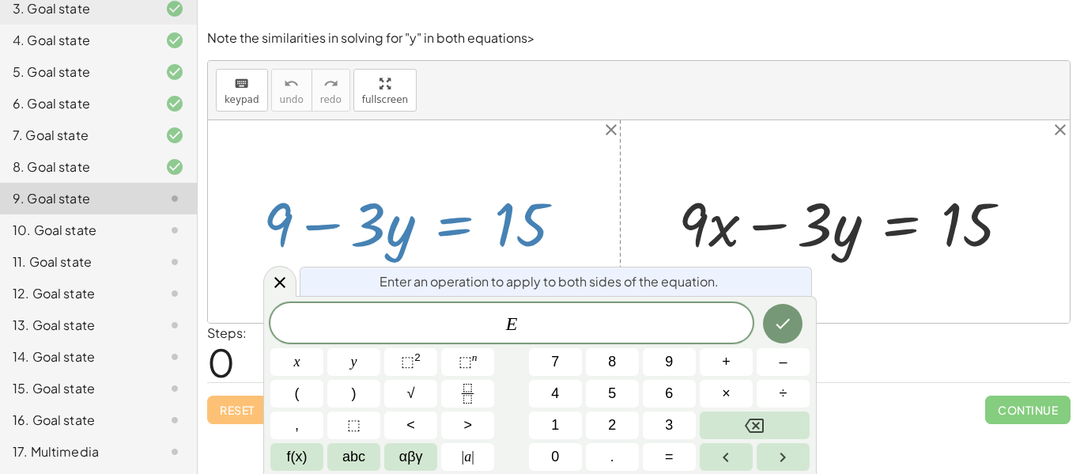
click at [853, 374] on div "Steps: 0" at bounding box center [639, 352] width 864 height 59
click at [279, 279] on icon at bounding box center [279, 282] width 19 height 19
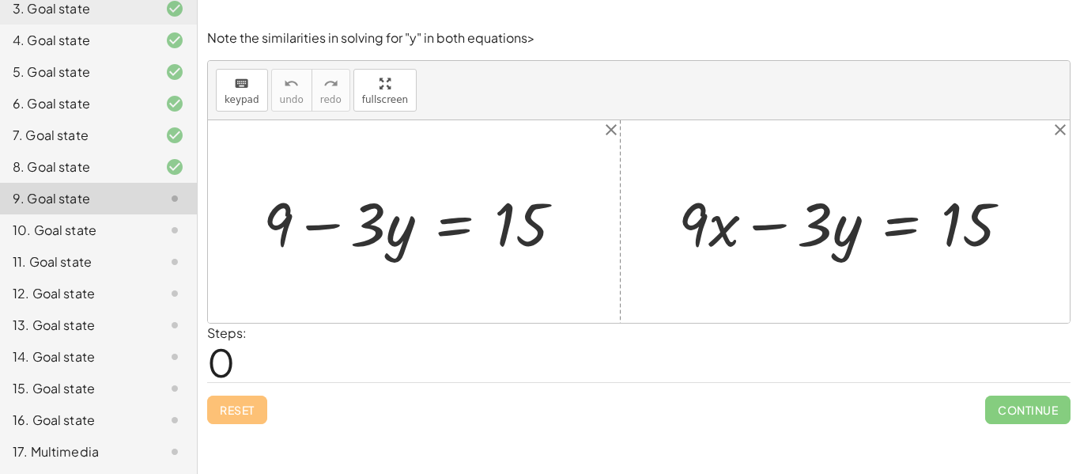
click at [459, 229] on div at bounding box center [419, 221] width 329 height 79
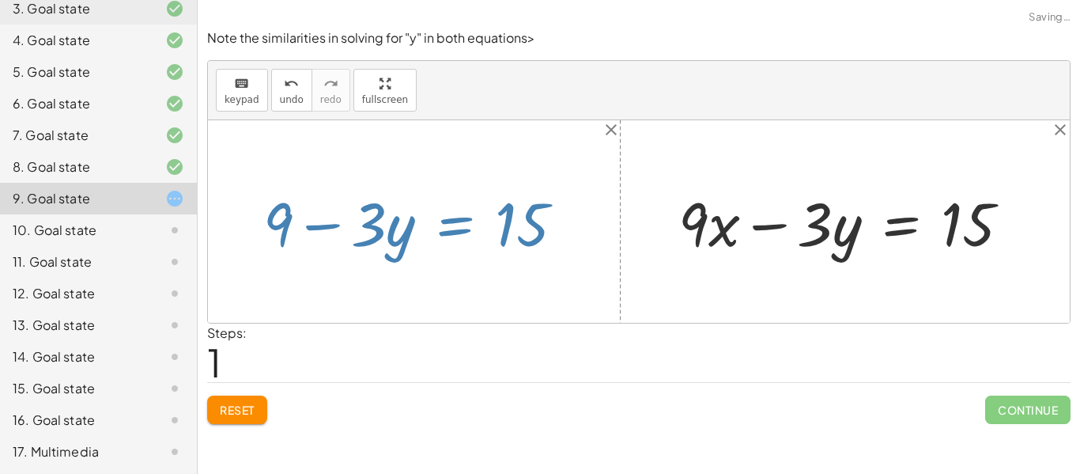
scroll to position [0, 0]
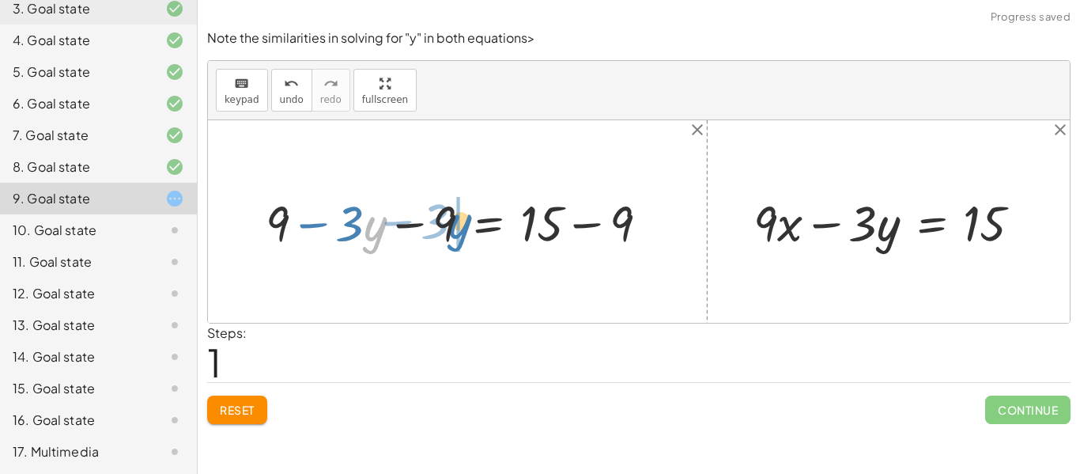
drag, startPoint x: 384, startPoint y: 227, endPoint x: 469, endPoint y: 225, distance: 85.4
click at [469, 225] on div at bounding box center [463, 221] width 411 height 65
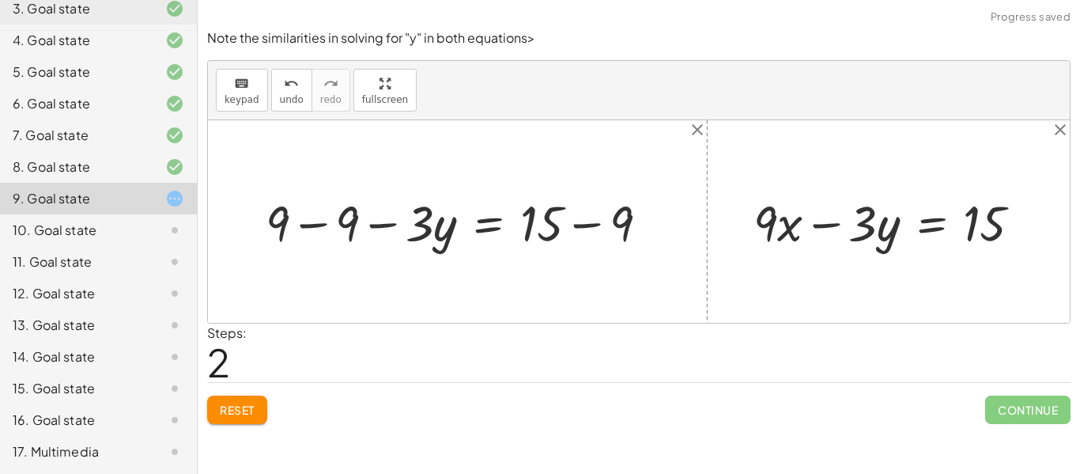
click at [320, 225] on div at bounding box center [463, 221] width 411 height 65
click at [587, 224] on div at bounding box center [522, 221] width 294 height 65
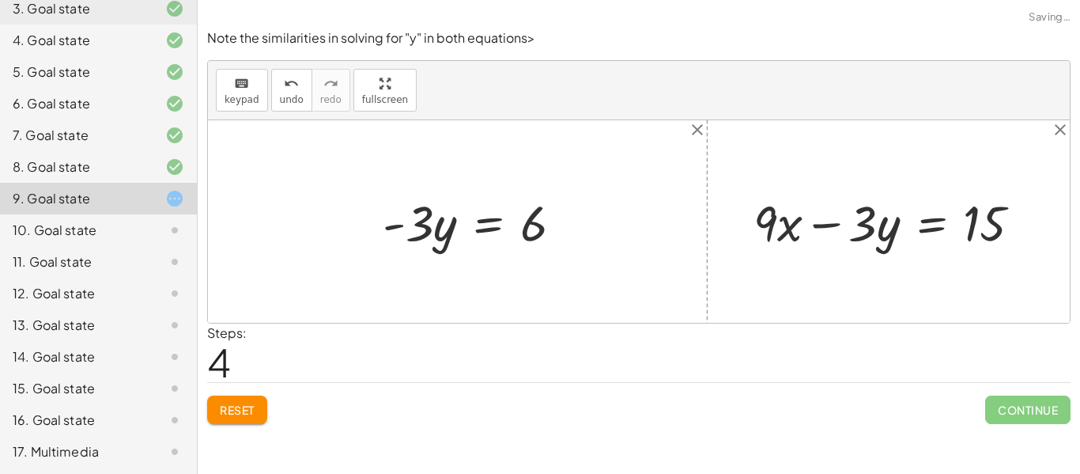
click at [924, 225] on div at bounding box center [894, 221] width 297 height 65
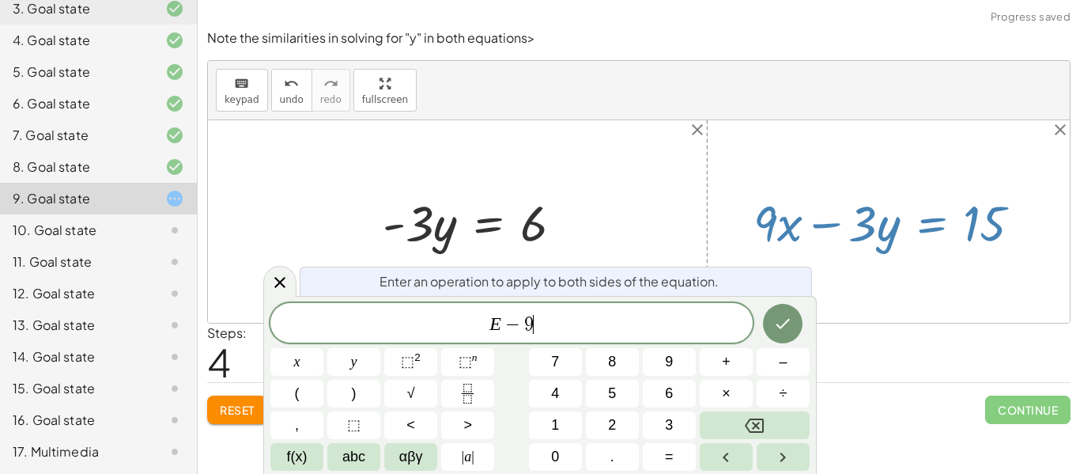
scroll to position [18, 0]
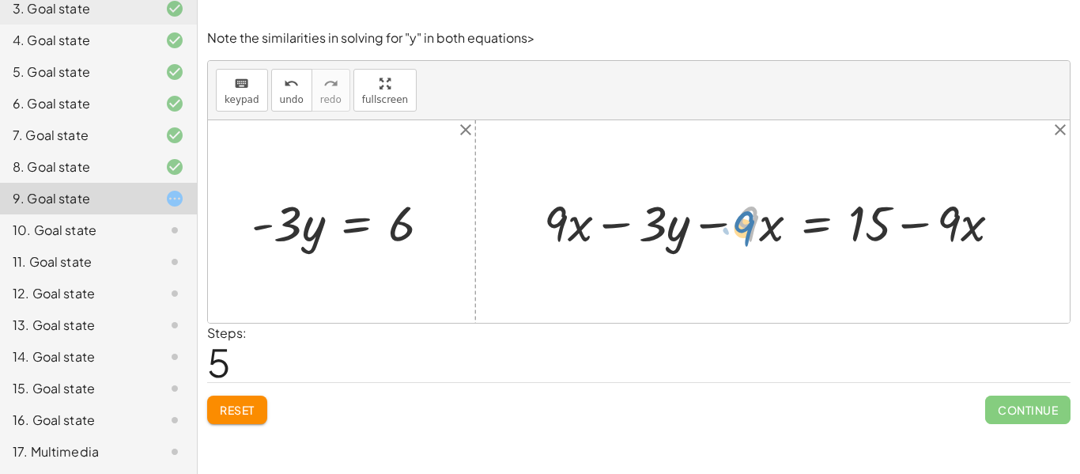
click at [743, 231] on div at bounding box center [779, 221] width 486 height 65
drag, startPoint x: 665, startPoint y: 242, endPoint x: 795, endPoint y: 249, distance: 129.9
click at [795, 249] on div at bounding box center [779, 221] width 486 height 65
click at [621, 226] on div at bounding box center [779, 221] width 486 height 65
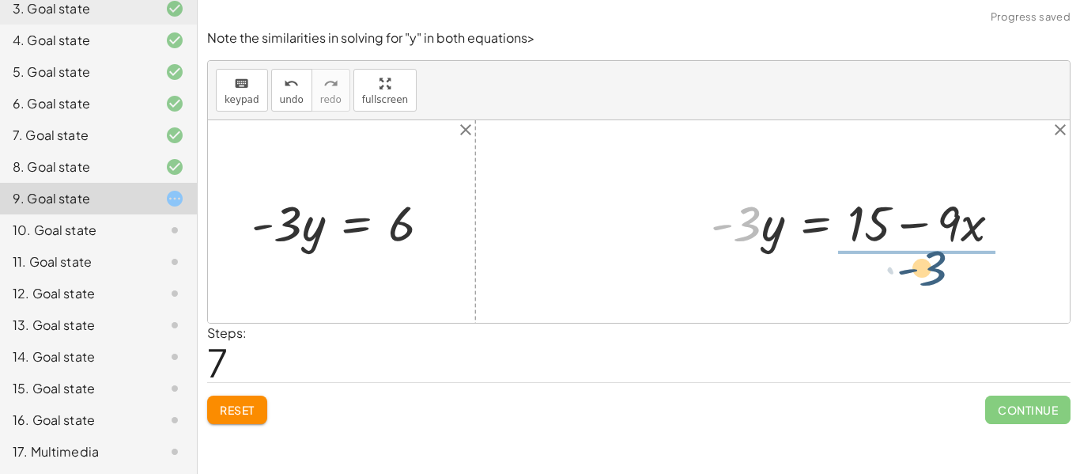
drag, startPoint x: 754, startPoint y: 229, endPoint x: 951, endPoint y: 273, distance: 201.1
click at [951, 273] on div "+ 9 − · 3 · y = 15 + 9 − · 3 · y − 9 = + 15 − 9 + 9 − 9 − · 3 · y = + 15 − 9 + …" at bounding box center [639, 221] width 862 height 202
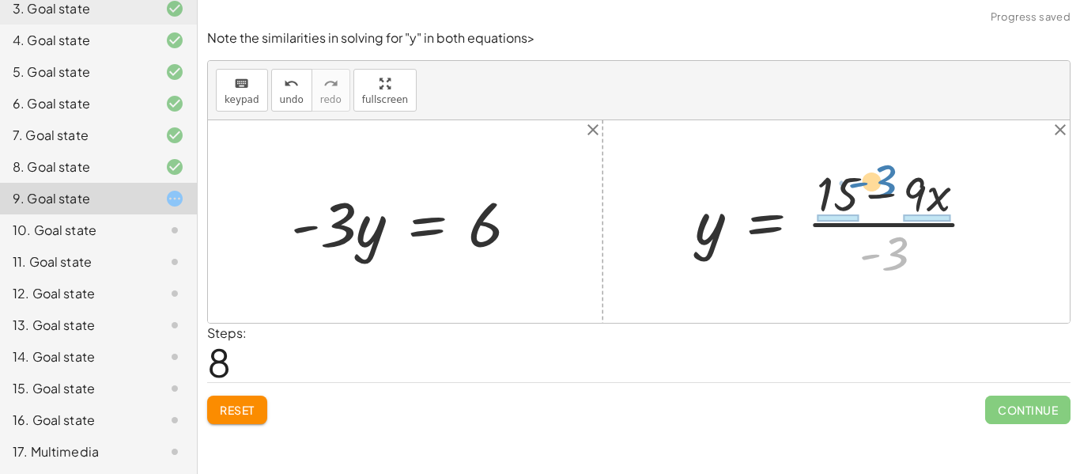
drag, startPoint x: 900, startPoint y: 248, endPoint x: 890, endPoint y: 183, distance: 65.7
click at [890, 183] on div at bounding box center [841, 222] width 309 height 122
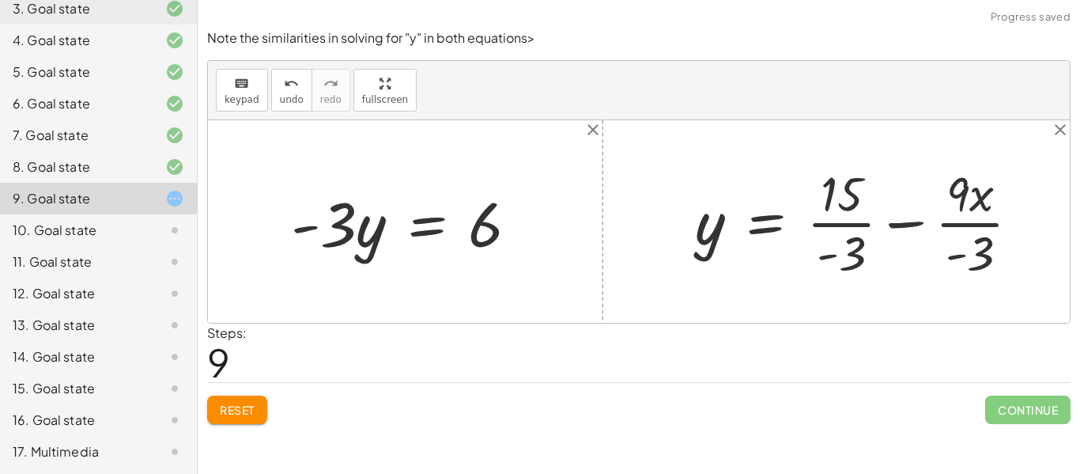
click at [851, 228] on div at bounding box center [864, 222] width 354 height 122
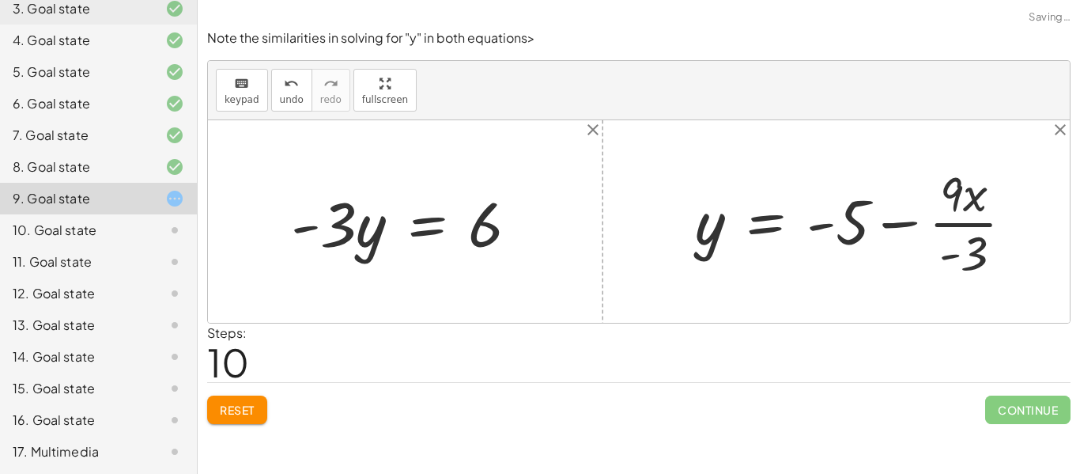
click at [958, 225] on div at bounding box center [860, 222] width 347 height 122
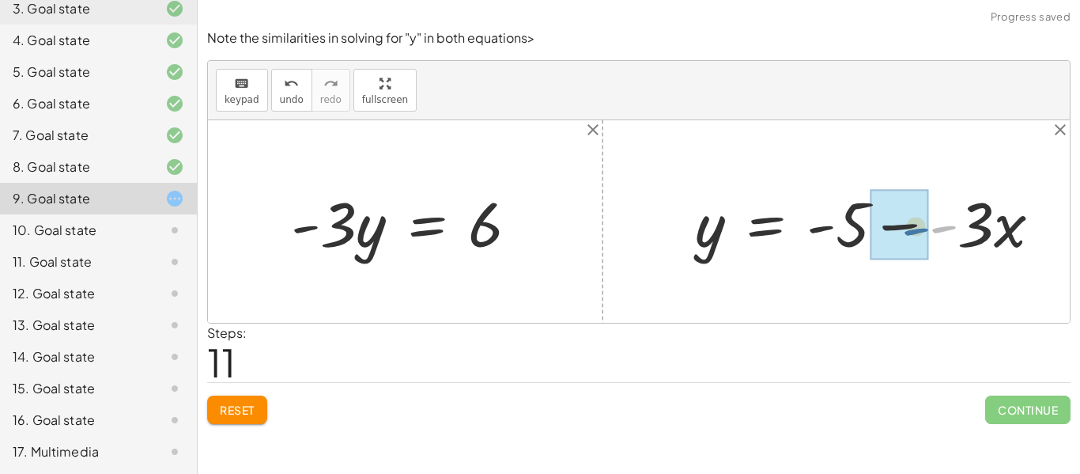
drag, startPoint x: 949, startPoint y: 225, endPoint x: 918, endPoint y: 228, distance: 31.0
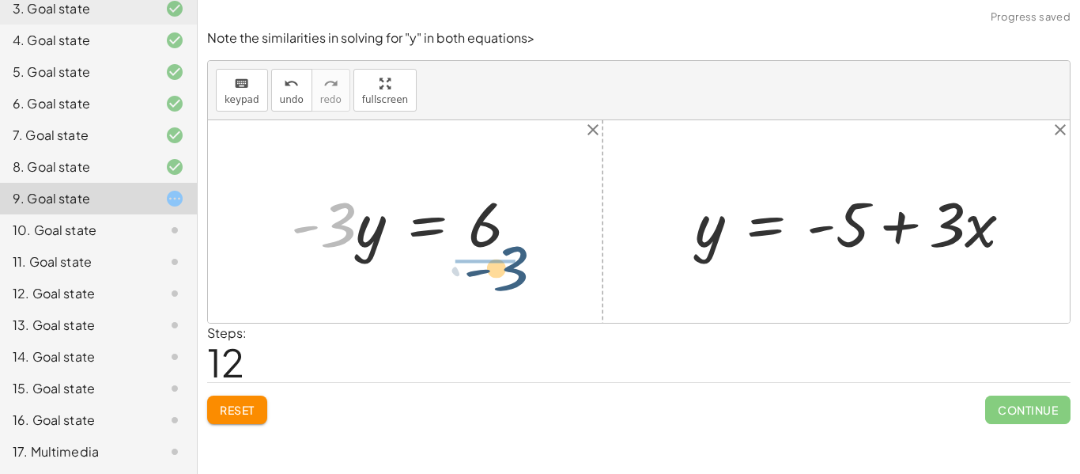
drag, startPoint x: 330, startPoint y: 233, endPoint x: 510, endPoint y: 281, distance: 186.7
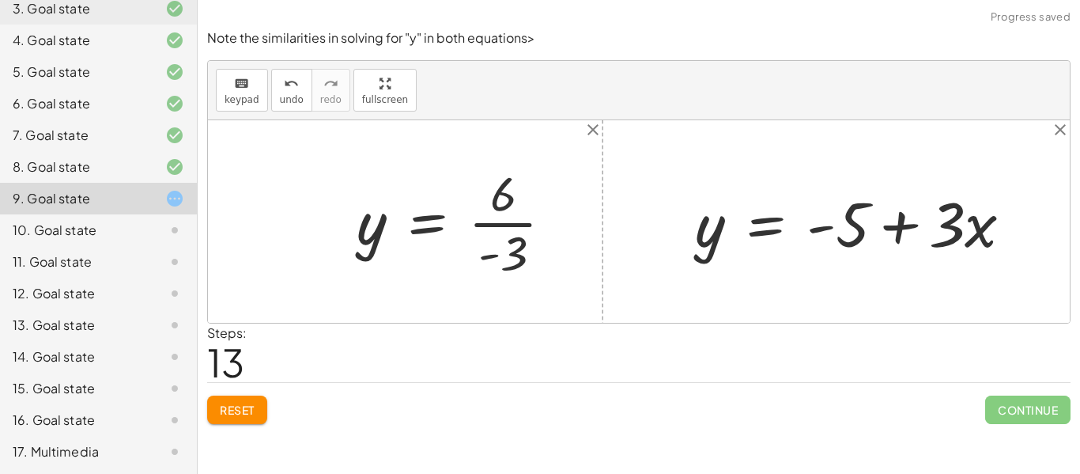
click at [501, 228] on div at bounding box center [461, 222] width 225 height 122
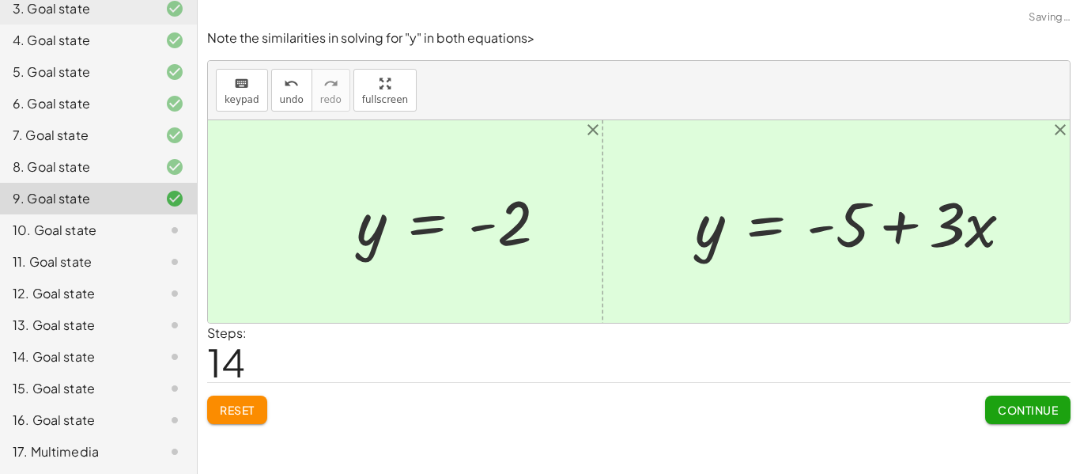
click at [1019, 413] on span "Continue" at bounding box center [1028, 410] width 60 height 14
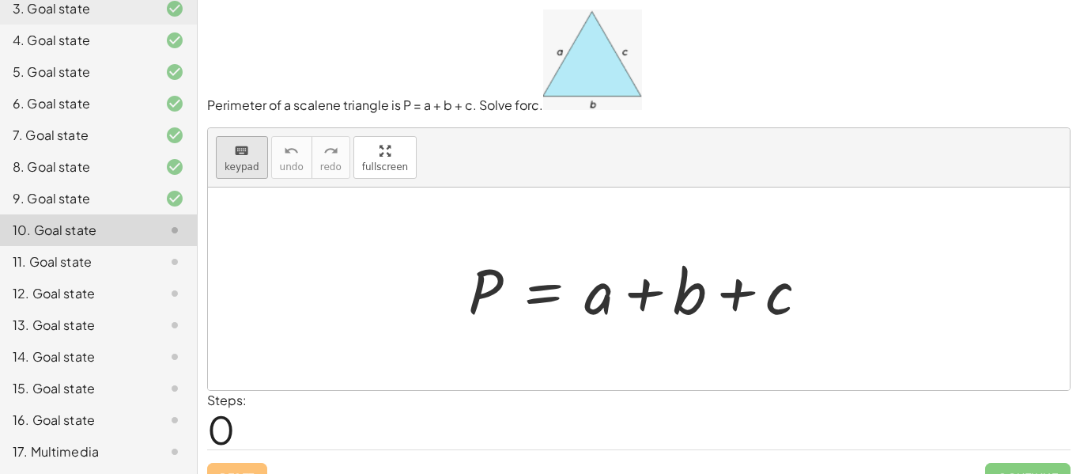
click at [225, 164] on span "keypad" at bounding box center [242, 166] width 35 height 11
click at [223, 162] on button "keyboard keypad" at bounding box center [242, 157] width 52 height 43
click at [554, 298] on div at bounding box center [644, 288] width 369 height 81
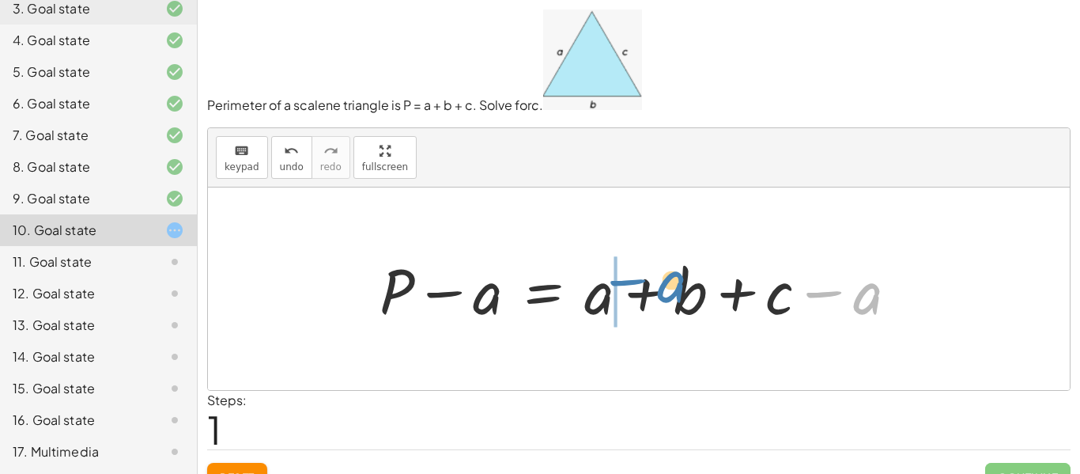
drag, startPoint x: 848, startPoint y: 293, endPoint x: 652, endPoint y: 282, distance: 196.4
click at [652, 282] on div at bounding box center [645, 288] width 546 height 81
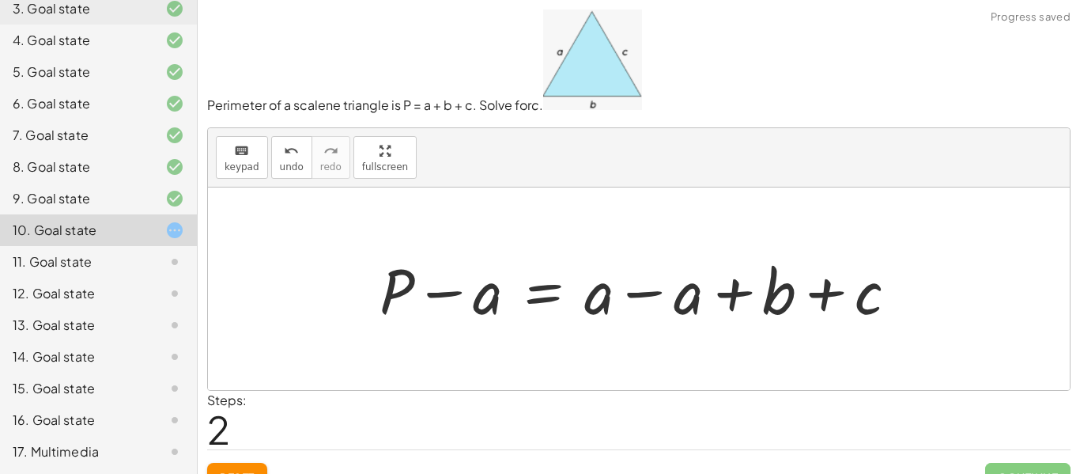
click at [645, 293] on div at bounding box center [645, 288] width 546 height 81
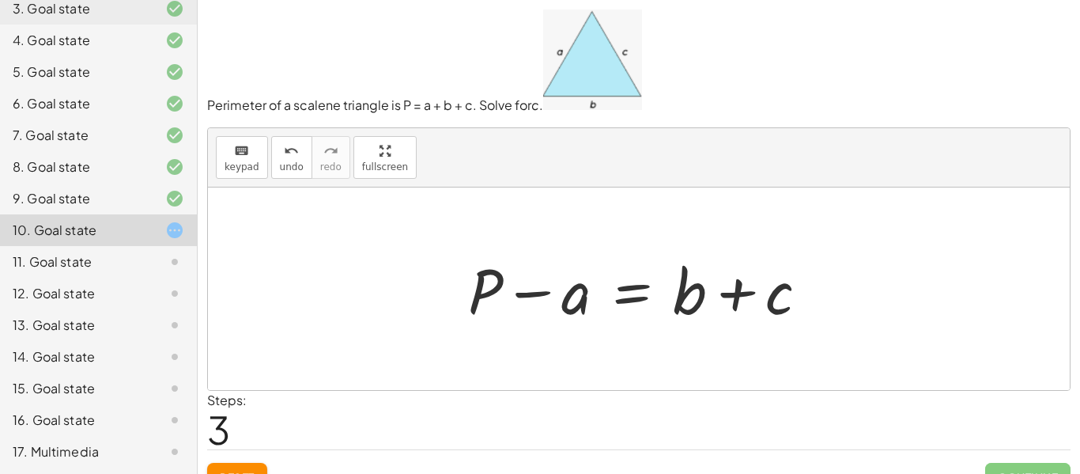
click at [623, 295] on div at bounding box center [644, 288] width 369 height 81
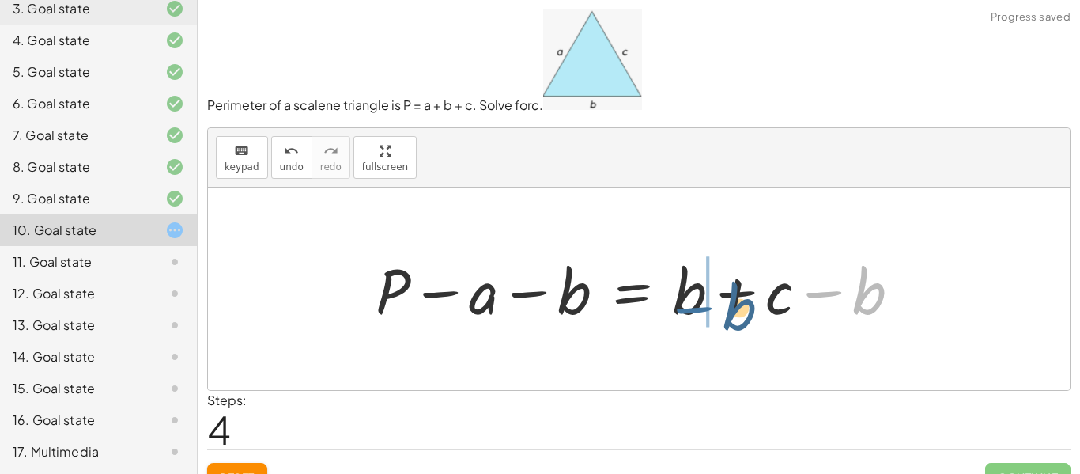
drag, startPoint x: 848, startPoint y: 291, endPoint x: 717, endPoint y: 307, distance: 131.4
click at [717, 307] on div at bounding box center [645, 288] width 554 height 81
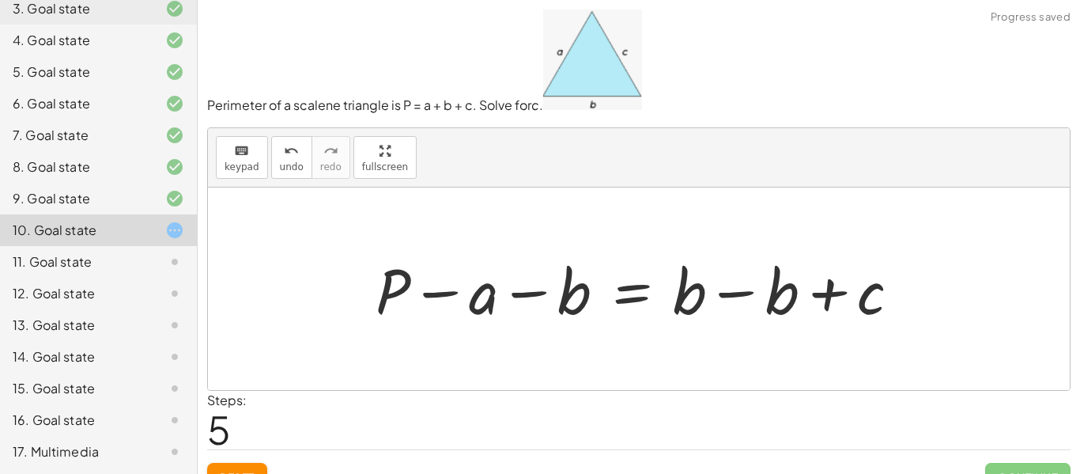
click at [739, 297] on div at bounding box center [645, 288] width 554 height 81
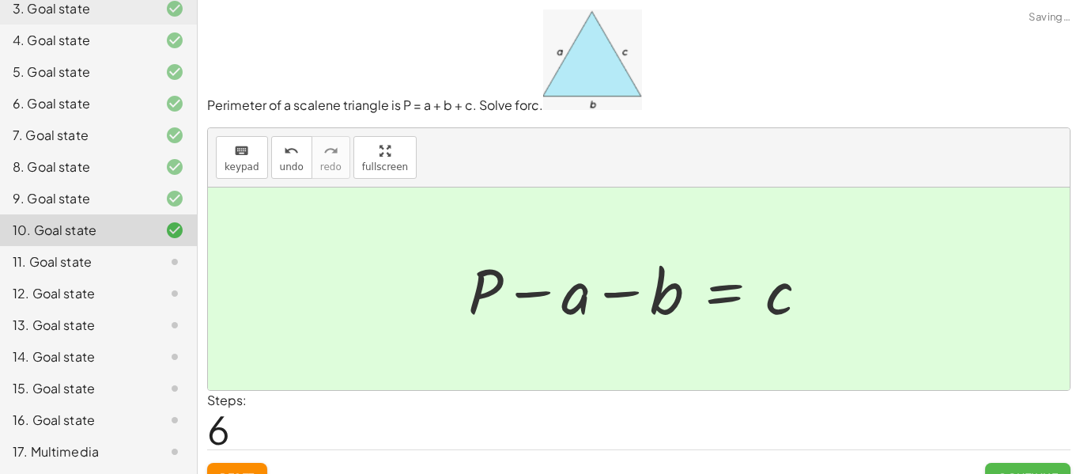
click at [1018, 467] on button "Continue" at bounding box center [1027, 477] width 85 height 28
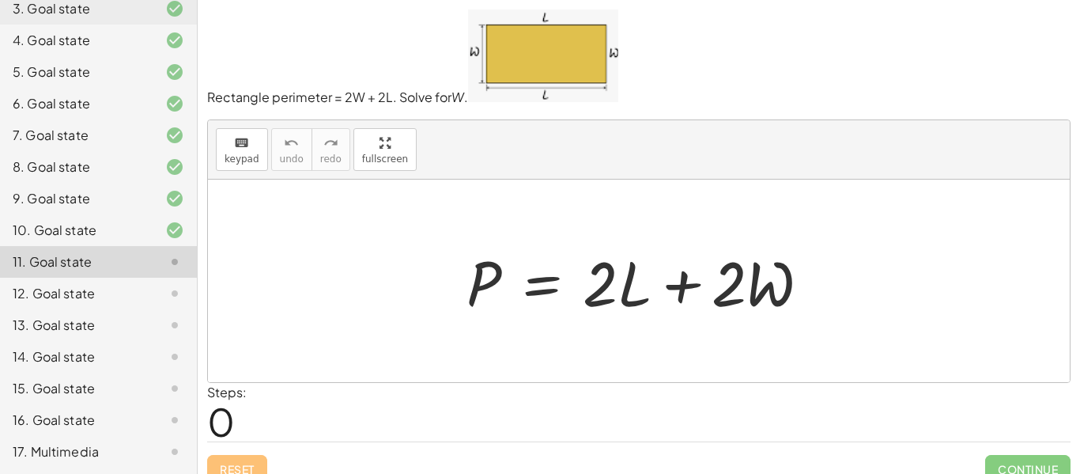
click at [547, 285] on div at bounding box center [645, 280] width 372 height 81
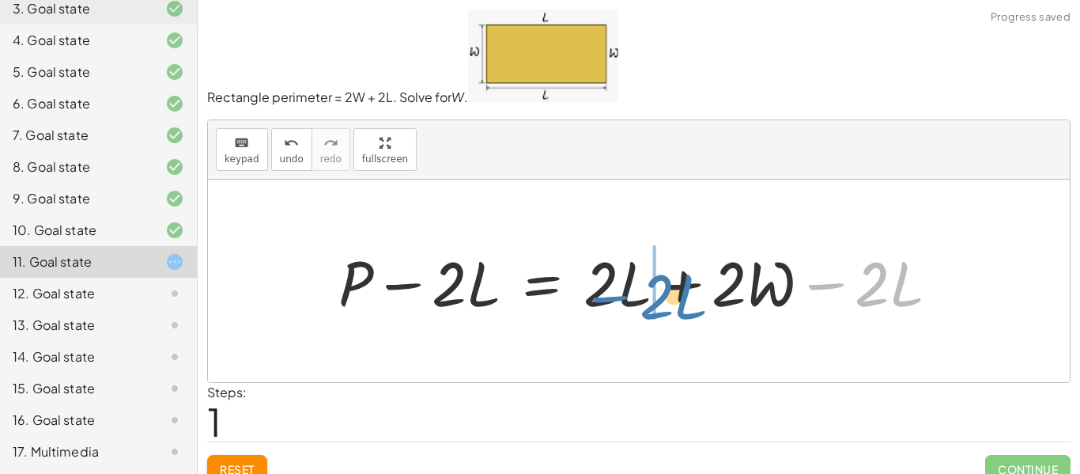
drag, startPoint x: 819, startPoint y: 282, endPoint x: 603, endPoint y: 296, distance: 216.3
click at [603, 296] on div at bounding box center [646, 280] width 630 height 81
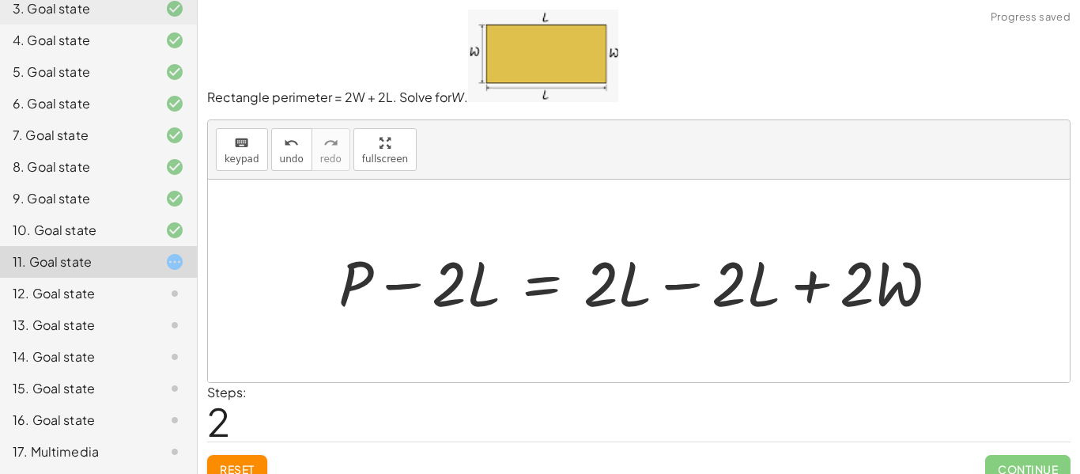
click at [679, 286] on div at bounding box center [646, 280] width 630 height 81
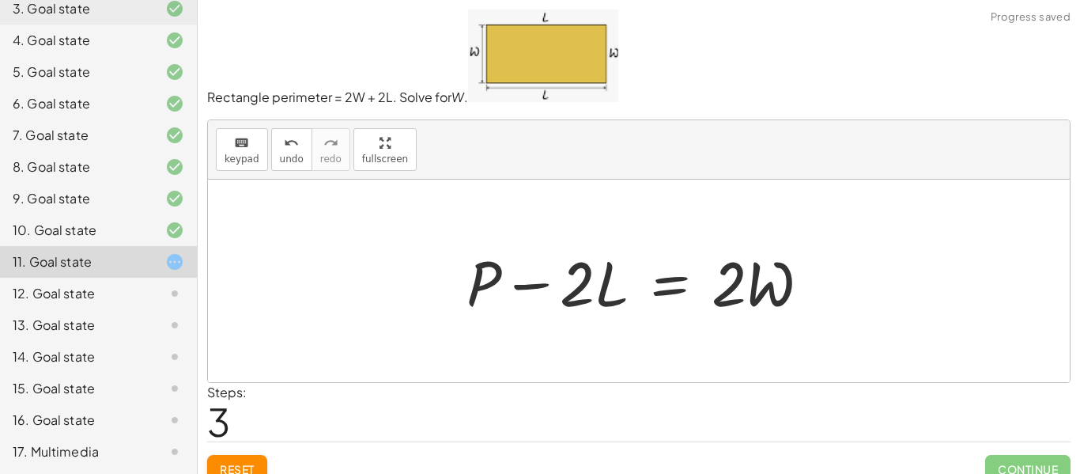
click at [678, 280] on div at bounding box center [645, 280] width 372 height 81
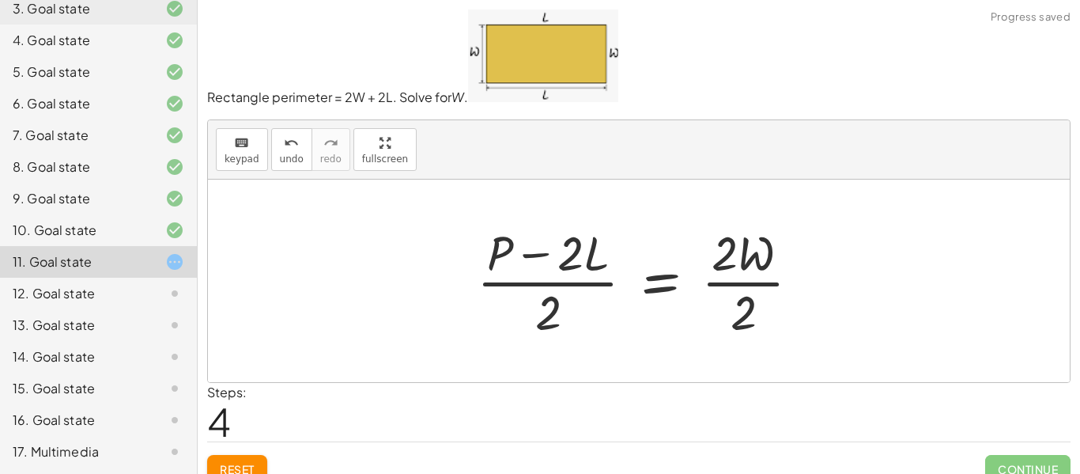
click at [763, 282] on div at bounding box center [645, 281] width 352 height 122
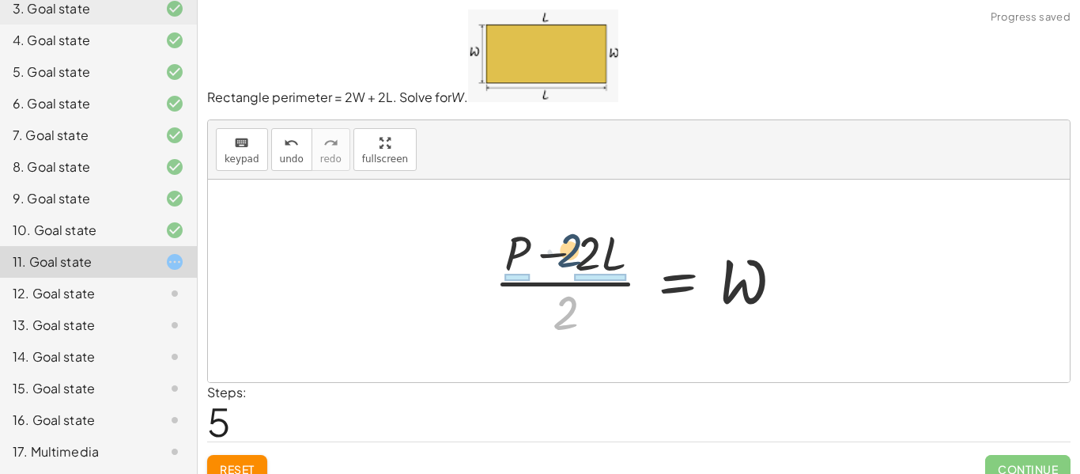
drag, startPoint x: 561, startPoint y: 308, endPoint x: 565, endPoint y: 244, distance: 64.2
click at [565, 244] on div at bounding box center [645, 281] width 318 height 122
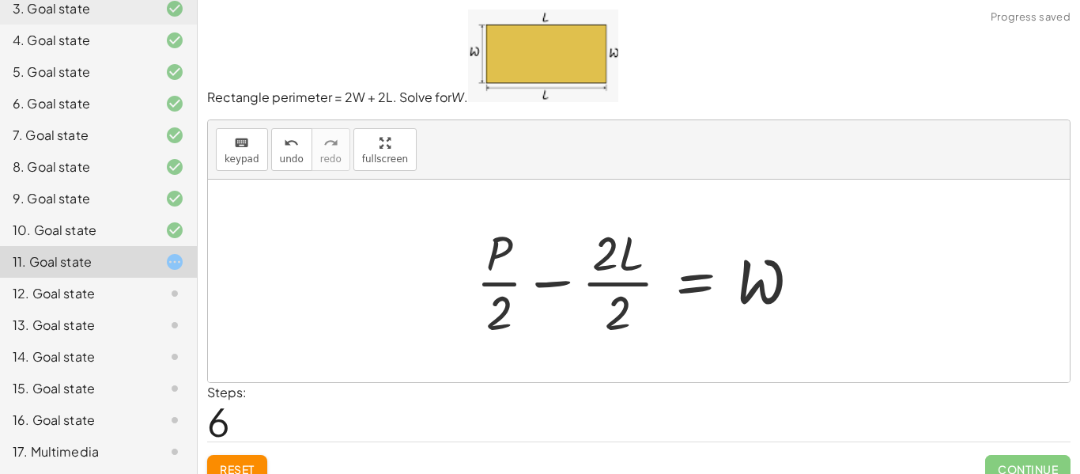
click at [629, 285] on div at bounding box center [645, 281] width 354 height 122
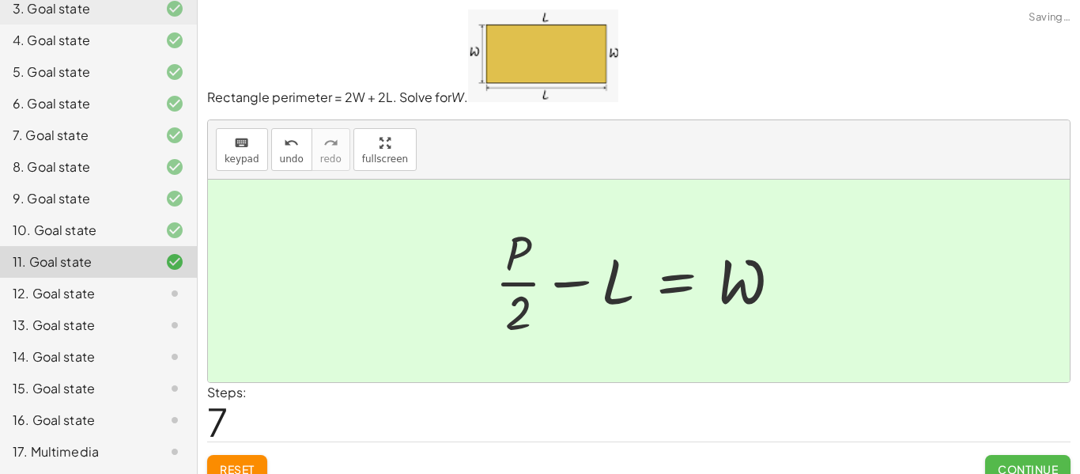
click at [1038, 463] on span "Continue" at bounding box center [1028, 469] width 60 height 14
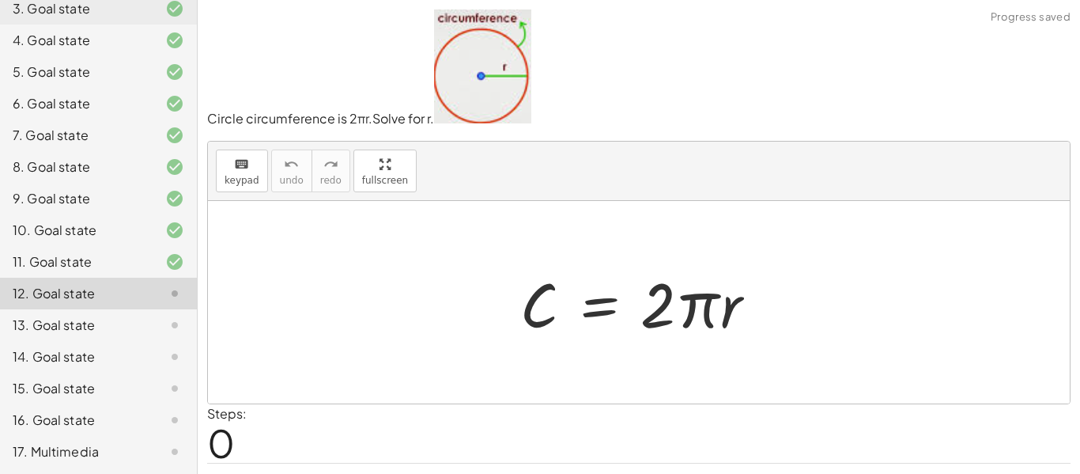
click at [608, 313] on div at bounding box center [644, 302] width 265 height 81
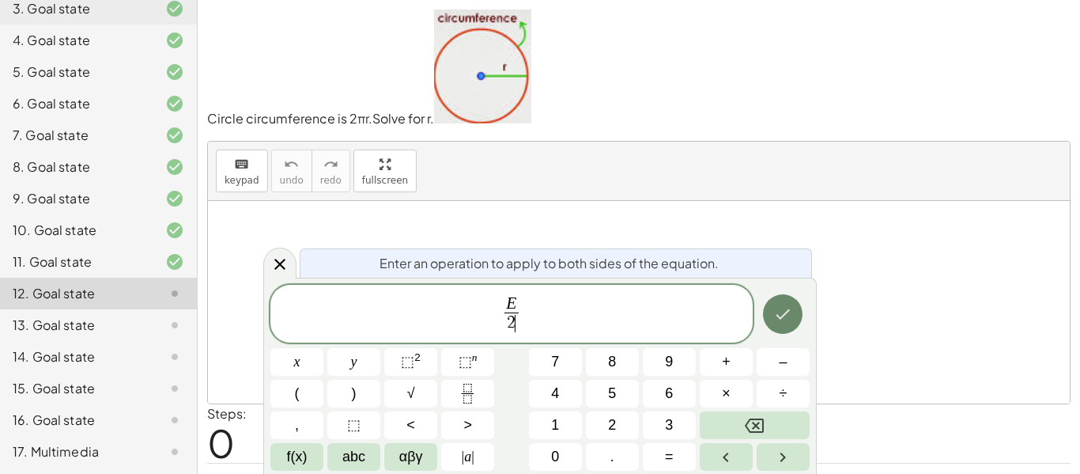
click at [774, 323] on icon "Done" at bounding box center [782, 313] width 19 height 19
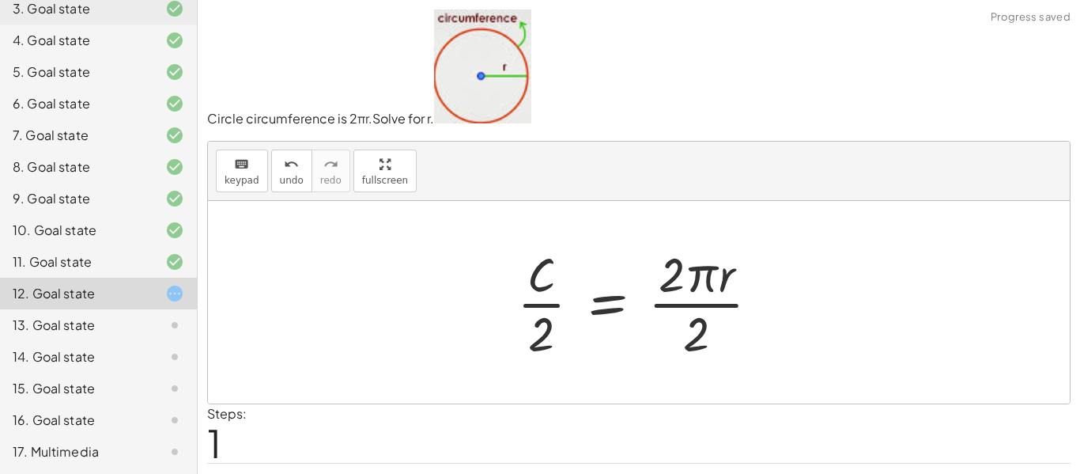
click at [539, 302] on div at bounding box center [644, 302] width 271 height 122
drag, startPoint x: 696, startPoint y: 328, endPoint x: 697, endPoint y: 264, distance: 64.1
click at [697, 264] on div at bounding box center [644, 302] width 271 height 122
click at [694, 305] on div at bounding box center [644, 302] width 271 height 122
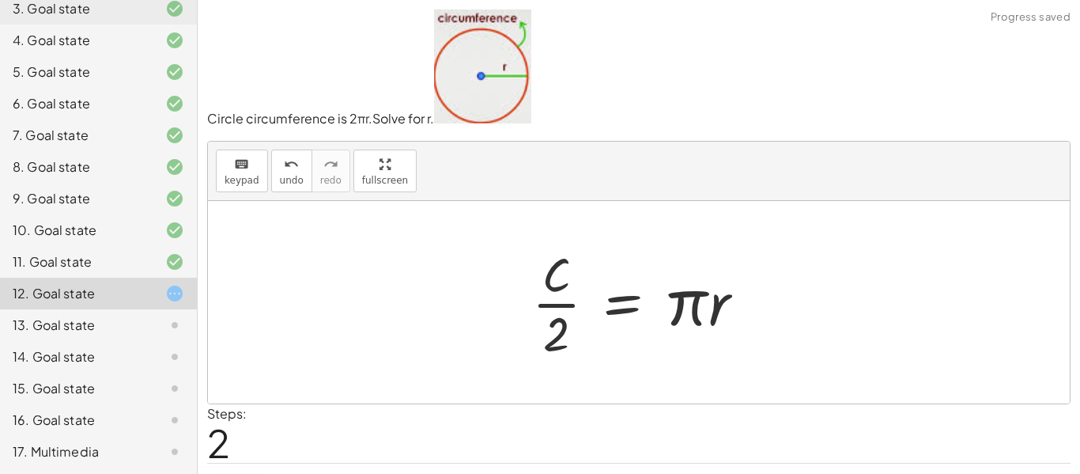
click at [621, 304] on div at bounding box center [644, 302] width 241 height 122
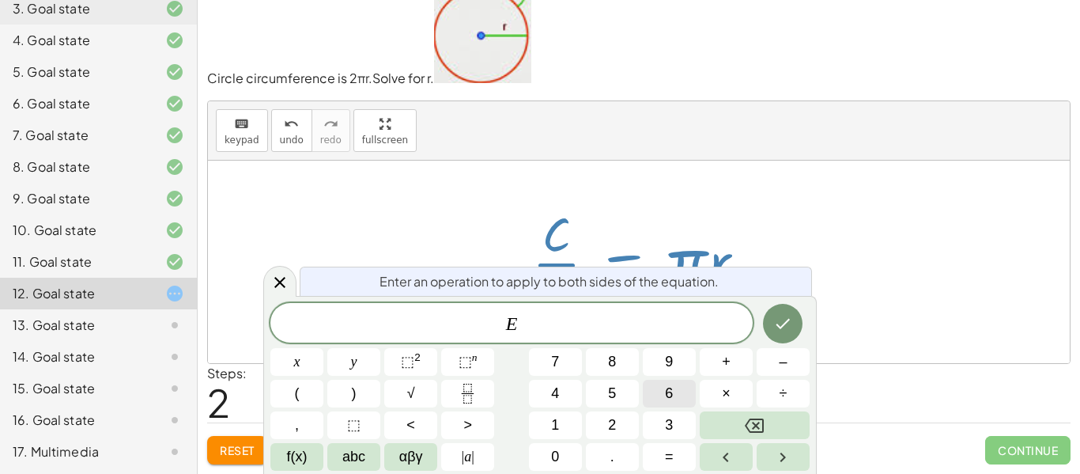
scroll to position [0, 0]
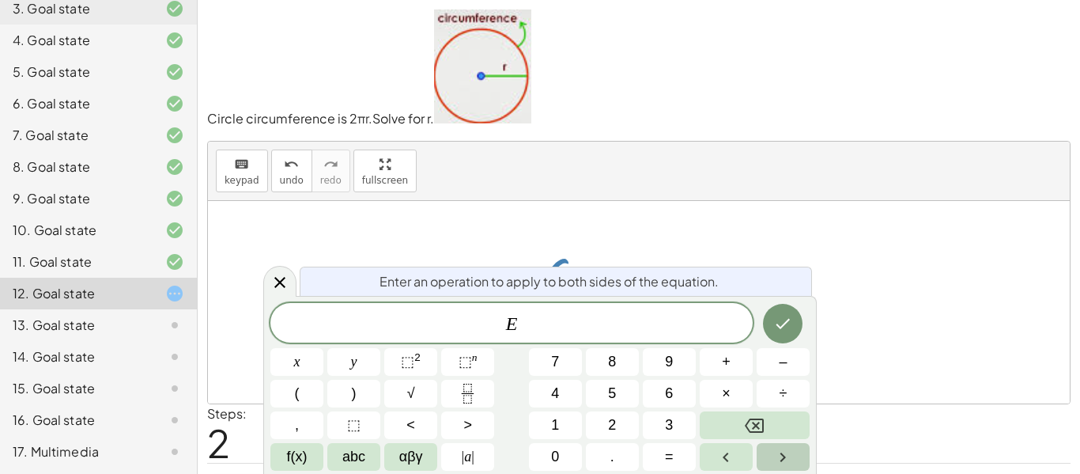
click at [769, 460] on button "Right arrow" at bounding box center [783, 457] width 53 height 28
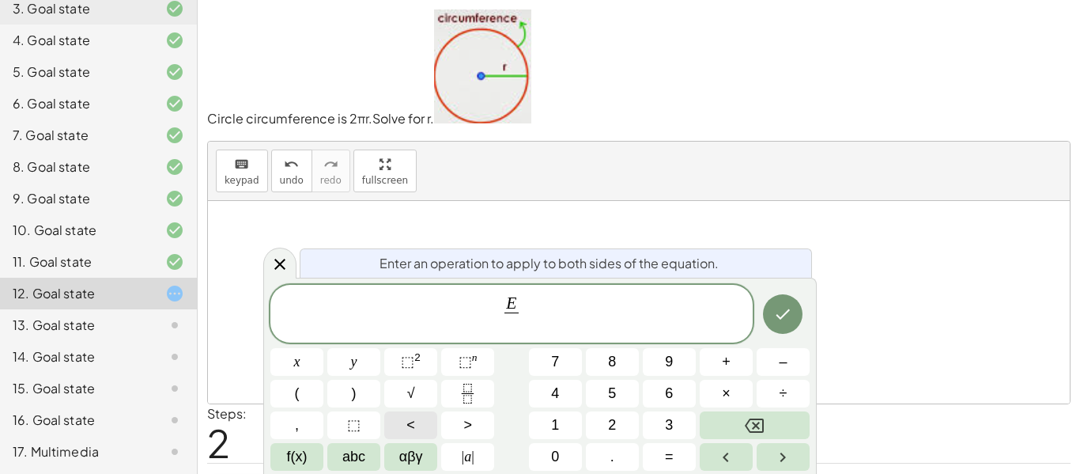
scroll to position [9, 0]
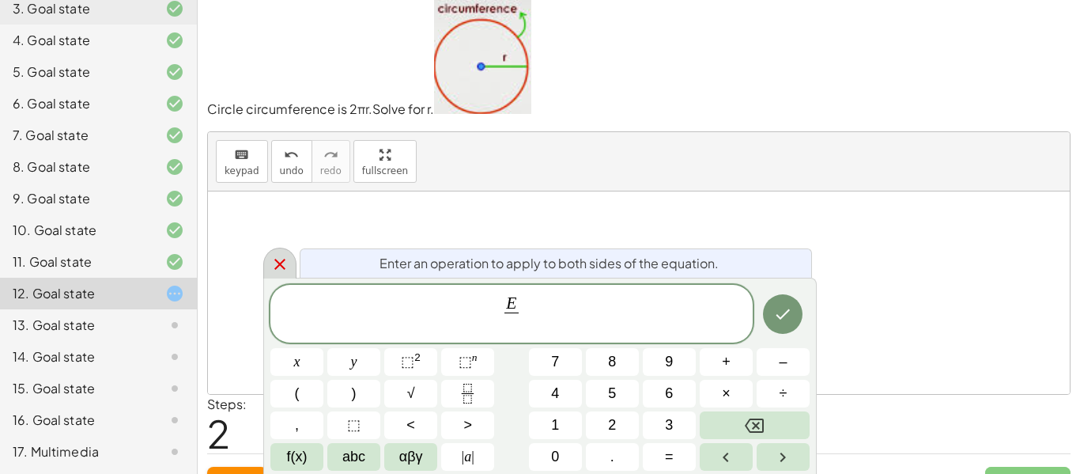
click at [282, 259] on icon at bounding box center [279, 264] width 19 height 19
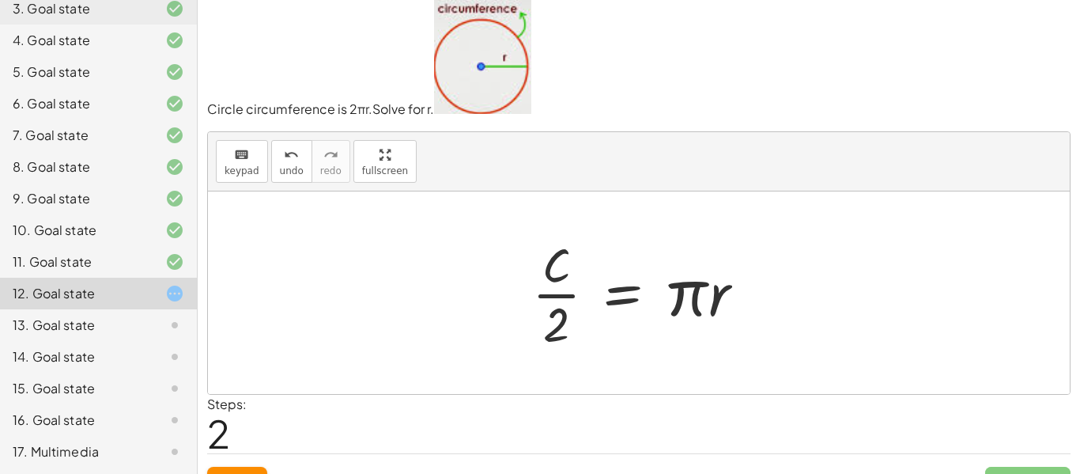
scroll to position [40, 0]
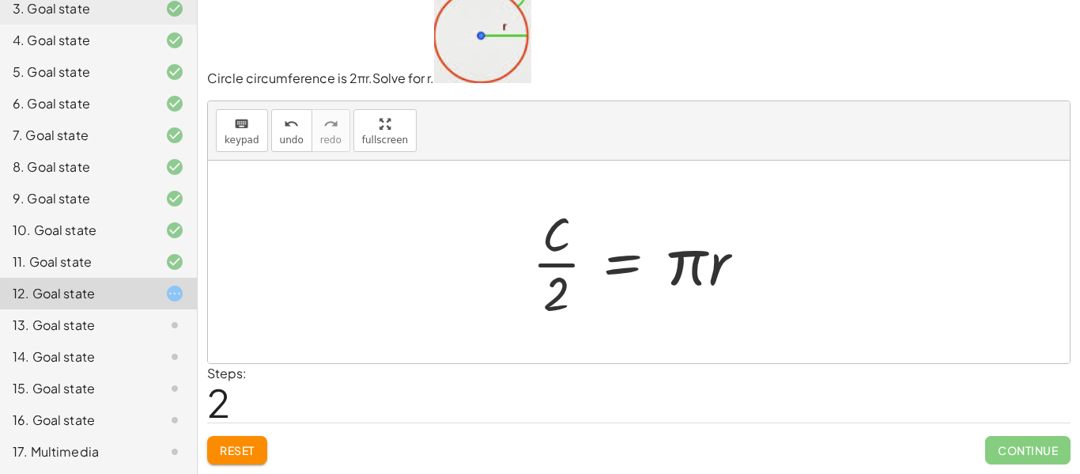
click at [251, 444] on span "Reset" at bounding box center [237, 450] width 35 height 14
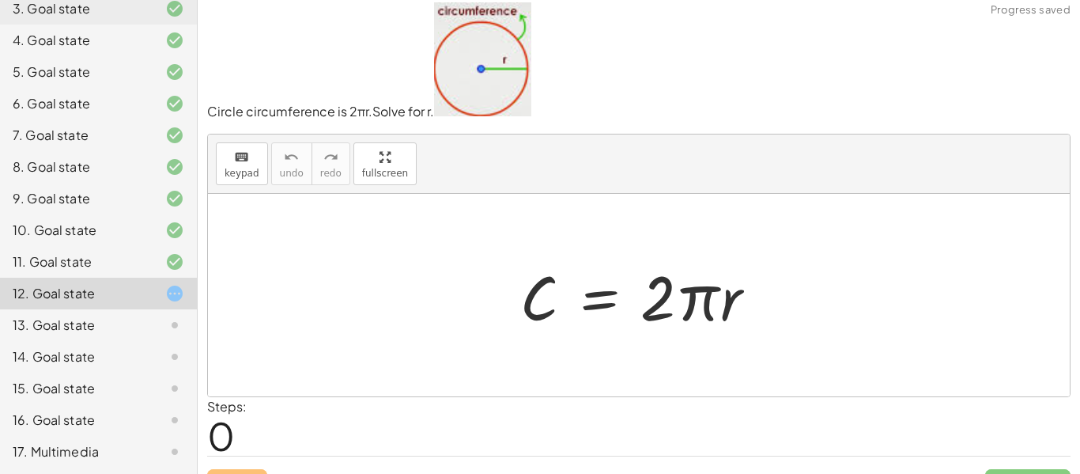
scroll to position [0, 0]
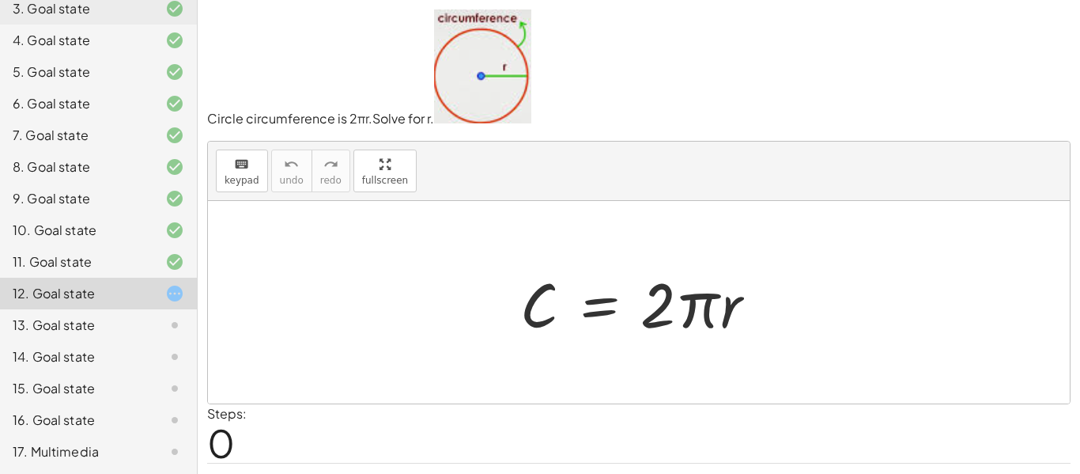
click at [595, 312] on div at bounding box center [644, 302] width 265 height 81
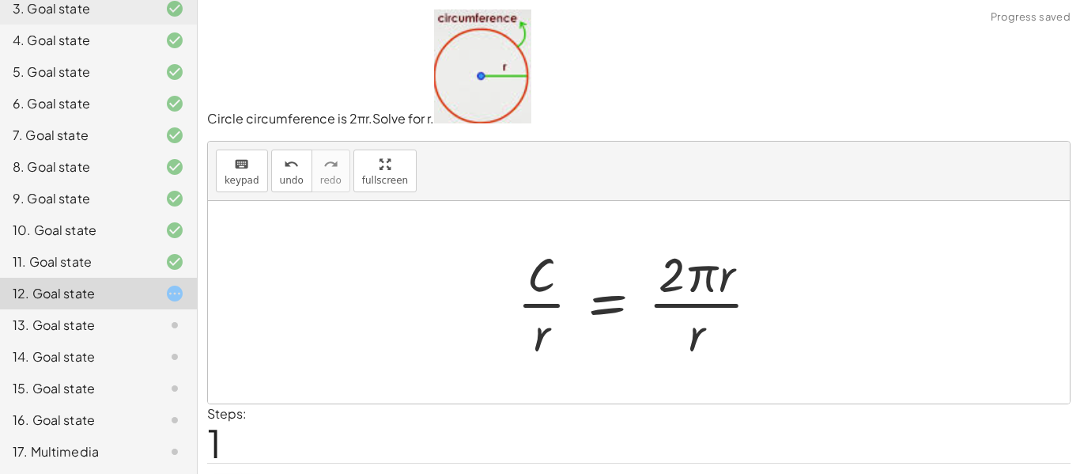
click at [704, 304] on div at bounding box center [644, 302] width 271 height 122
drag, startPoint x: 691, startPoint y: 340, endPoint x: 722, endPoint y: 298, distance: 52.0
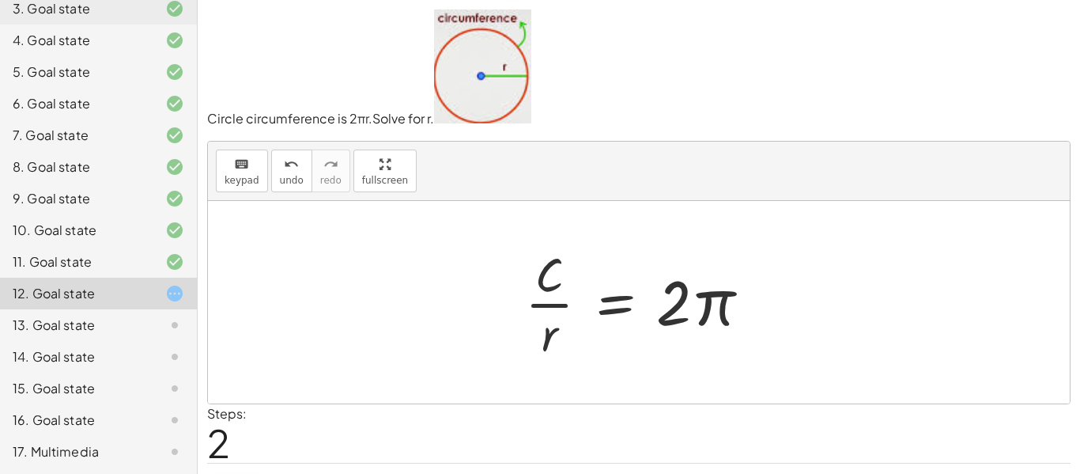
click at [611, 302] on div at bounding box center [644, 302] width 255 height 122
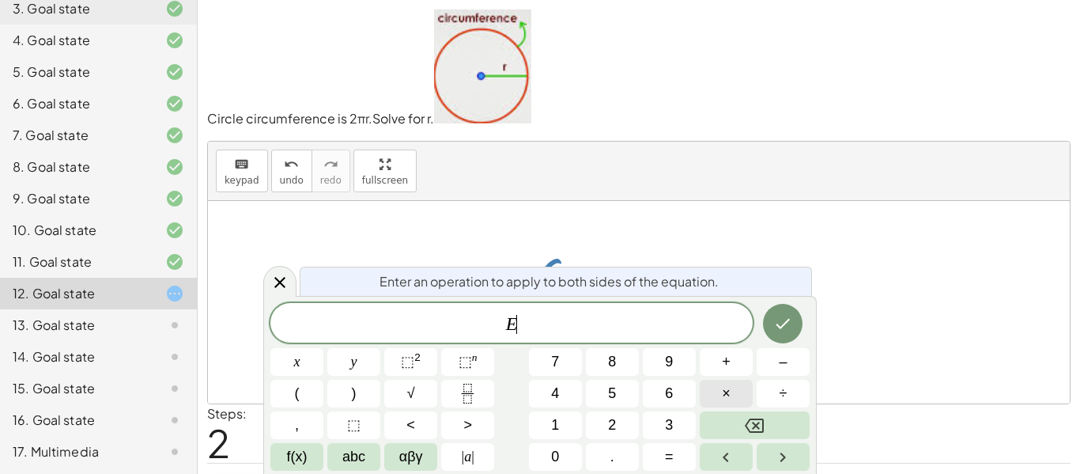
click at [724, 390] on span "×" at bounding box center [726, 393] width 9 height 21
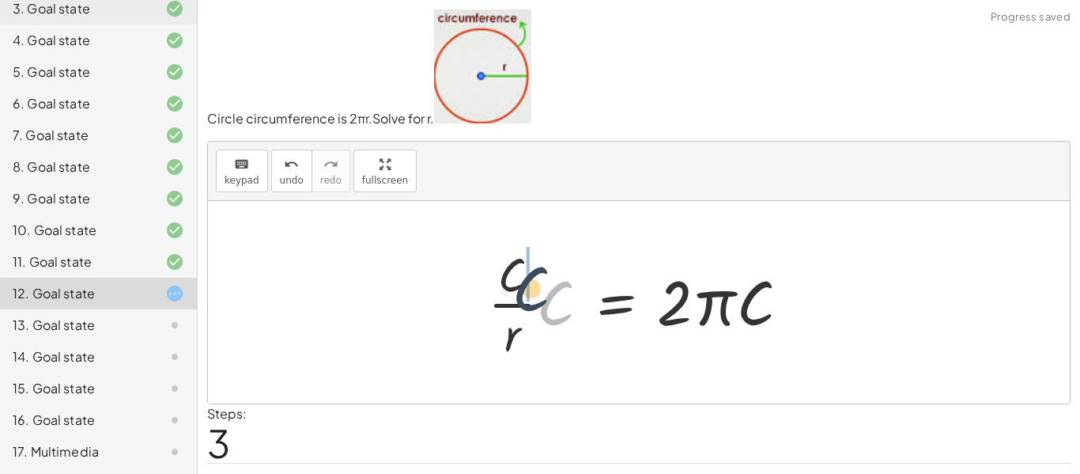
drag, startPoint x: 552, startPoint y: 298, endPoint x: 517, endPoint y: 284, distance: 37.6
click at [517, 284] on div at bounding box center [645, 302] width 331 height 122
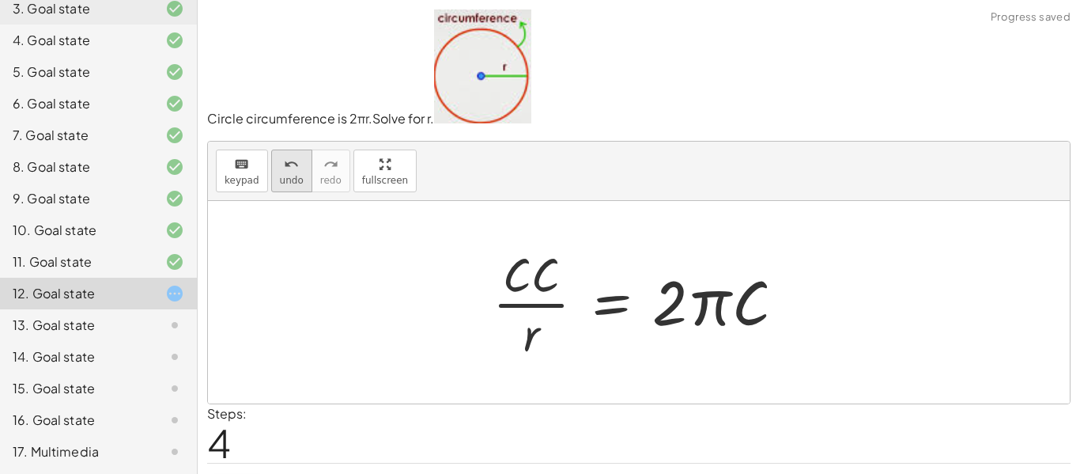
click at [291, 162] on icon "undo" at bounding box center [291, 164] width 15 height 19
